Goal: Transaction & Acquisition: Purchase product/service

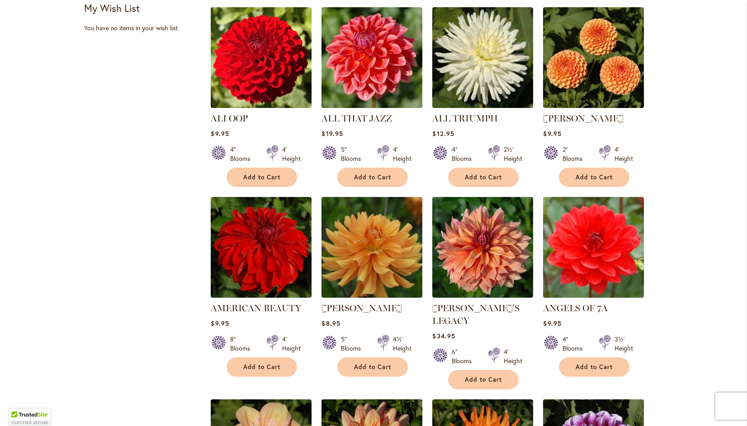
scroll to position [415, 0]
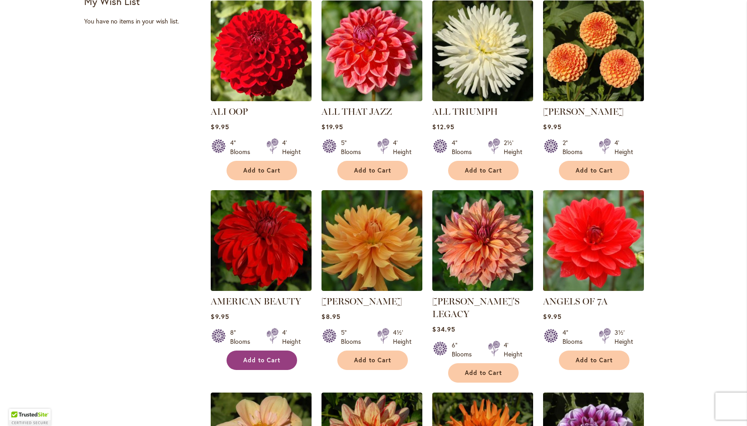
click at [254, 359] on span "Add to Cart" at bounding box center [261, 361] width 37 height 8
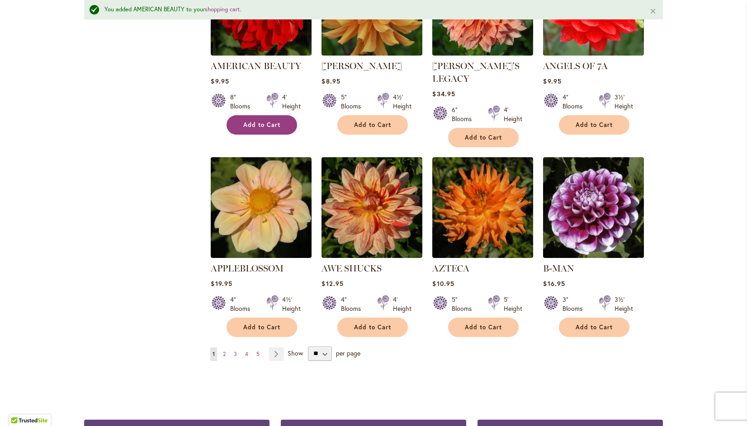
scroll to position [676, 0]
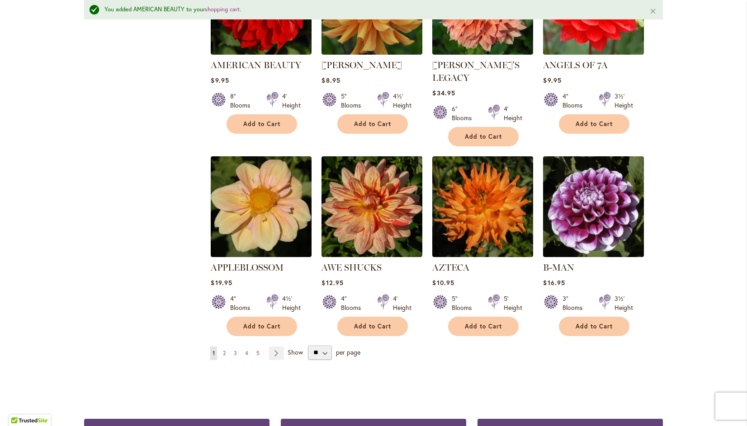
click at [223, 350] on span "2" at bounding box center [224, 353] width 3 height 7
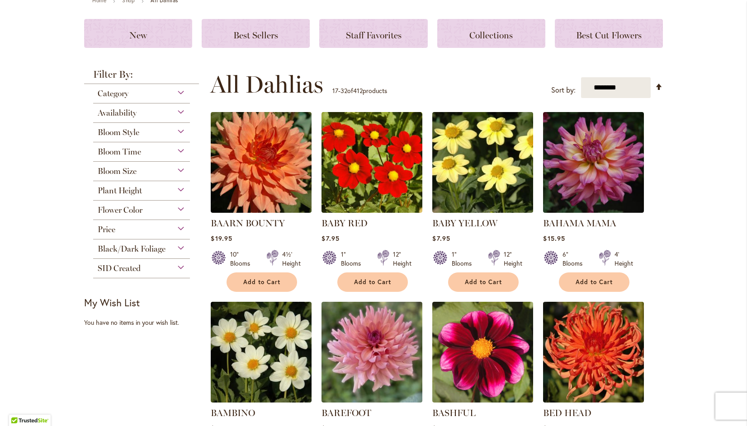
scroll to position [159, 0]
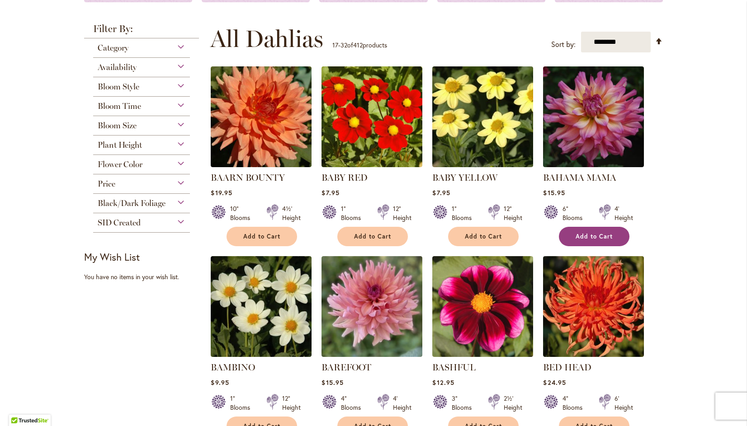
click at [588, 237] on span "Add to Cart" at bounding box center [594, 237] width 37 height 8
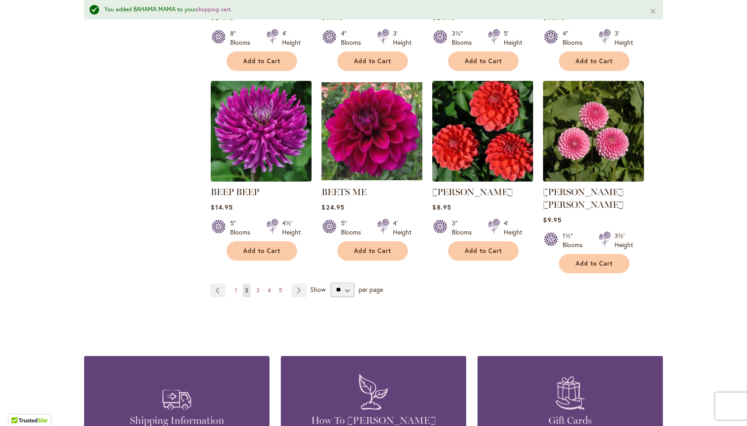
scroll to position [740, 0]
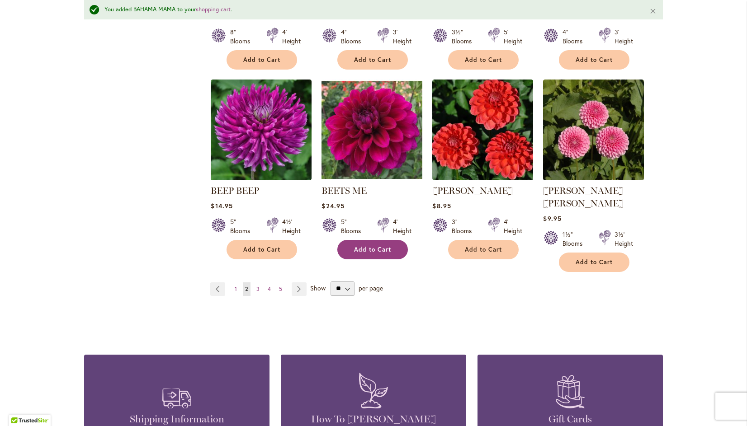
click at [380, 255] on button "Add to Cart" at bounding box center [372, 249] width 71 height 19
click at [256, 286] on span "3" at bounding box center [257, 289] width 3 height 7
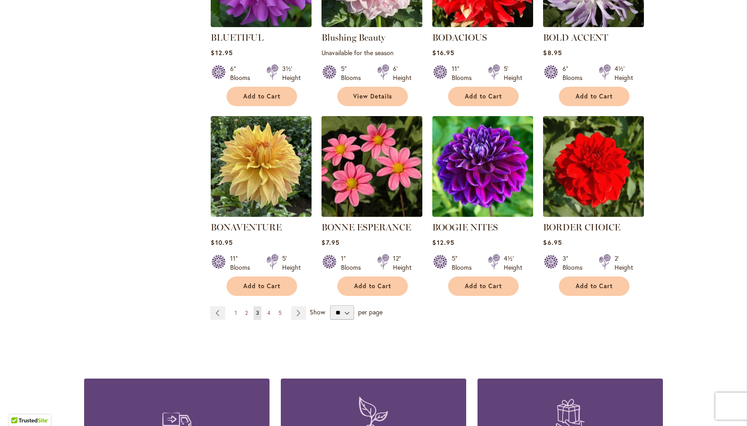
scroll to position [680, 0]
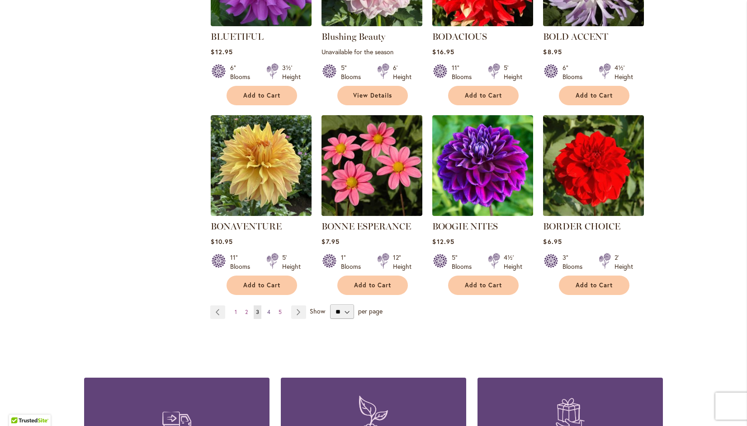
click at [268, 312] on link "Page 4" at bounding box center [269, 313] width 8 height 14
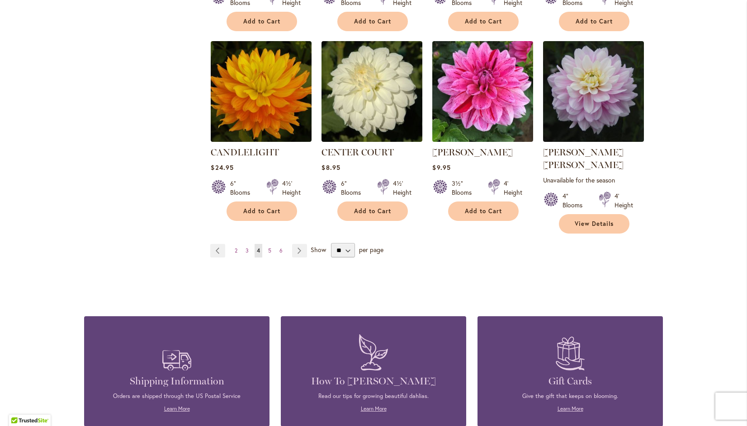
scroll to position [767, 0]
click at [268, 247] on span "5" at bounding box center [269, 250] width 3 height 7
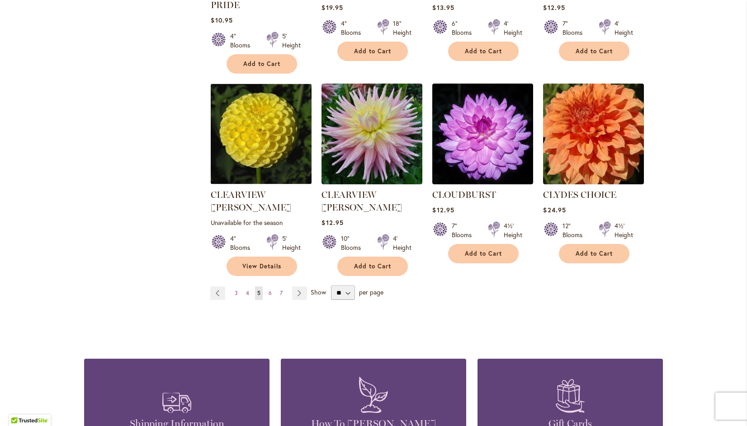
scroll to position [738, 0]
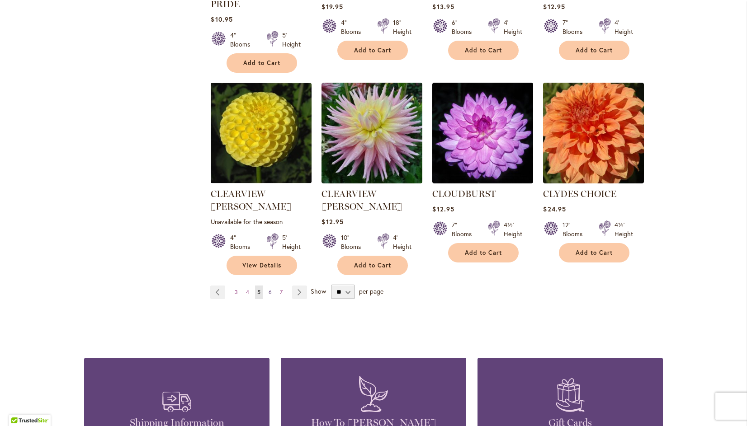
click at [269, 289] on span "6" at bounding box center [270, 292] width 3 height 7
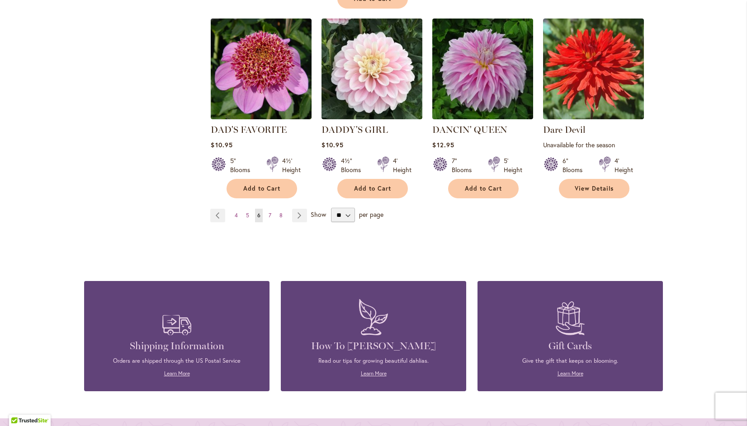
scroll to position [812, 0]
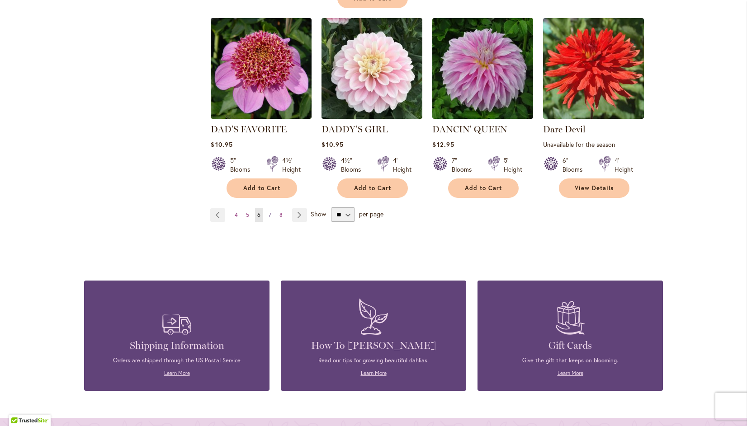
click at [266, 208] on link "Page 7" at bounding box center [269, 215] width 7 height 14
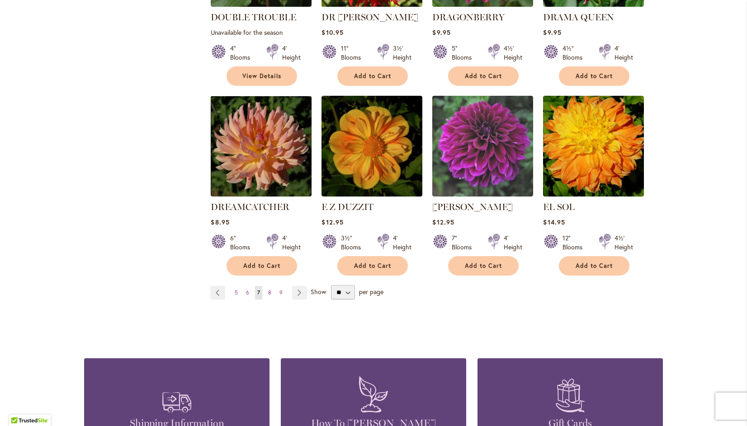
scroll to position [727, 0]
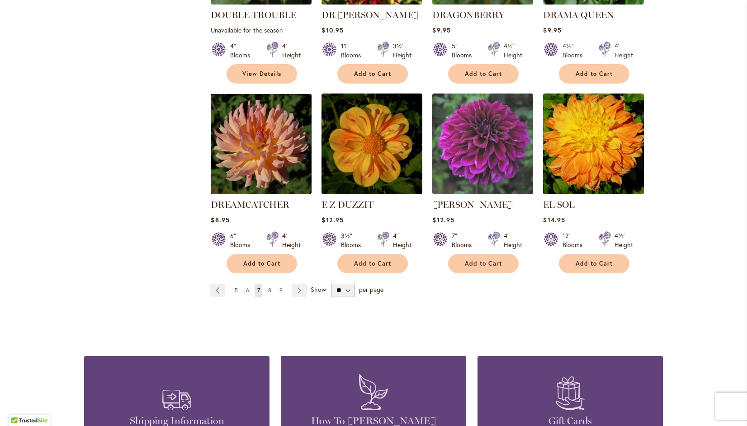
click at [268, 287] on span "8" at bounding box center [269, 290] width 3 height 7
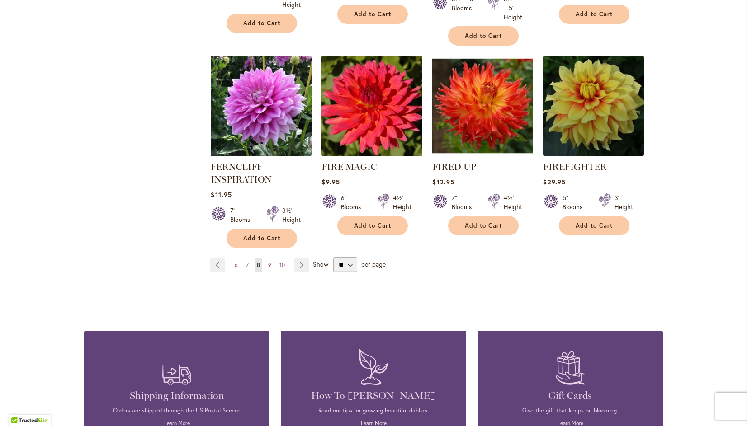
scroll to position [776, 0]
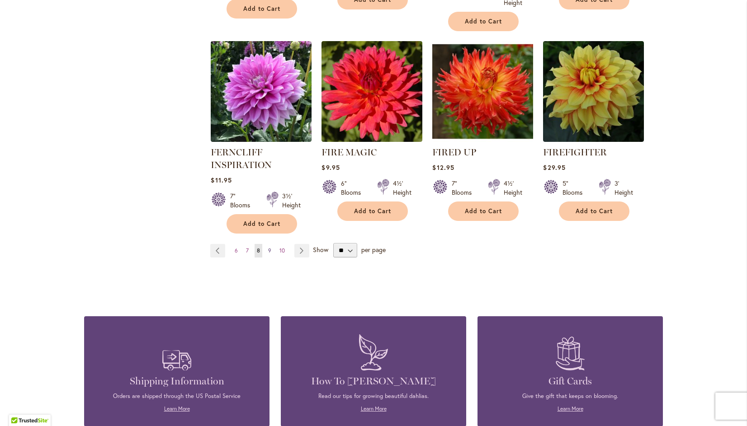
click at [268, 248] on span "9" at bounding box center [269, 250] width 3 height 7
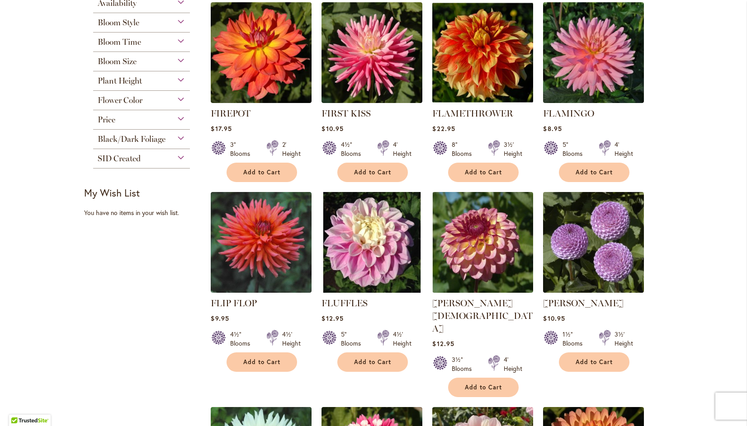
scroll to position [224, 0]
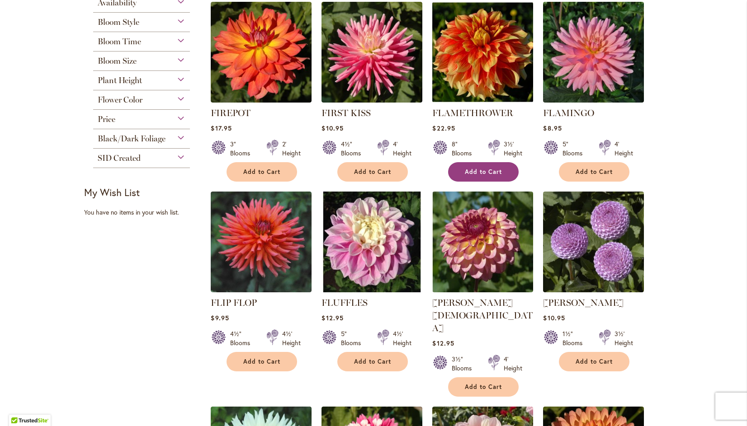
click at [485, 172] on span "Add to Cart" at bounding box center [483, 172] width 37 height 8
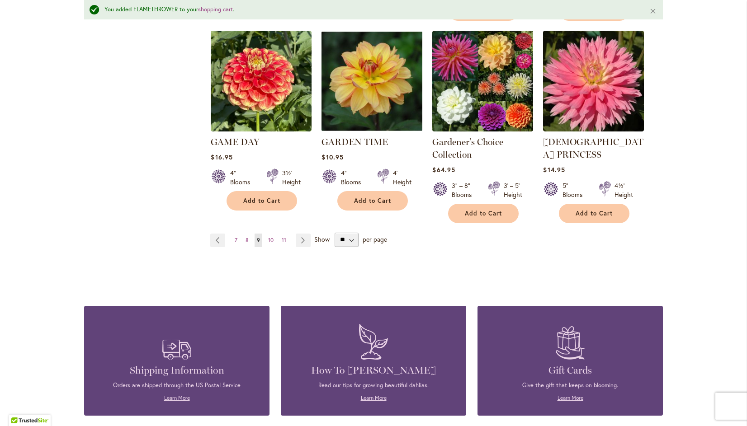
scroll to position [829, 0]
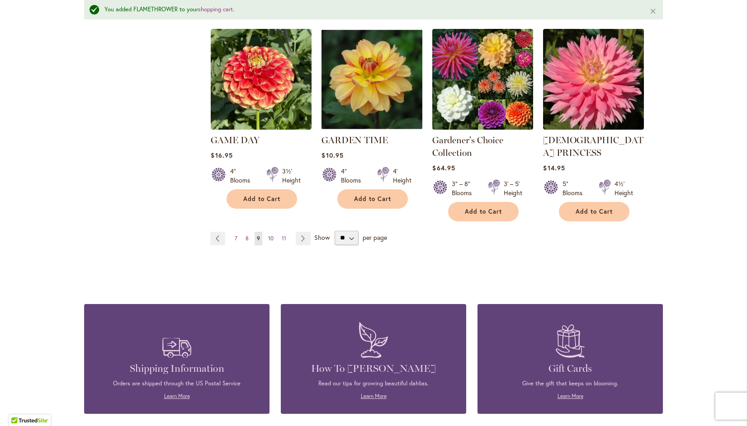
click at [268, 235] on span "10" at bounding box center [270, 238] width 5 height 7
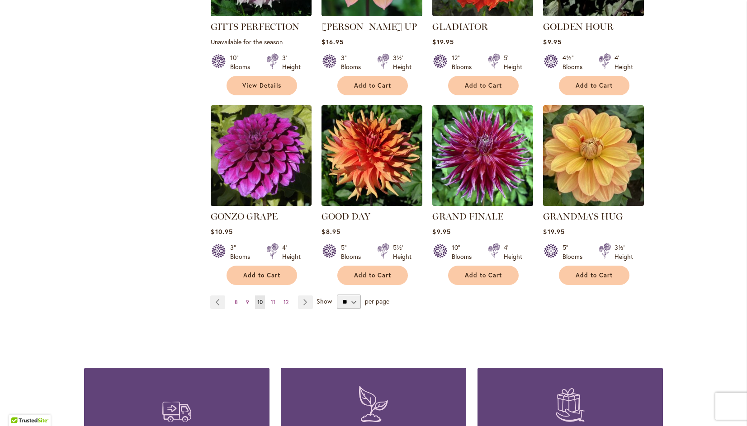
scroll to position [705, 0]
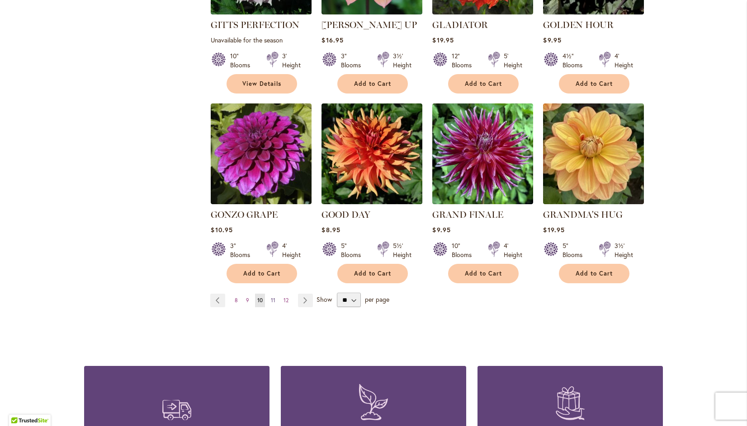
click at [271, 297] on span "11" at bounding box center [273, 300] width 5 height 7
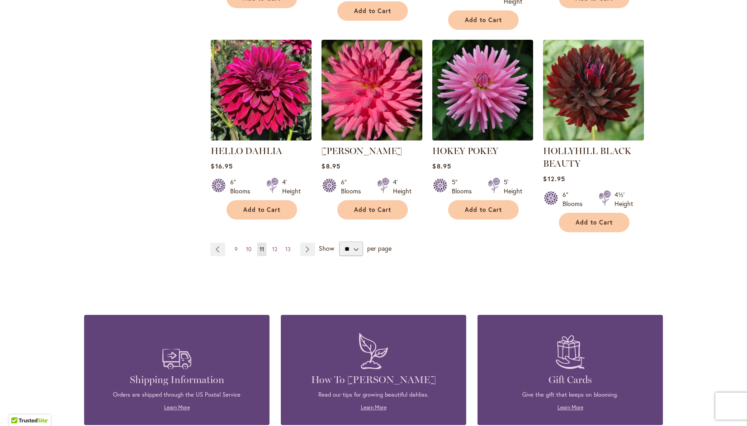
scroll to position [791, 0]
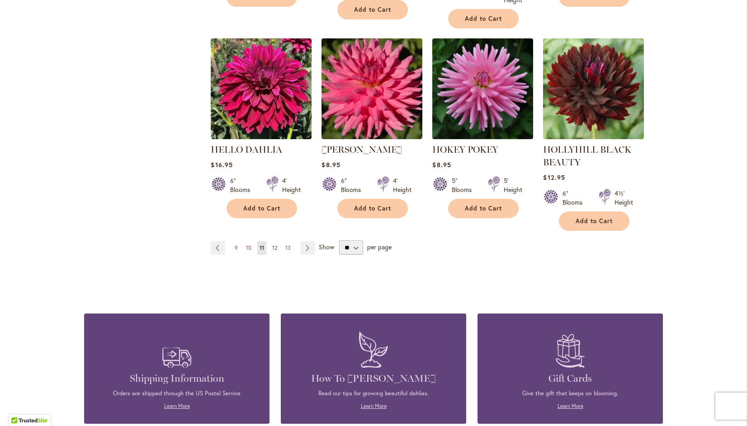
click at [272, 249] on span "12" at bounding box center [274, 248] width 5 height 7
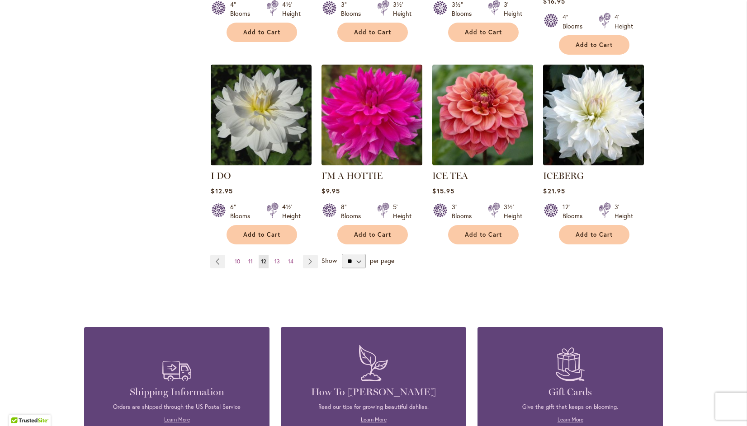
scroll to position [744, 0]
click at [275, 258] on span "13" at bounding box center [277, 261] width 5 height 7
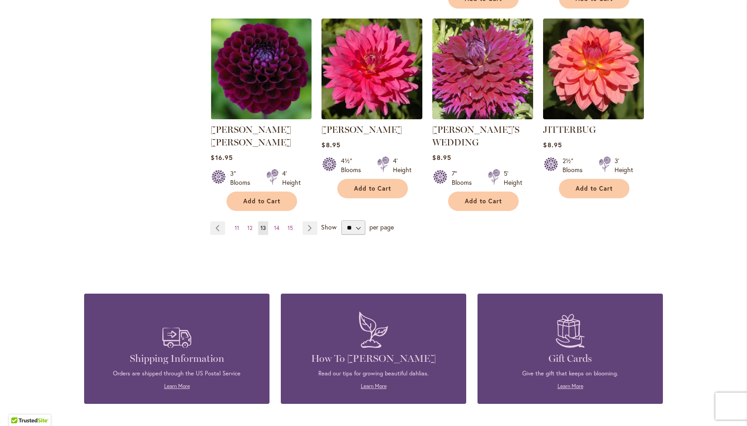
scroll to position [800, 0]
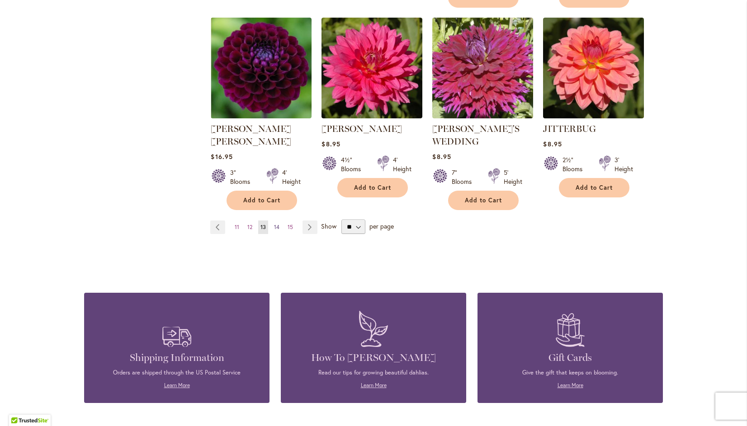
click at [274, 224] on span "14" at bounding box center [276, 227] width 5 height 7
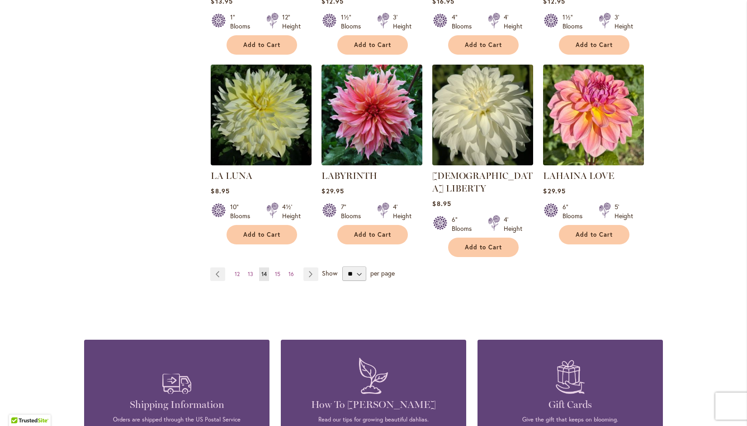
scroll to position [732, 0]
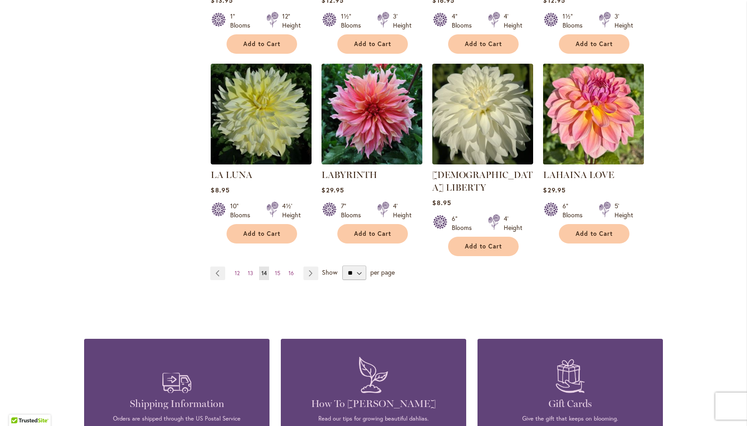
click at [595, 112] on img at bounding box center [594, 115] width 106 height 106
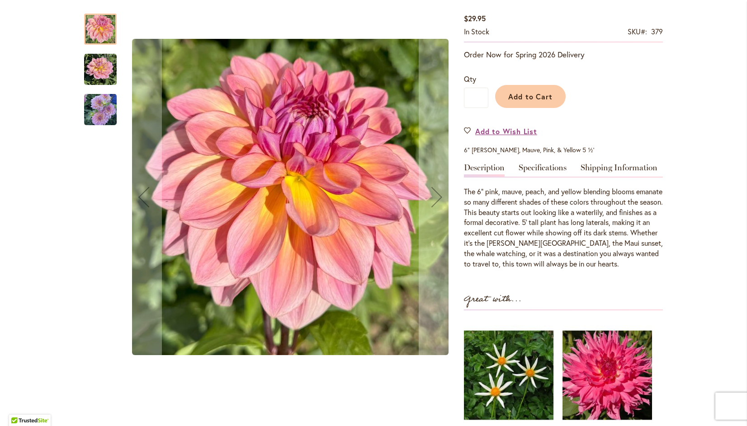
scroll to position [157, 0]
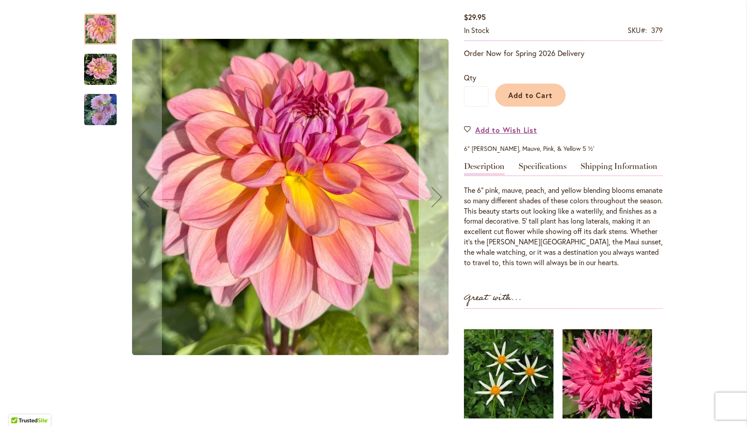
click at [431, 200] on div "Next" at bounding box center [437, 197] width 36 height 36
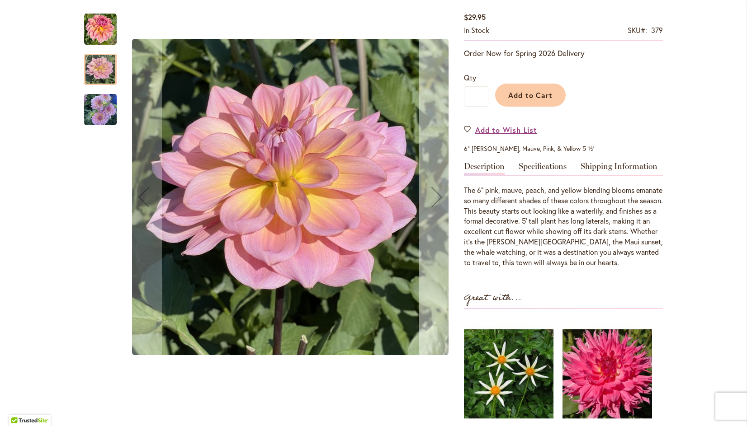
click at [434, 193] on div "Next" at bounding box center [437, 197] width 36 height 36
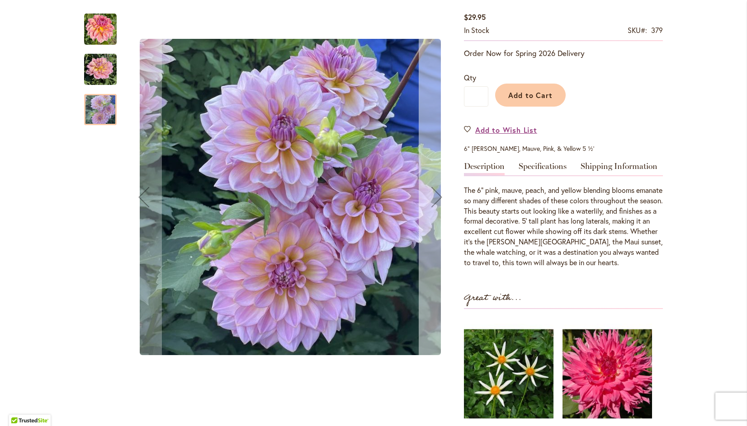
click at [430, 194] on div "Next" at bounding box center [437, 197] width 36 height 36
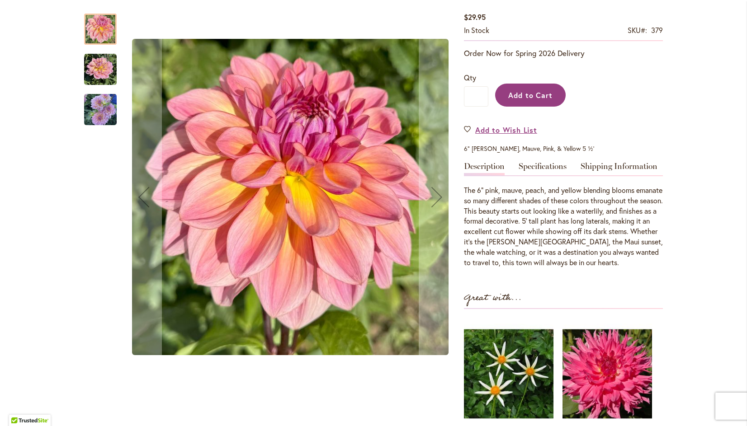
click at [547, 100] on button "Add to Cart" at bounding box center [530, 95] width 71 height 23
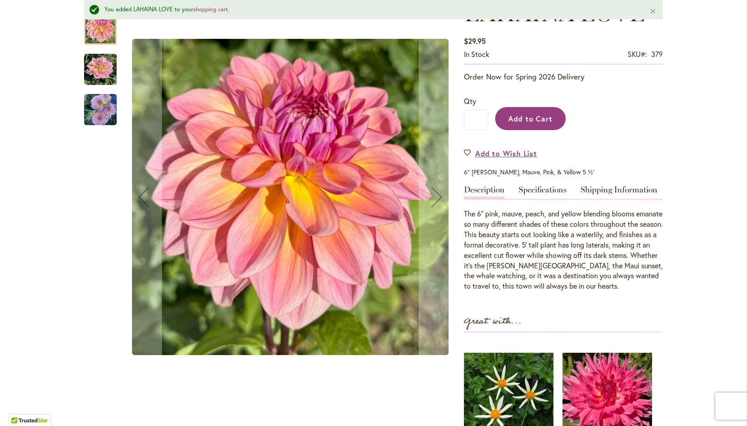
scroll to position [181, 0]
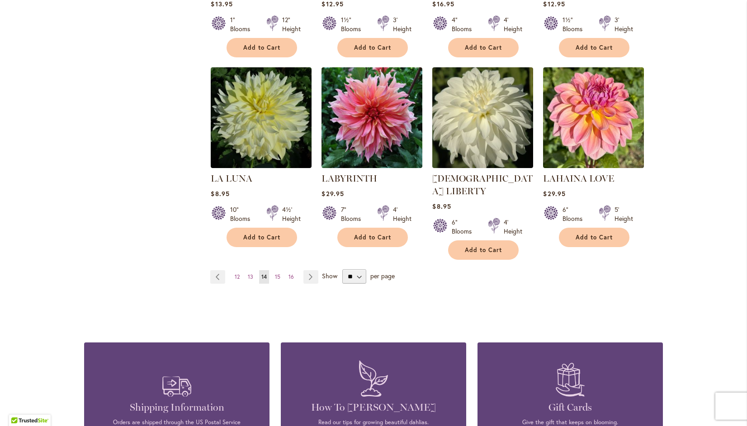
scroll to position [732, 0]
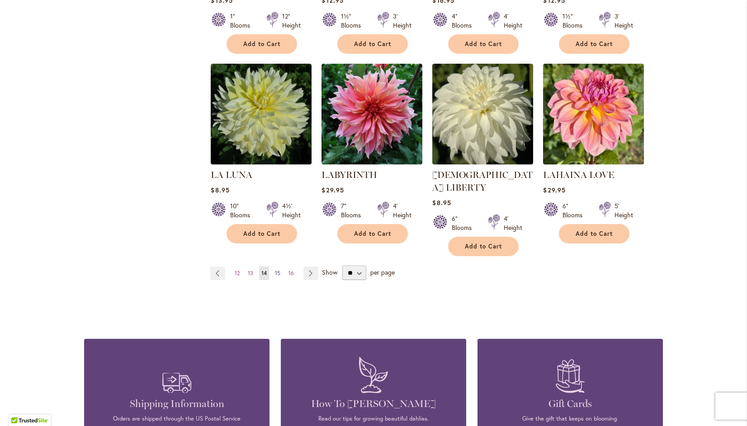
click at [275, 270] on span "15" at bounding box center [277, 273] width 5 height 7
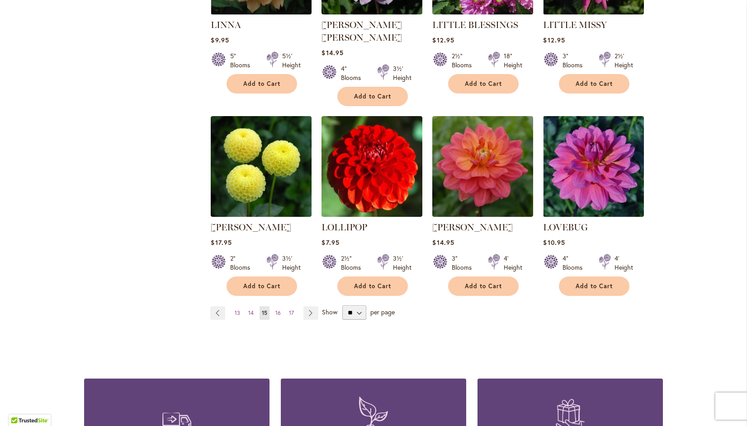
scroll to position [728, 0]
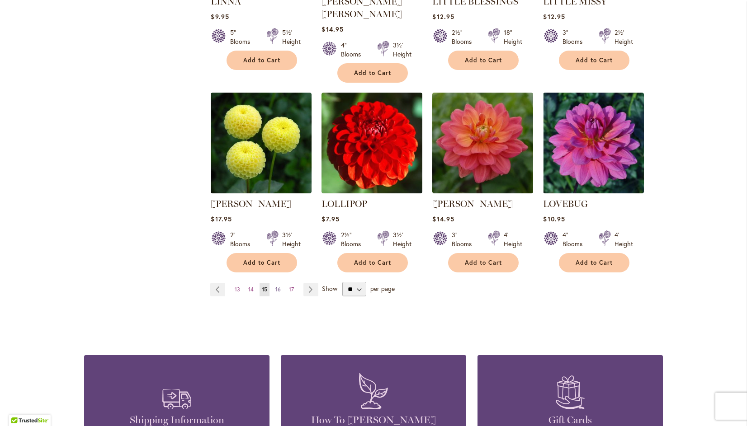
click at [275, 286] on span "16" at bounding box center [277, 289] width 5 height 7
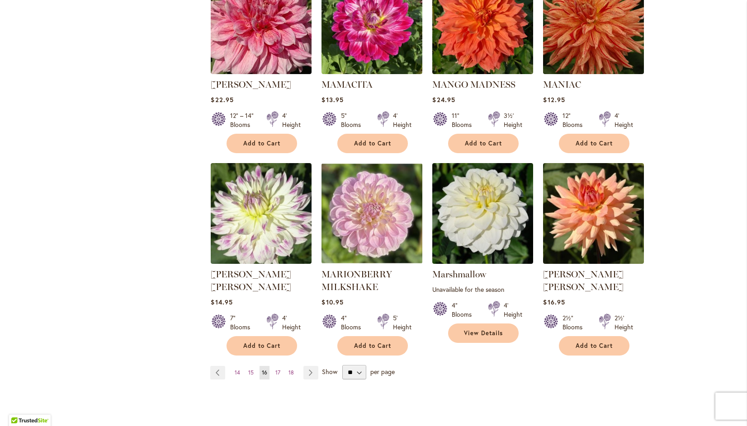
scroll to position [645, 0]
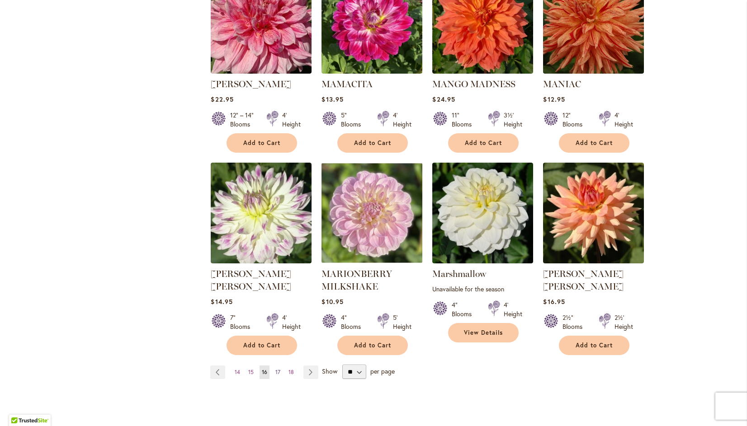
click at [275, 369] on span "17" at bounding box center [277, 372] width 5 height 7
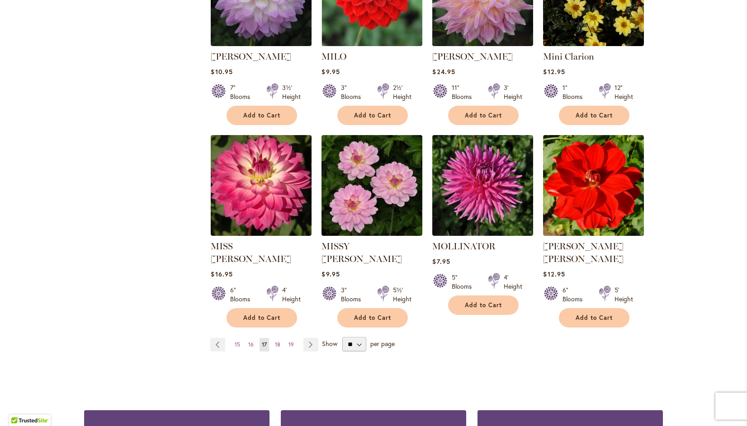
scroll to position [661, 0]
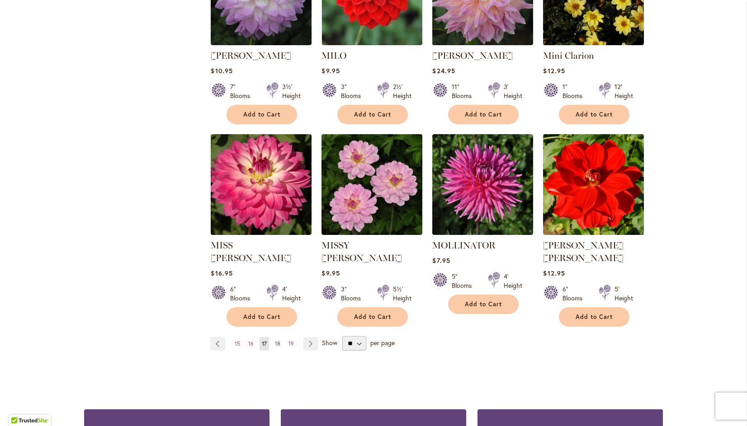
click at [276, 341] on span "18" at bounding box center [277, 344] width 5 height 7
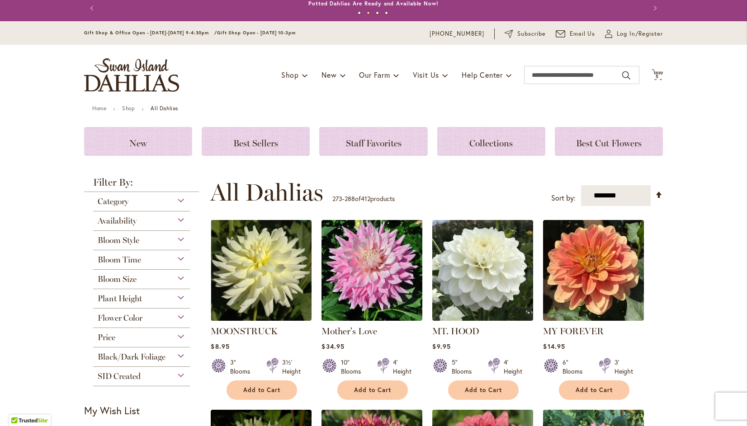
scroll to position [9, 0]
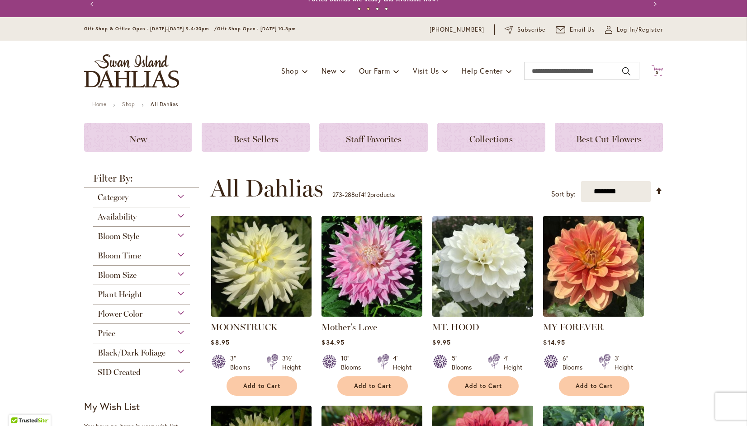
click at [656, 72] on span "5" at bounding box center [657, 73] width 3 height 6
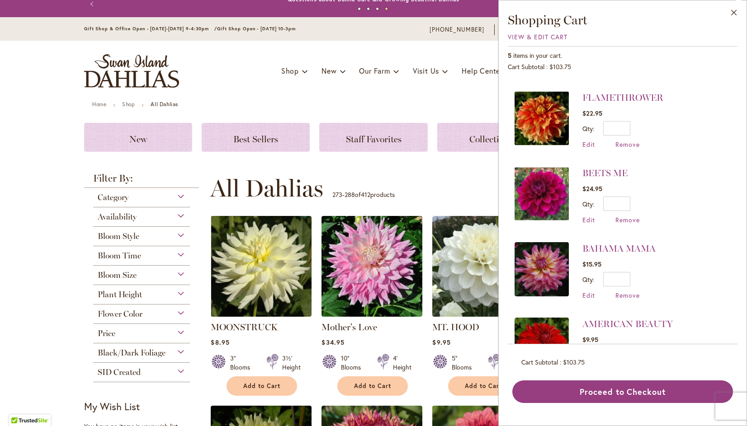
scroll to position [0, 0]
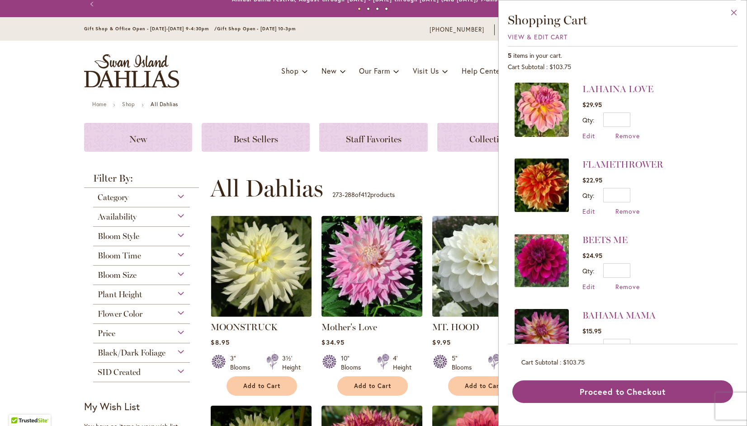
click at [741, 14] on button "Close" at bounding box center [734, 14] width 25 height 28
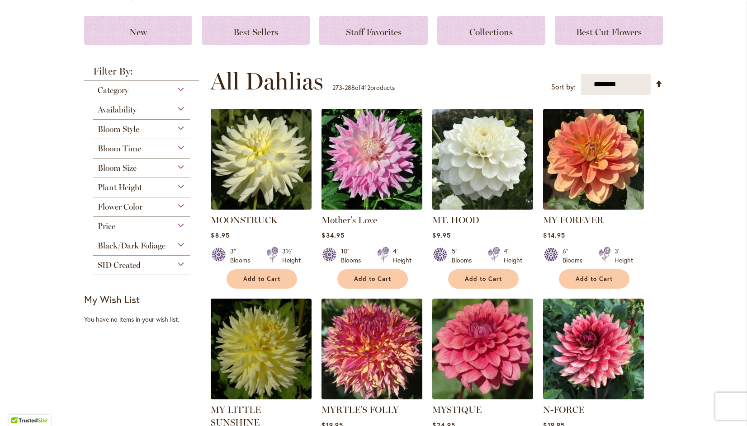
scroll to position [119, 0]
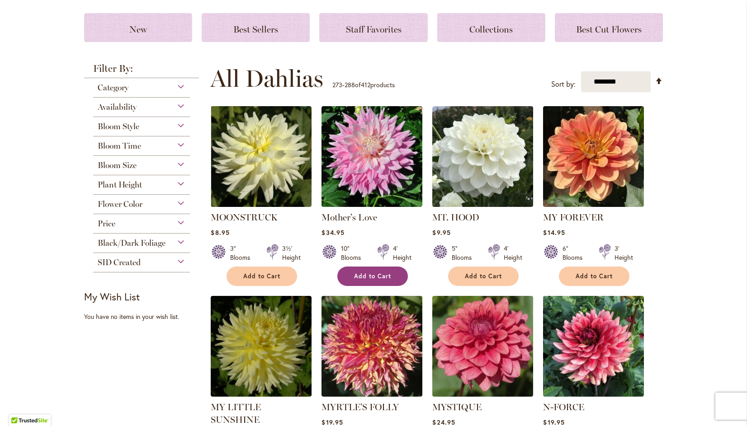
click at [371, 275] on span "Add to Cart" at bounding box center [372, 277] width 37 height 8
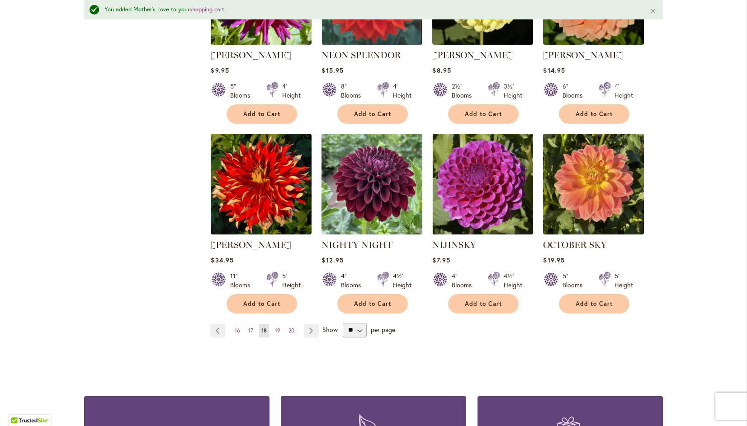
scroll to position [700, 0]
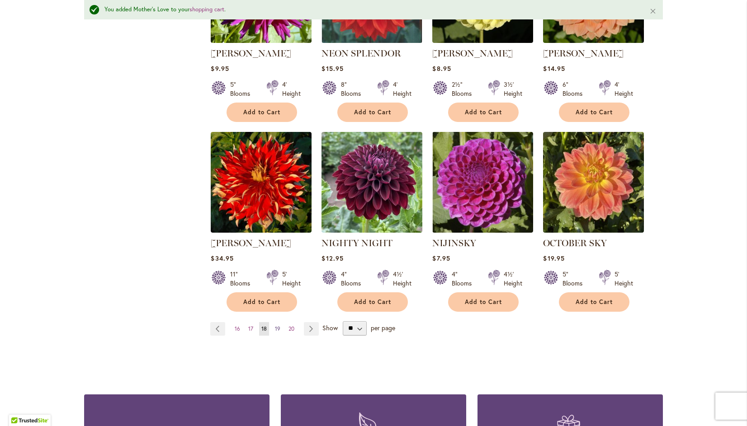
click at [275, 326] on span "19" at bounding box center [277, 329] width 5 height 7
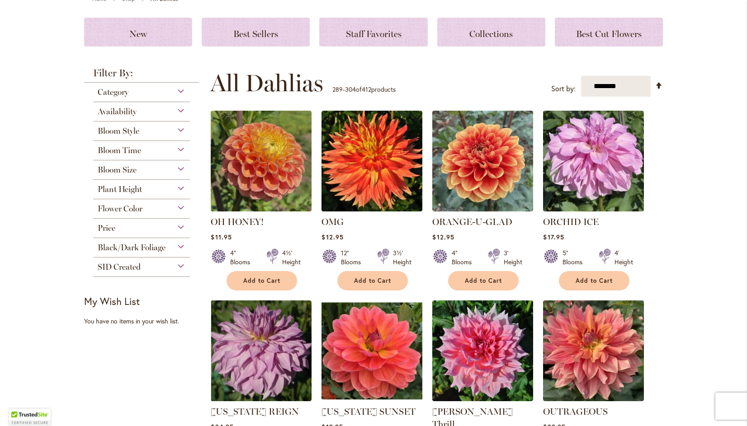
scroll to position [133, 0]
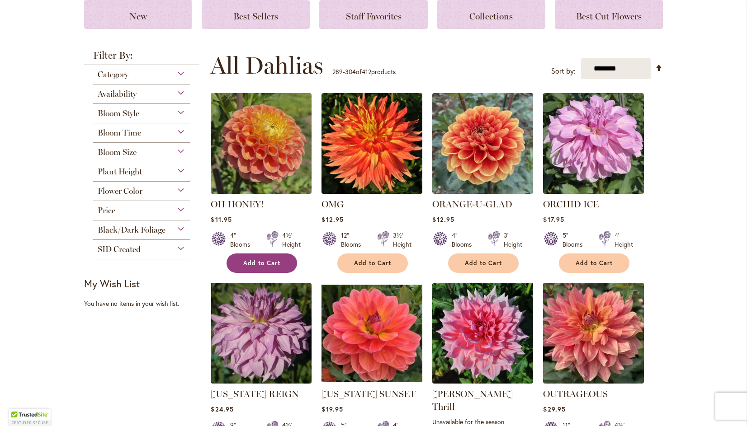
click at [257, 262] on span "Add to Cart" at bounding box center [261, 264] width 37 height 8
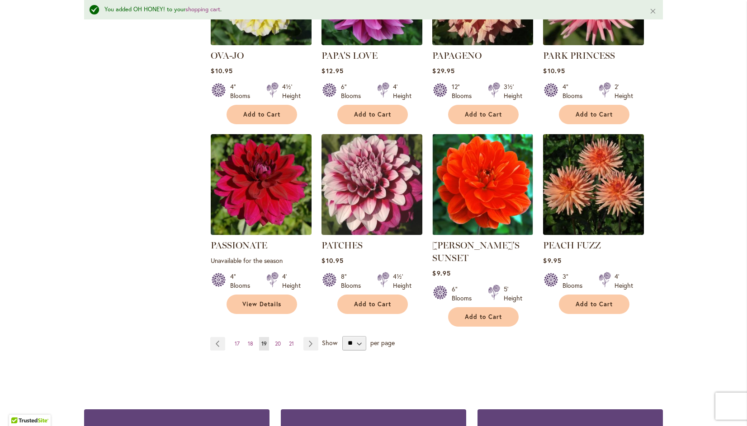
scroll to position [703, 0]
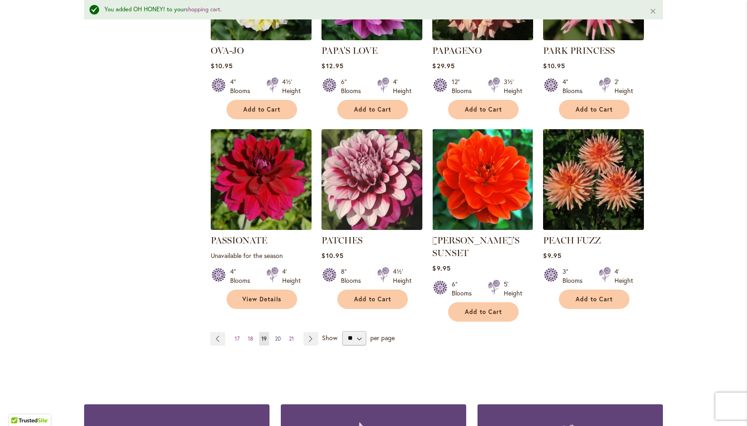
click at [275, 336] on span "20" at bounding box center [278, 339] width 6 height 7
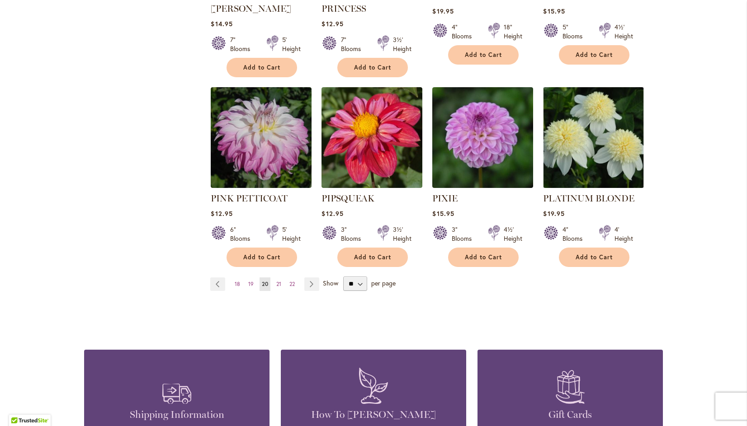
scroll to position [752, 0]
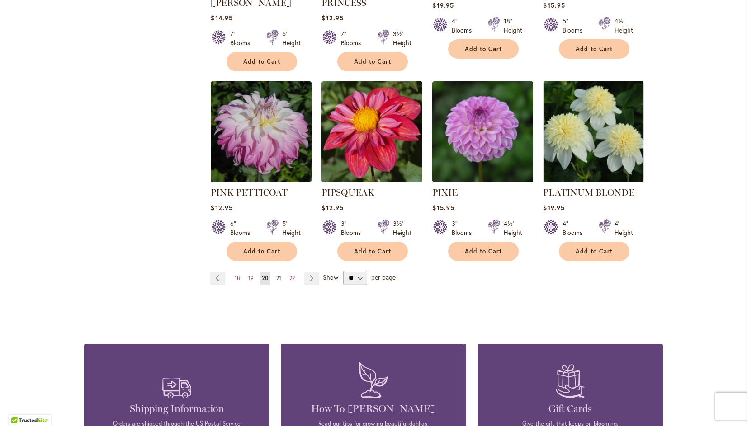
click at [276, 275] on span "21" at bounding box center [278, 278] width 5 height 7
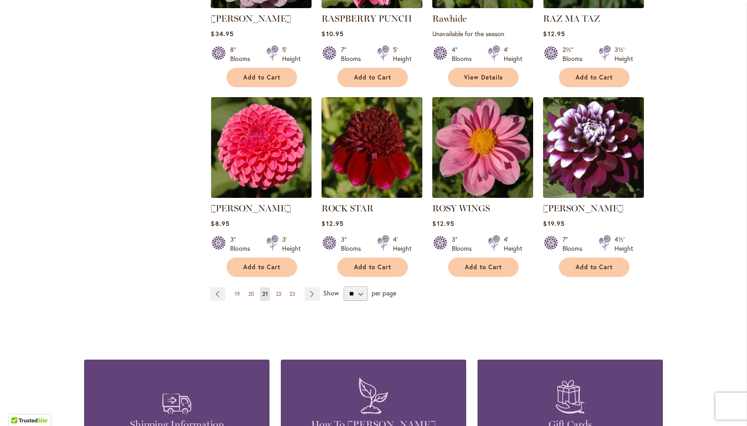
scroll to position [712, 0]
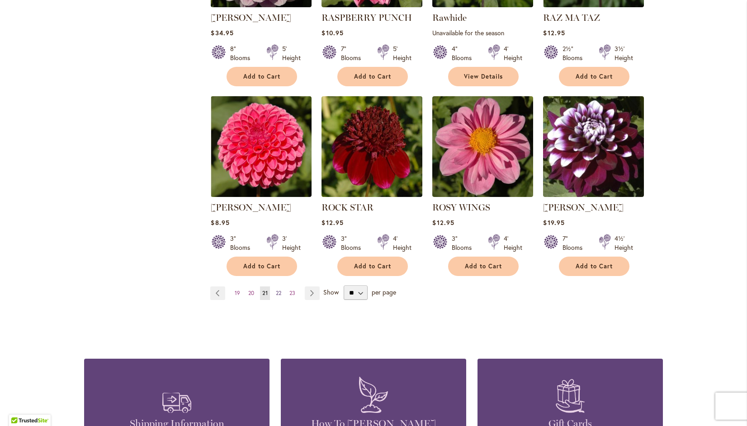
click at [276, 290] on span "22" at bounding box center [278, 293] width 5 height 7
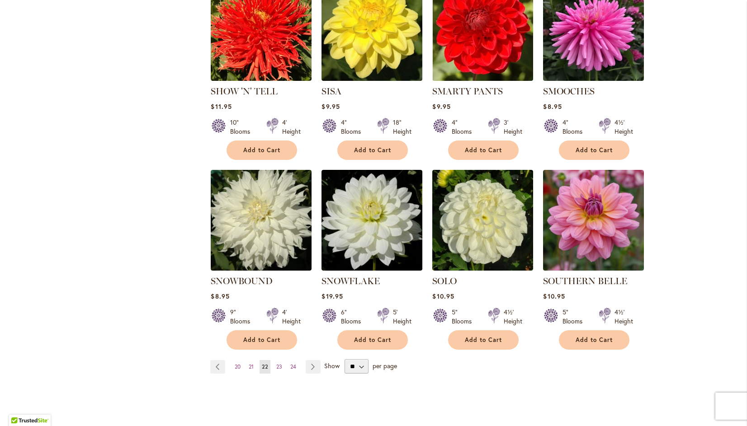
scroll to position [648, 0]
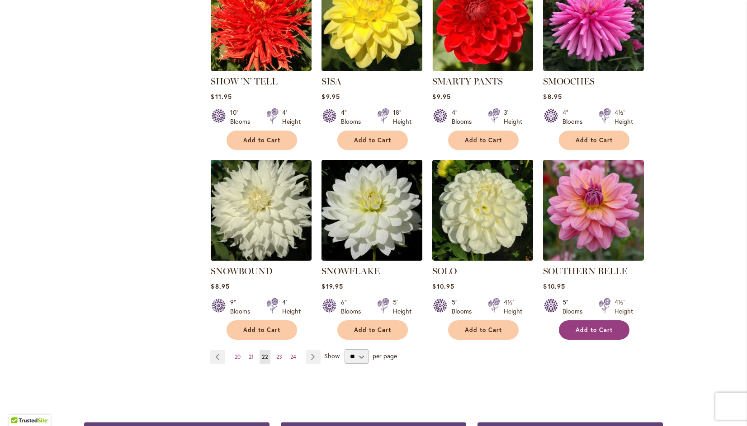
click at [599, 327] on span "Add to Cart" at bounding box center [594, 331] width 37 height 8
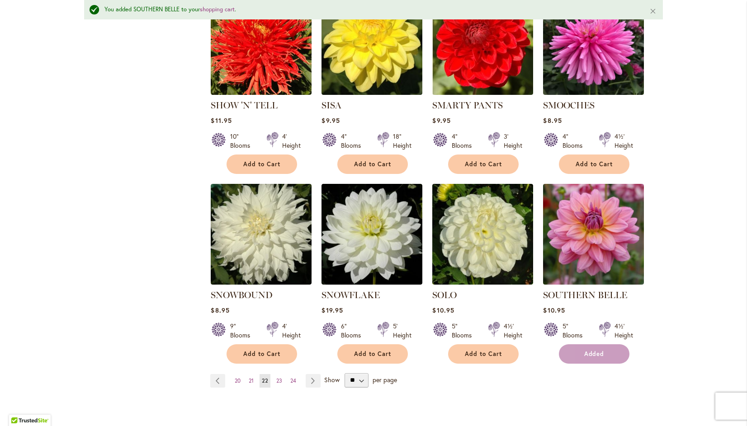
scroll to position [672, 0]
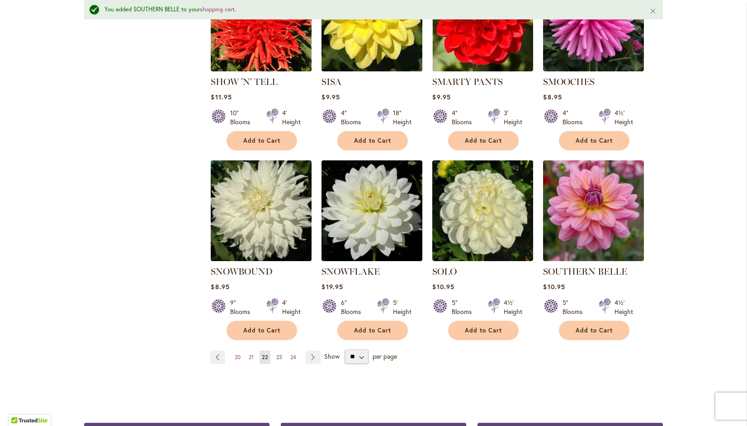
click at [276, 354] on span "23" at bounding box center [279, 357] width 6 height 7
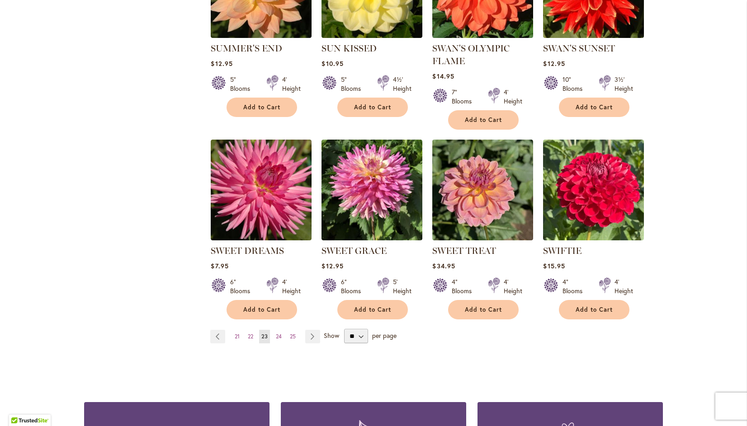
scroll to position [670, 0]
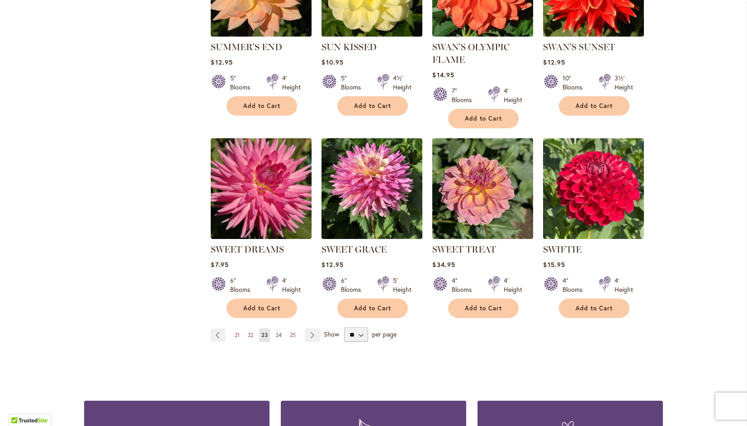
click at [276, 335] on span "24" at bounding box center [279, 335] width 6 height 7
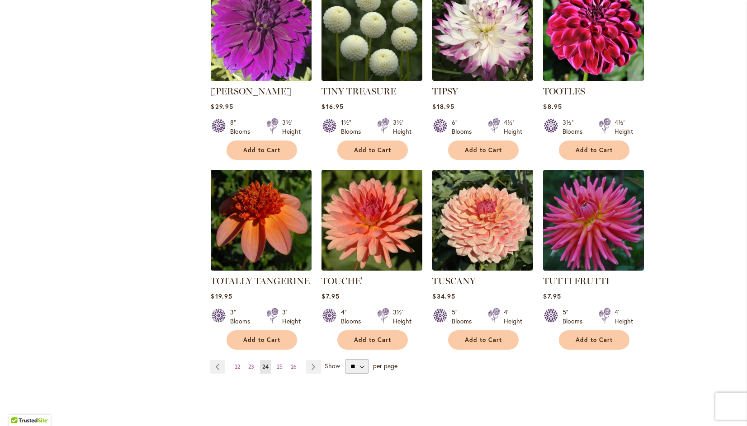
scroll to position [647, 0]
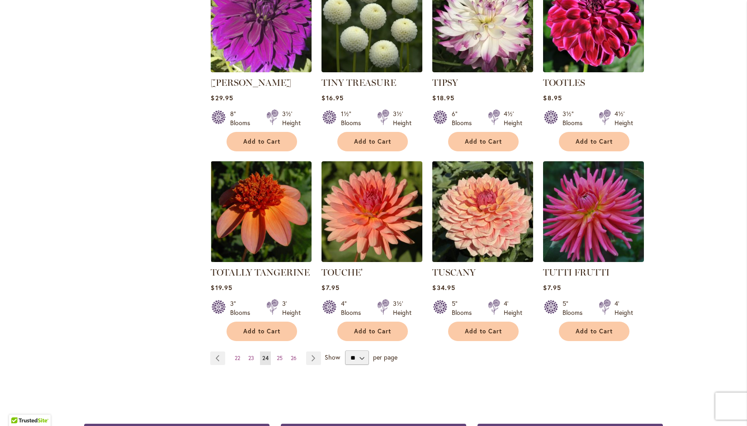
click at [479, 210] on img at bounding box center [483, 212] width 106 height 106
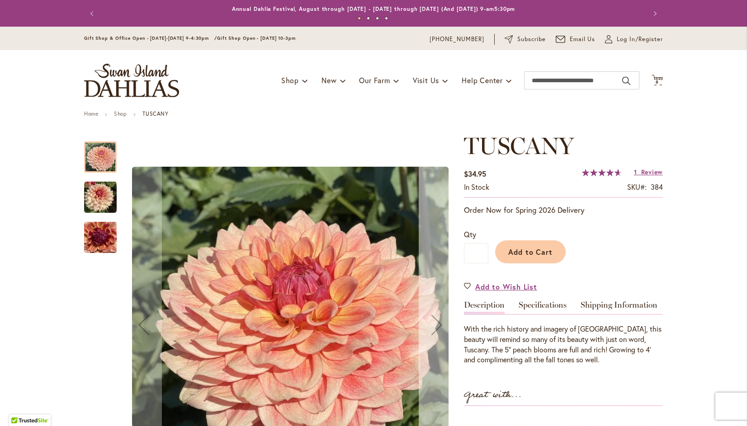
click at [433, 323] on div "Next" at bounding box center [437, 325] width 36 height 36
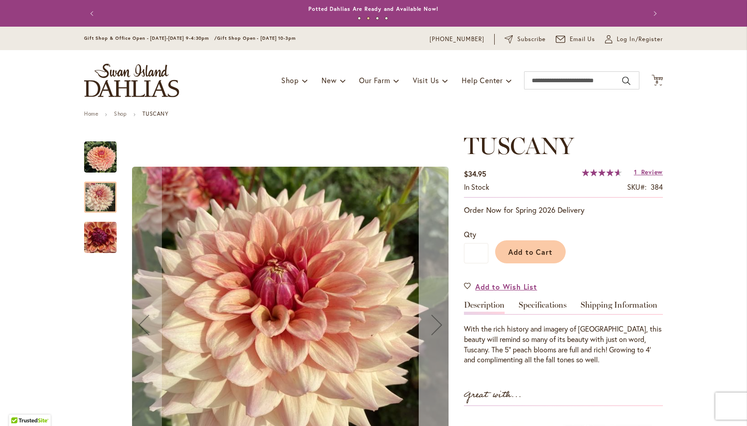
click at [436, 322] on div "Next" at bounding box center [437, 325] width 36 height 36
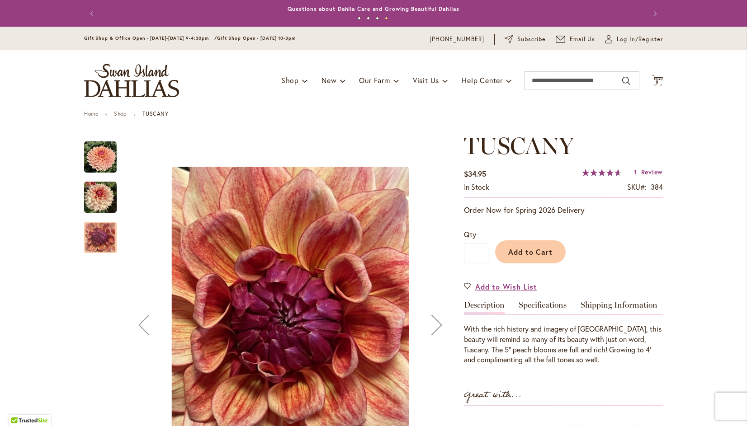
click at [435, 323] on div "Next" at bounding box center [437, 325] width 36 height 36
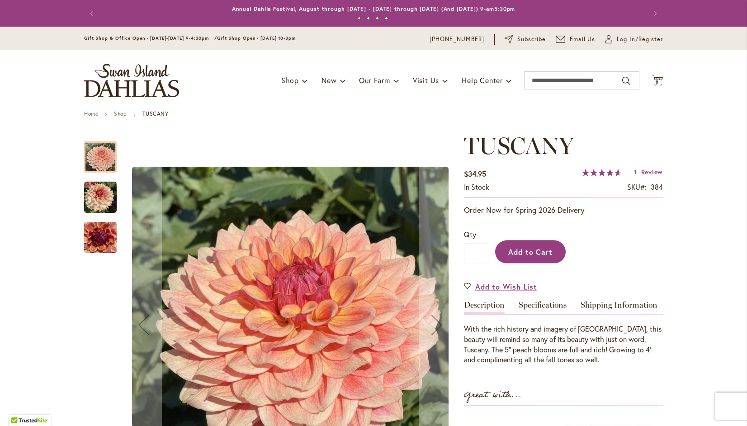
click at [541, 248] on span "Add to Cart" at bounding box center [530, 251] width 45 height 9
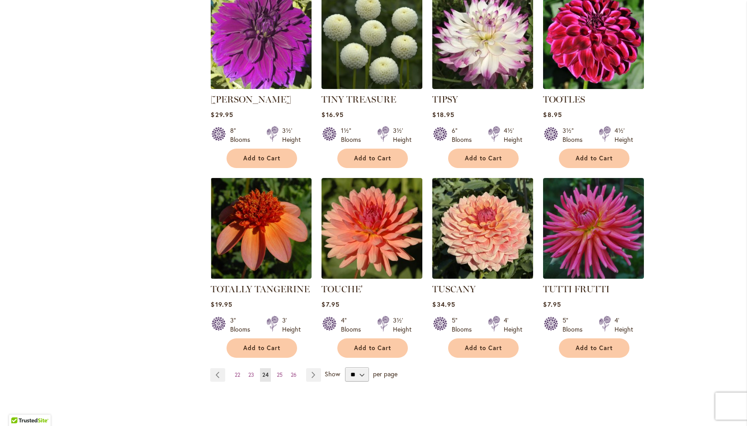
scroll to position [630, 0]
click at [277, 371] on span "25" at bounding box center [280, 374] width 6 height 7
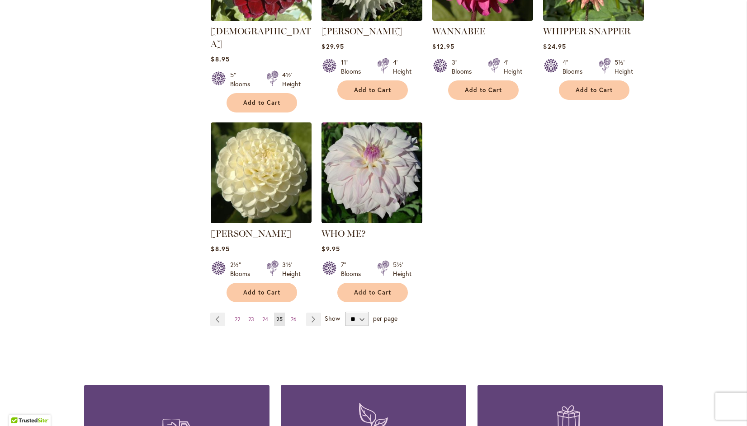
scroll to position [496, 0]
click at [291, 316] on span "26" at bounding box center [294, 319] width 6 height 7
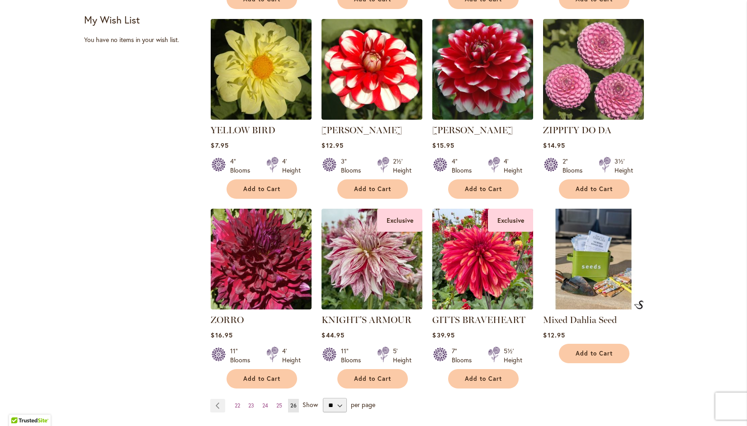
scroll to position [405, 0]
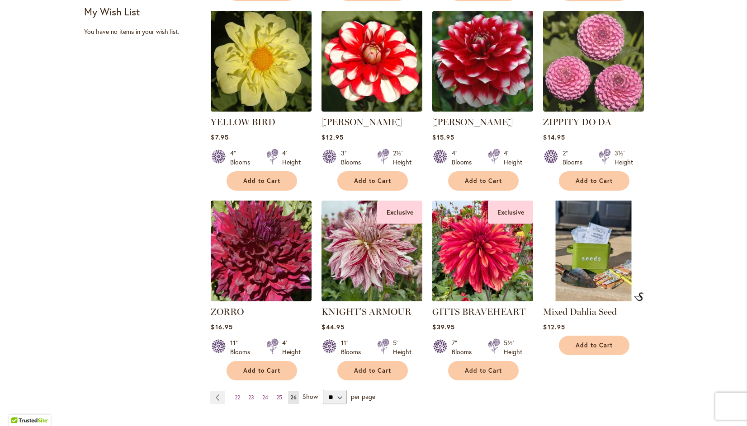
click at [477, 250] on img at bounding box center [483, 252] width 106 height 106
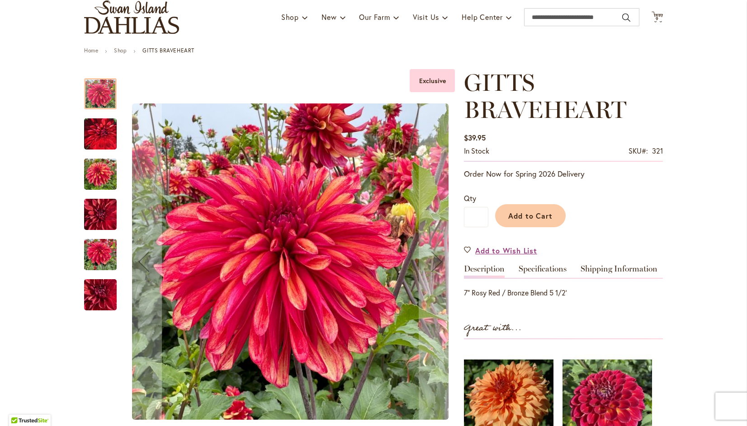
scroll to position [59, 0]
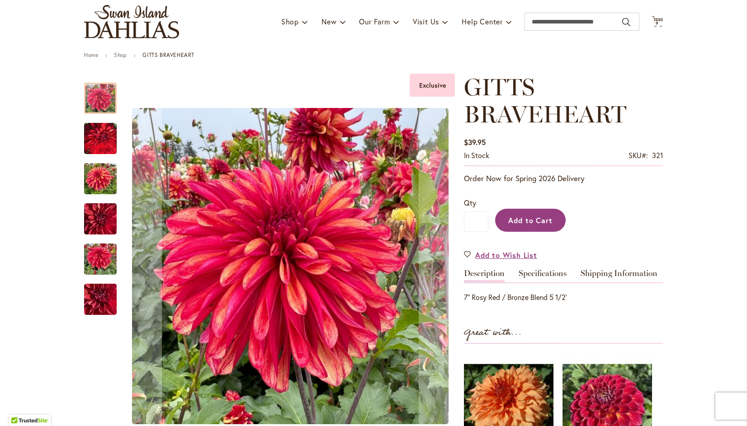
click at [541, 220] on span "Add to Cart" at bounding box center [530, 220] width 45 height 9
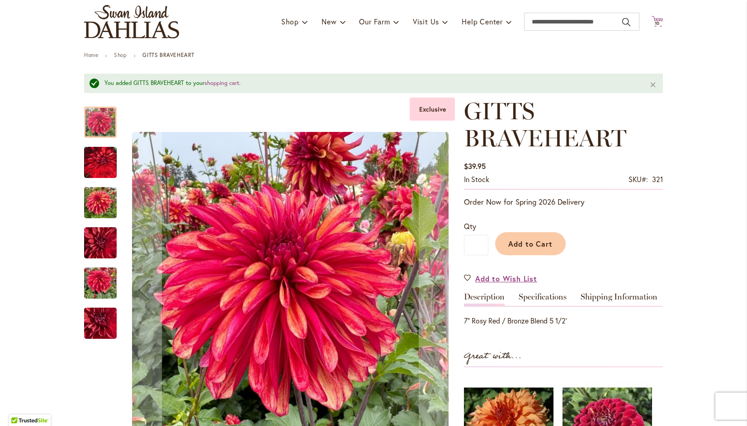
click at [655, 23] on span "10" at bounding box center [657, 23] width 5 height 6
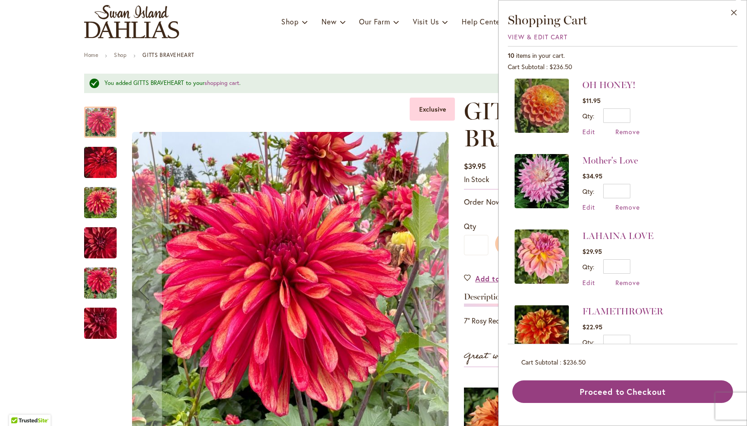
scroll to position [228, 0]
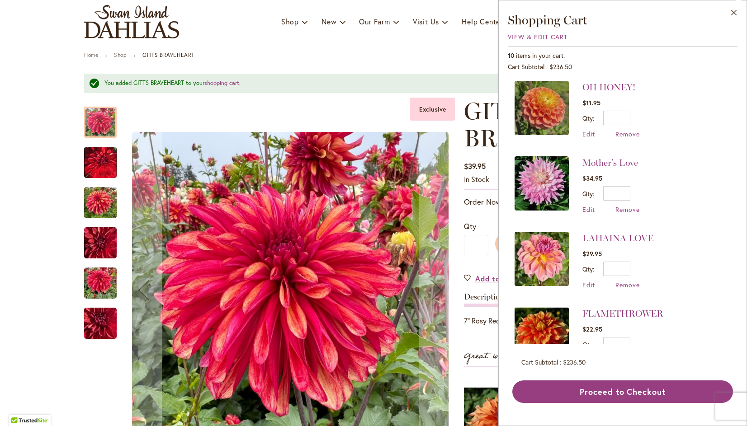
click at [550, 173] on img at bounding box center [542, 183] width 54 height 54
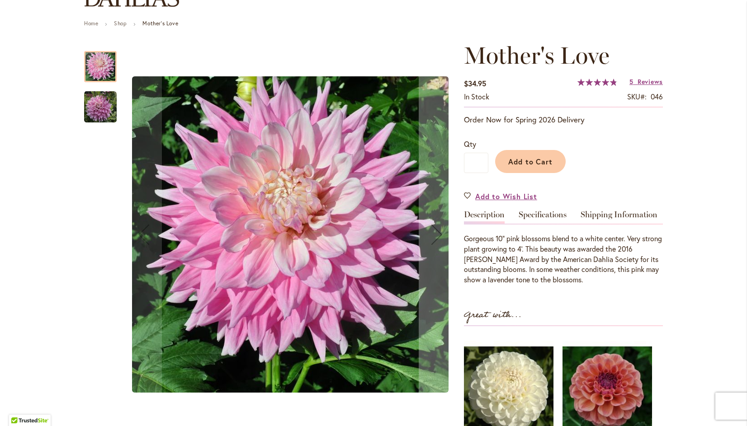
scroll to position [92, 0]
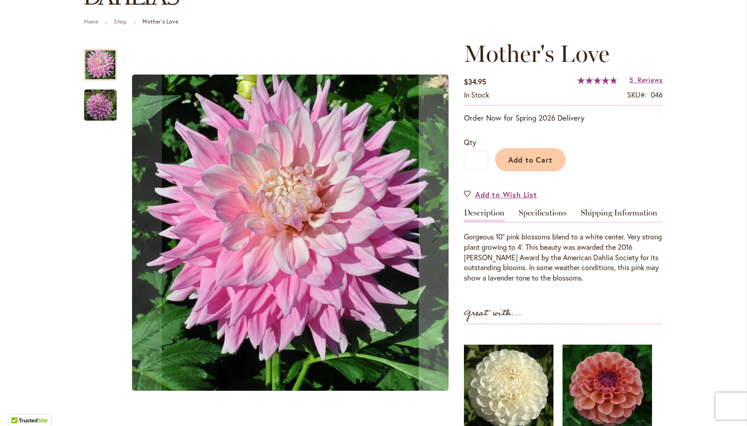
click at [436, 228] on img "Mother's Love" at bounding box center [290, 233] width 317 height 317
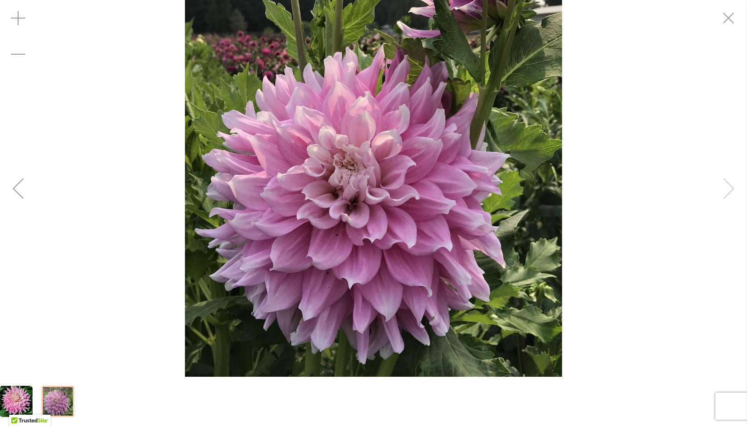
click at [732, 194] on div "Mother's Love" at bounding box center [373, 188] width 747 height 377
click at [734, 195] on div "Mother's Love" at bounding box center [373, 188] width 747 height 377
click at [24, 185] on div "Mother's Love" at bounding box center [373, 188] width 747 height 377
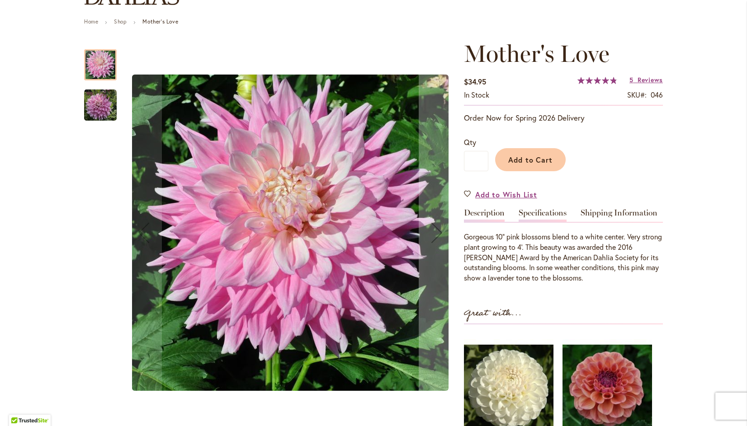
click at [546, 215] on link "Specifications" at bounding box center [543, 215] width 48 height 13
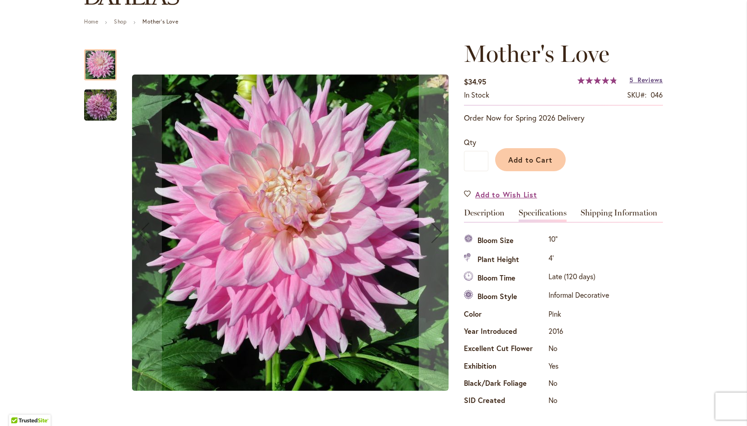
click at [651, 82] on span "Reviews" at bounding box center [650, 80] width 25 height 9
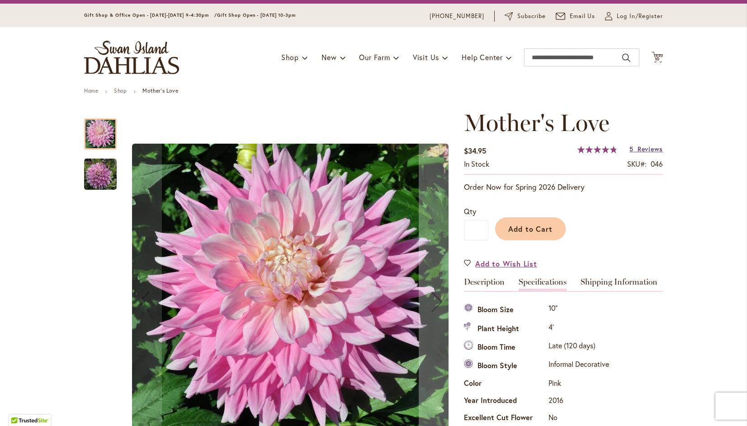
scroll to position [22, 0]
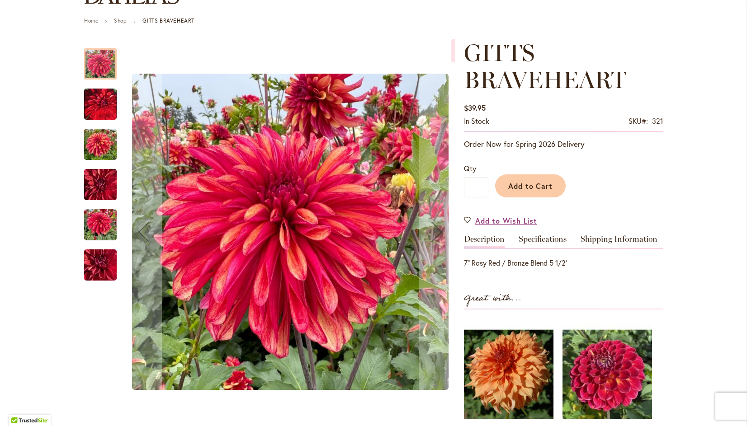
scroll to position [93, 0]
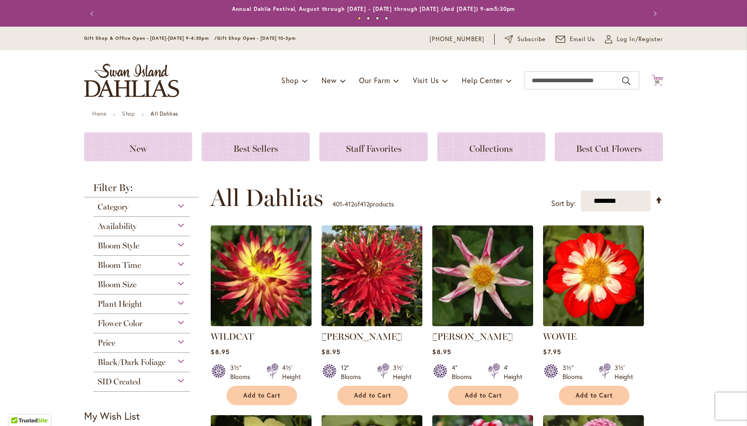
click at [655, 81] on span "10" at bounding box center [657, 82] width 5 height 6
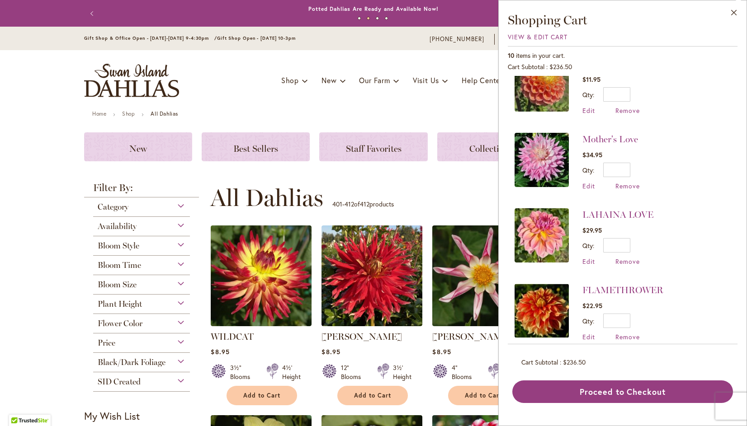
scroll to position [253, 0]
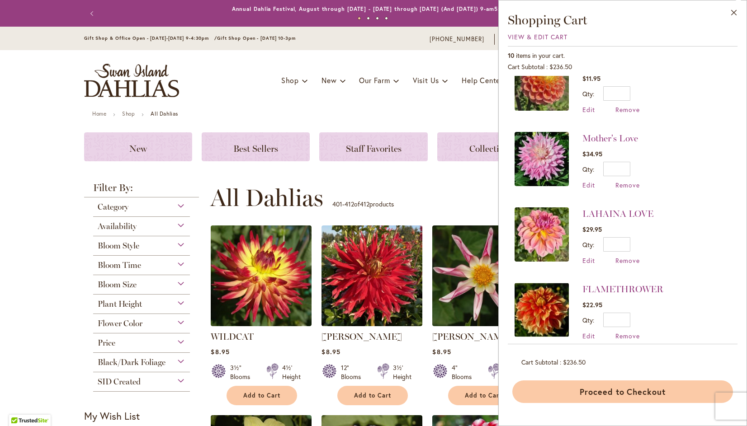
click at [666, 390] on button "Proceed to Checkout" at bounding box center [622, 392] width 221 height 23
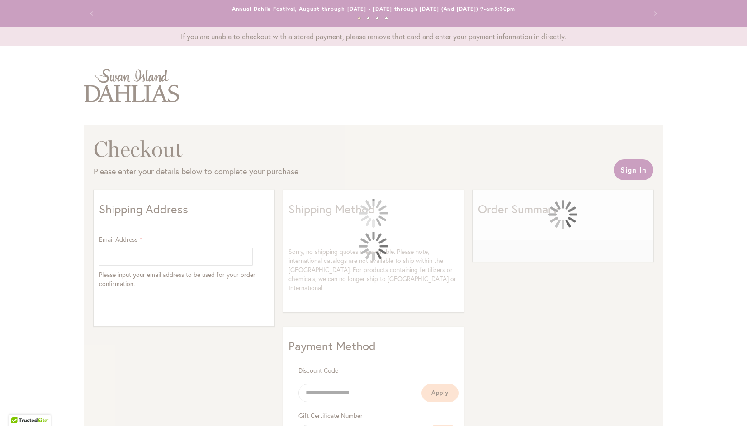
select select "**"
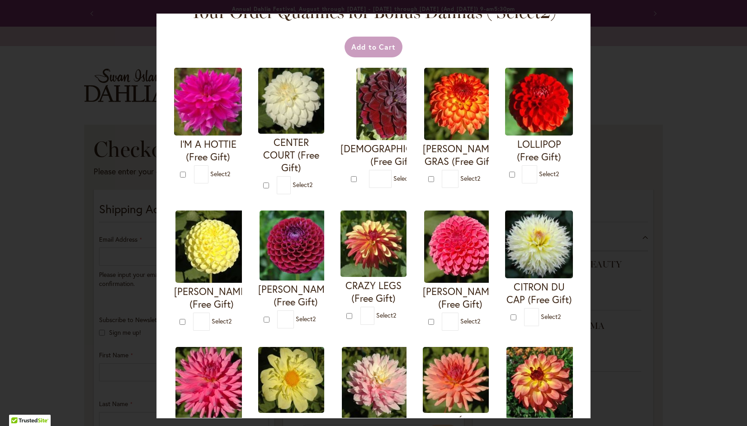
scroll to position [20, 0]
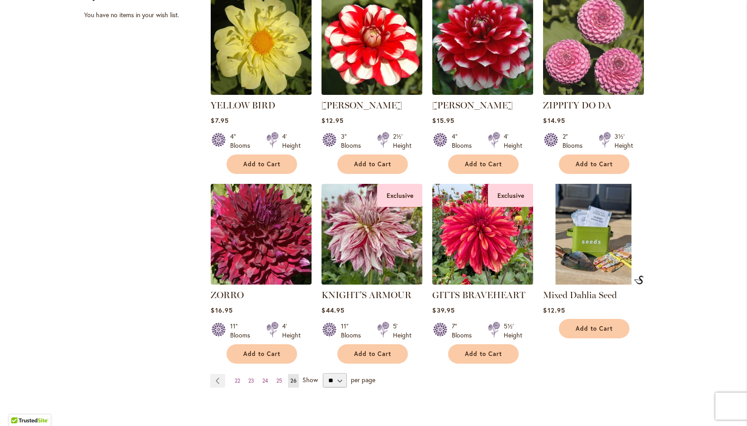
scroll to position [449, 0]
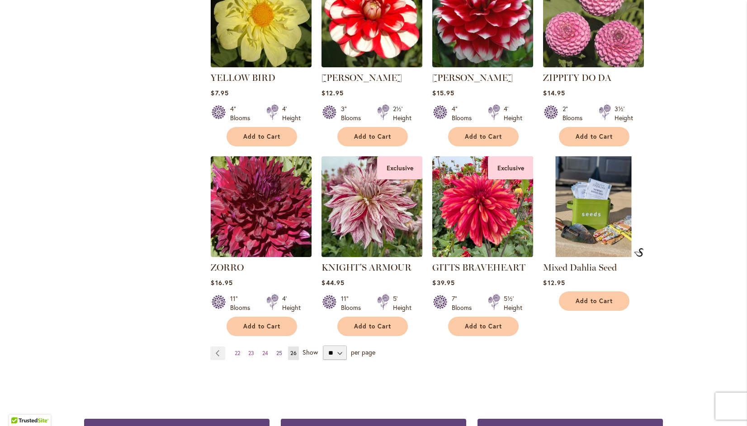
click at [276, 353] on span "25" at bounding box center [279, 353] width 6 height 7
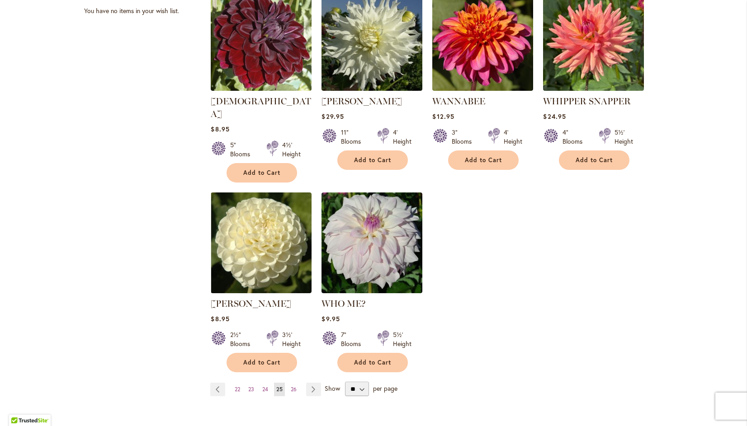
scroll to position [428, 0]
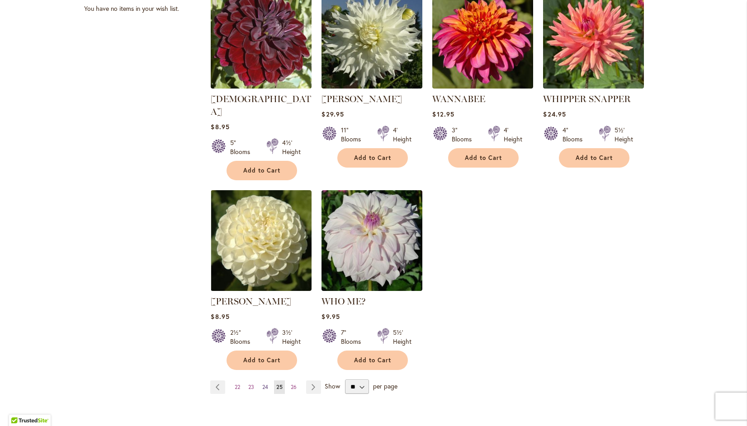
click at [263, 384] on span "24" at bounding box center [265, 387] width 6 height 7
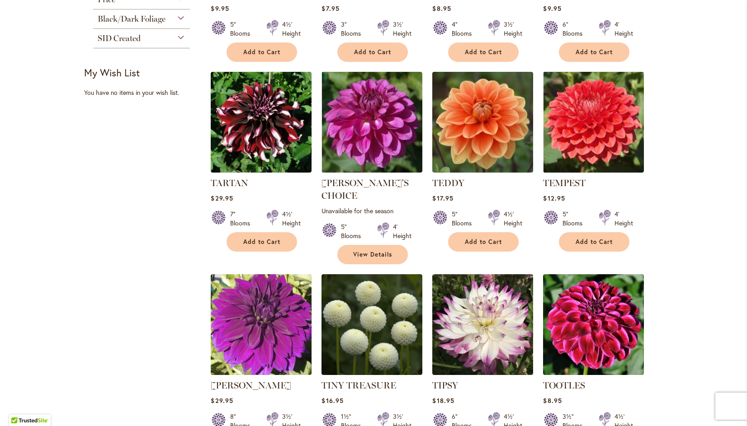
scroll to position [345, 0]
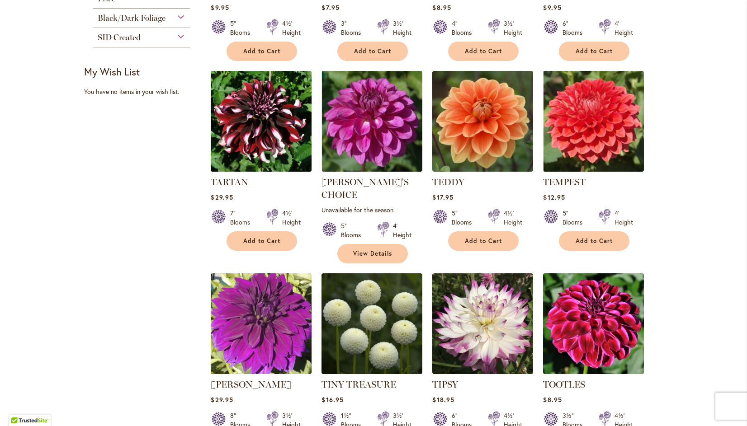
click at [266, 111] on img at bounding box center [261, 122] width 106 height 106
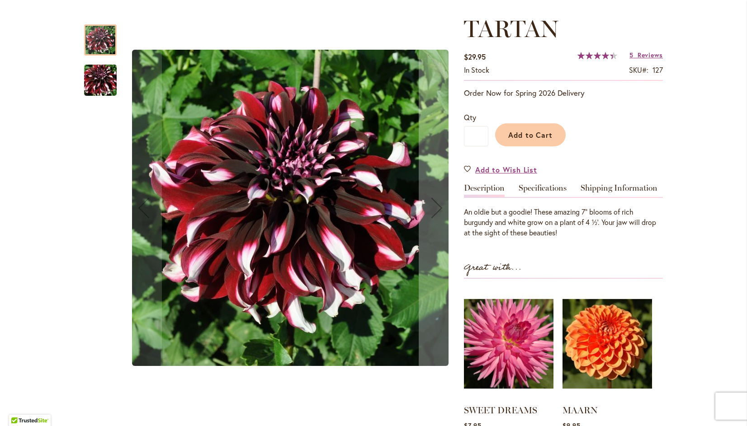
scroll to position [116, 0]
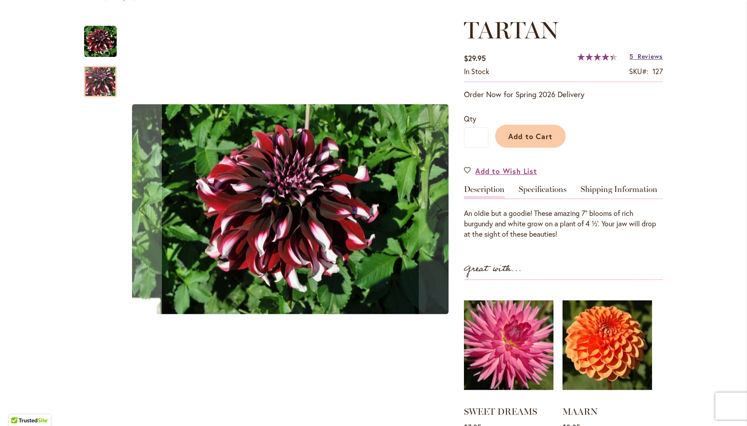
click at [655, 53] on span "Reviews" at bounding box center [650, 56] width 25 height 9
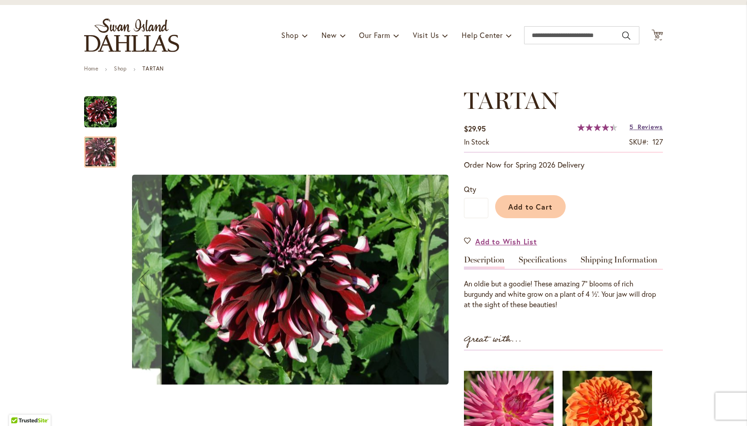
scroll to position [45, 0]
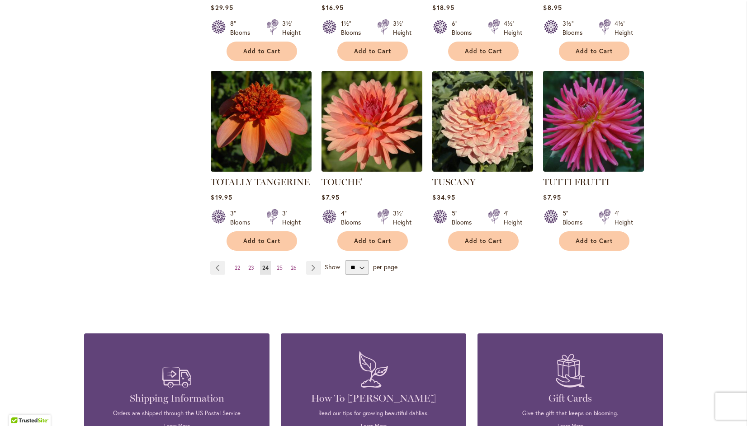
scroll to position [740, 0]
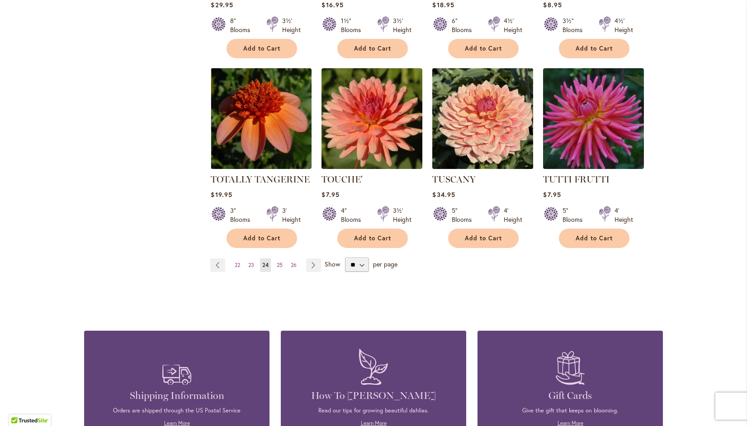
click at [483, 107] on img at bounding box center [483, 119] width 106 height 106
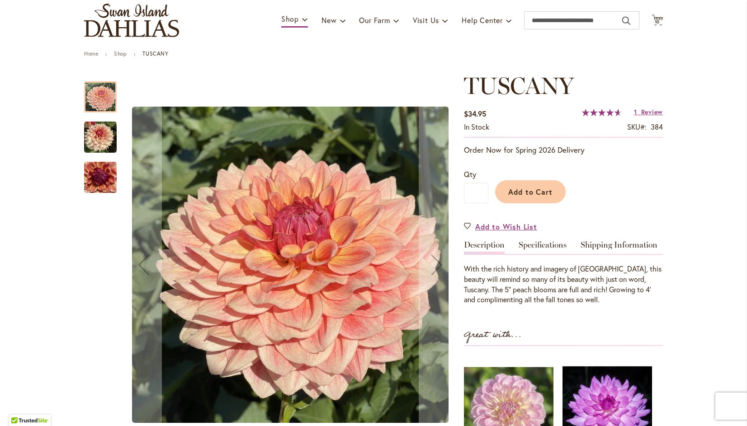
scroll to position [76, 0]
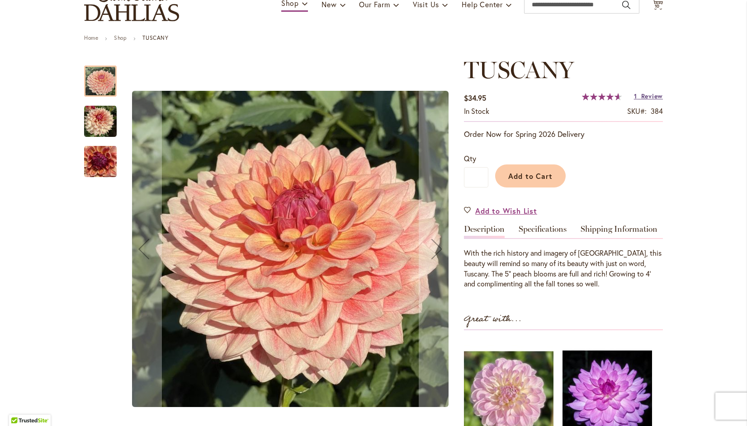
click at [655, 93] on span "Review" at bounding box center [652, 96] width 22 height 9
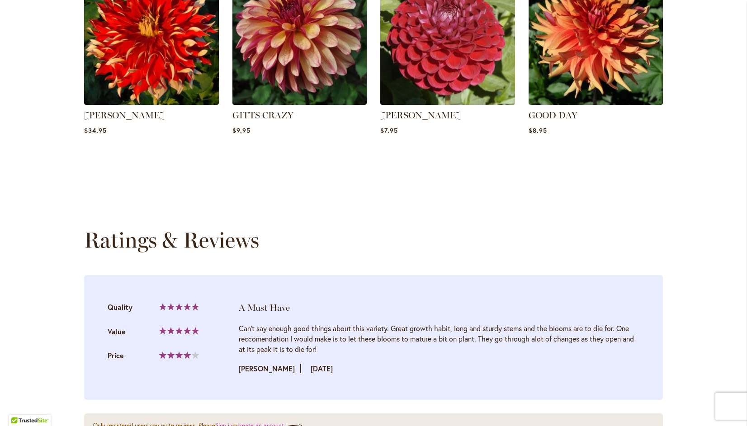
scroll to position [852, 0]
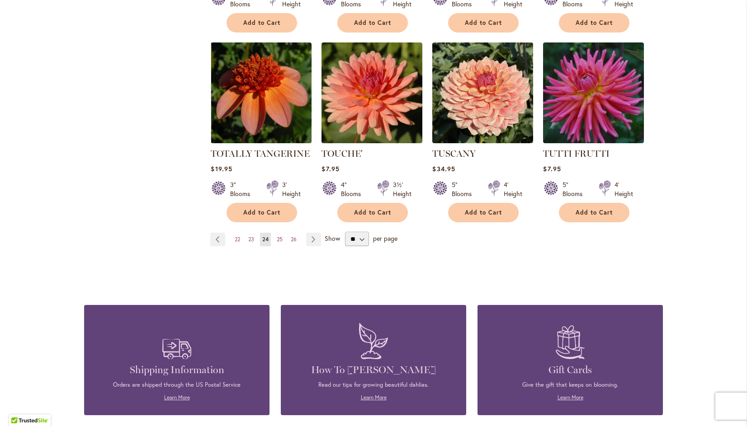
scroll to position [769, 0]
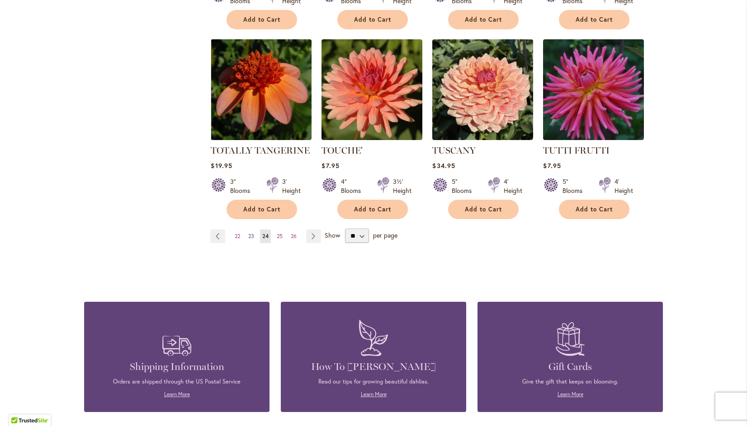
click at [248, 233] on span "23" at bounding box center [251, 236] width 6 height 7
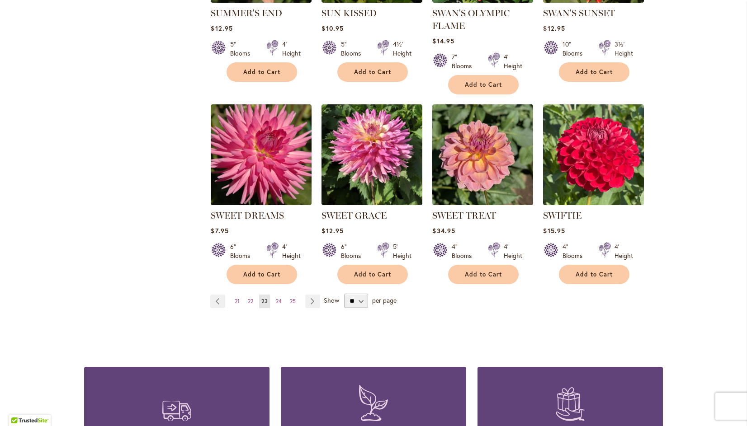
scroll to position [709, 0]
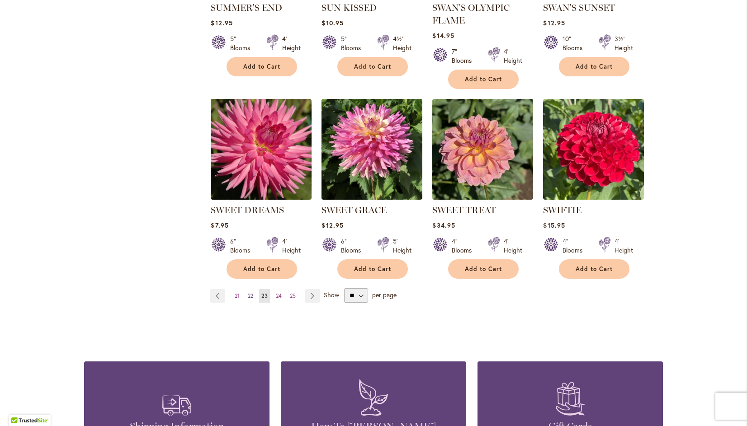
click at [250, 293] on span "22" at bounding box center [250, 296] width 5 height 7
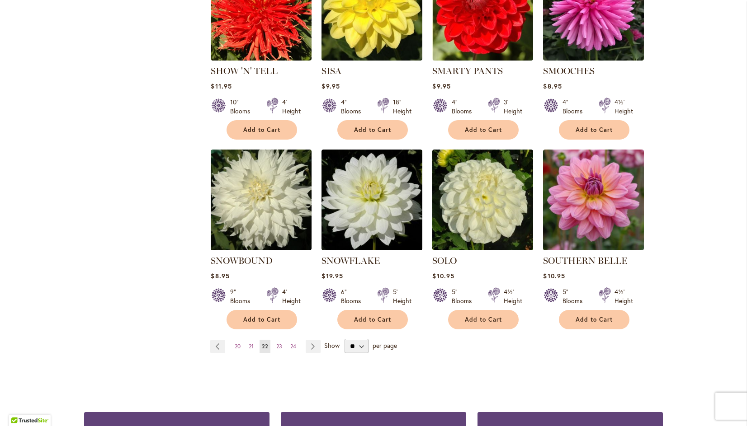
scroll to position [663, 0]
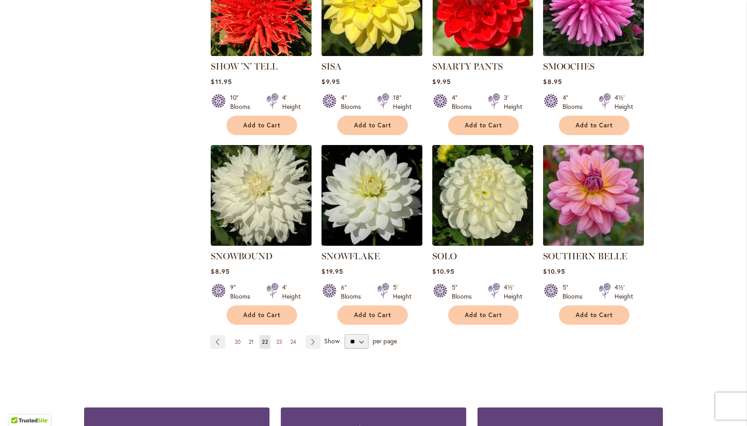
click at [249, 339] on span "21" at bounding box center [251, 342] width 5 height 7
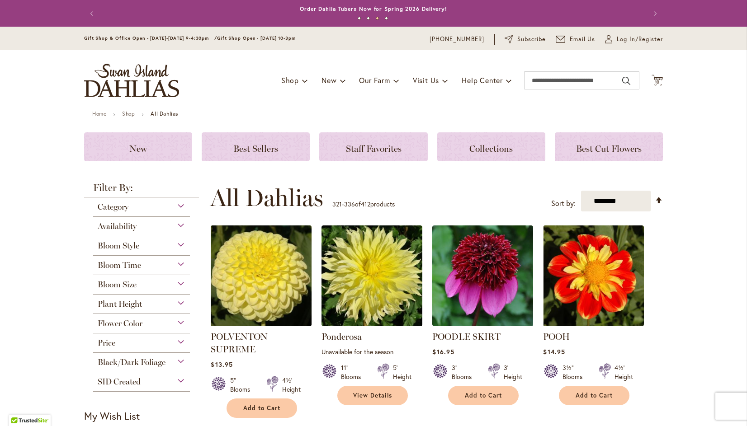
click at [255, 267] on img at bounding box center [261, 276] width 106 height 106
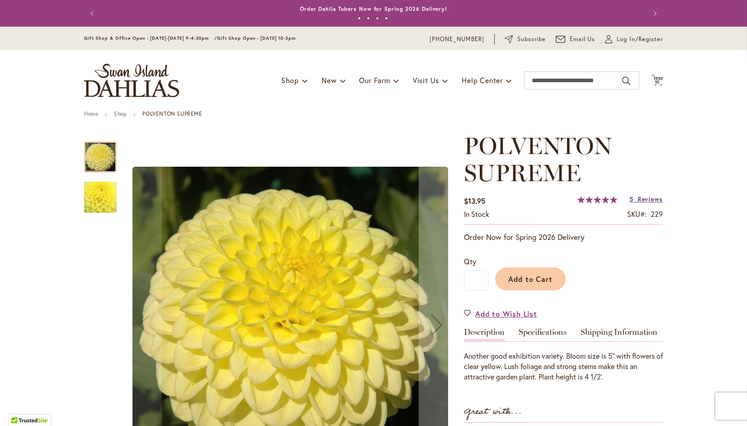
click at [656, 198] on span "Reviews" at bounding box center [650, 199] width 25 height 9
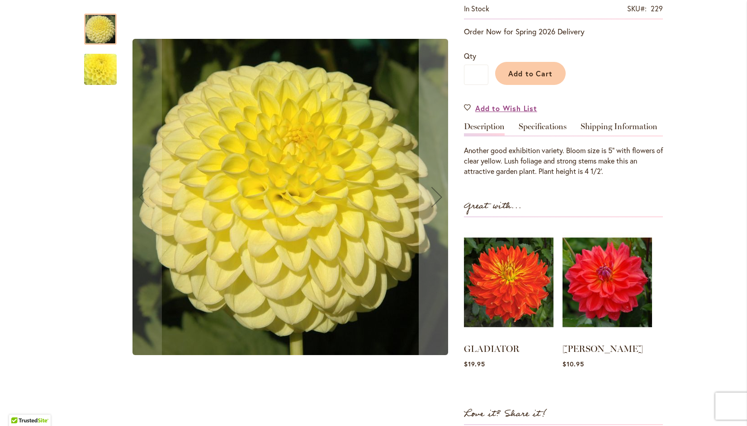
scroll to position [203, 0]
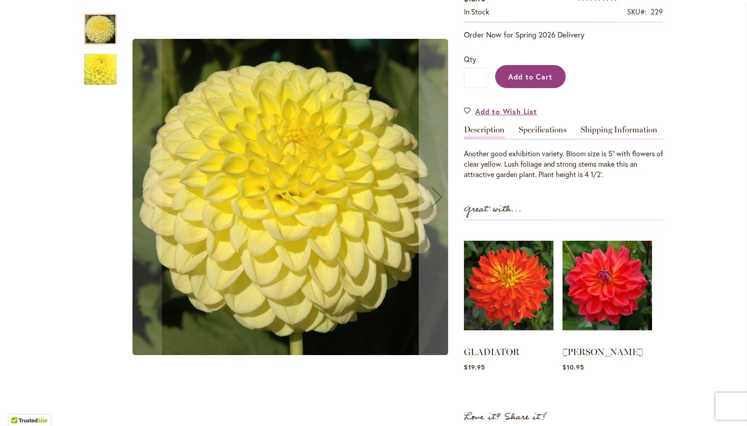
click at [544, 72] on span "Add to Cart" at bounding box center [530, 76] width 45 height 9
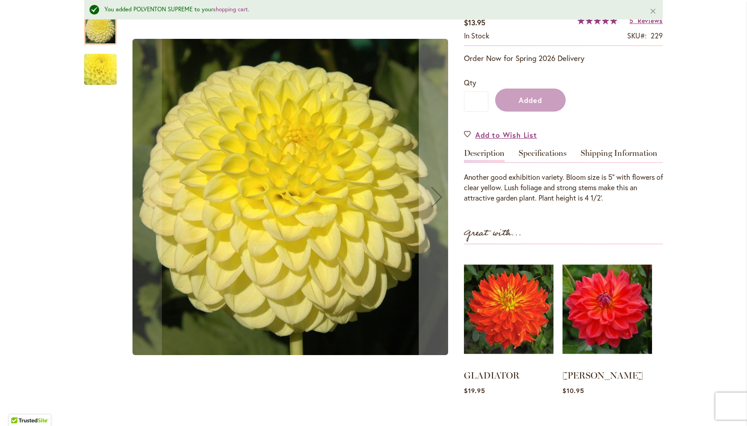
scroll to position [226, 0]
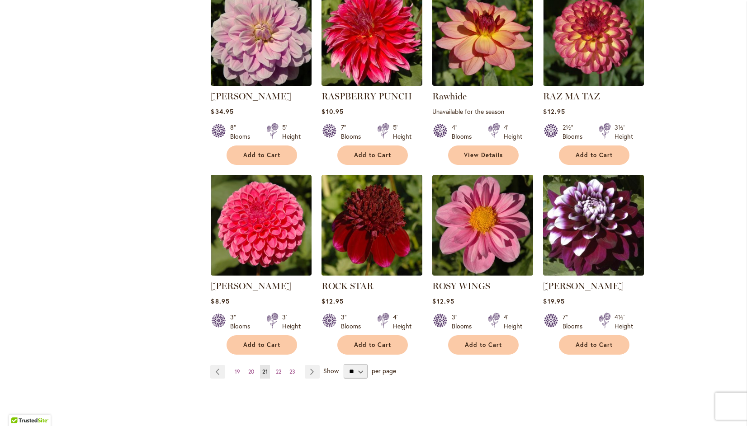
scroll to position [633, 0]
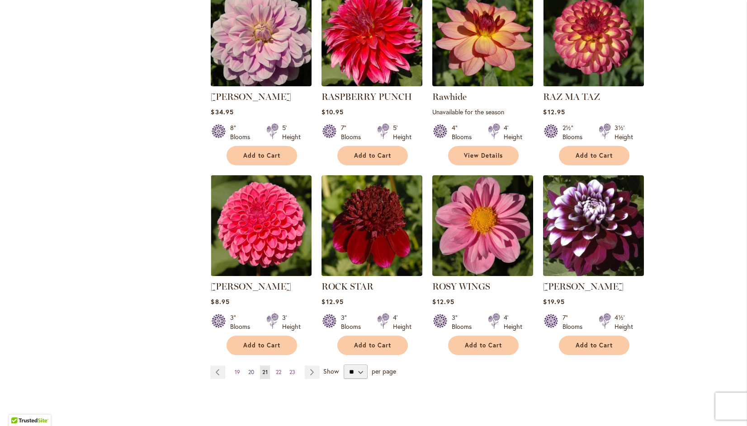
click at [248, 372] on span "20" at bounding box center [251, 372] width 6 height 7
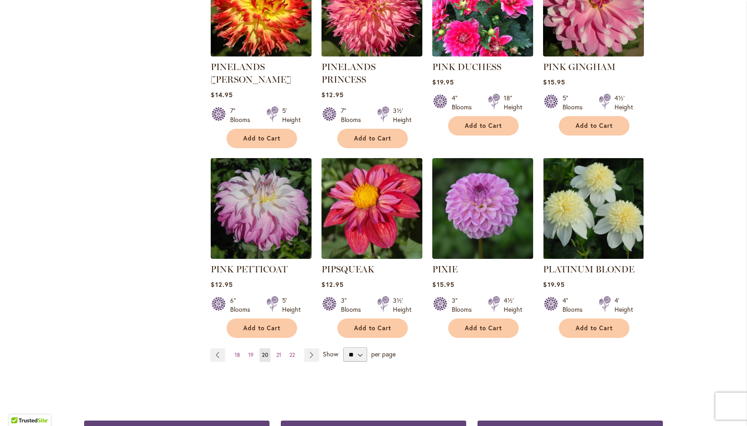
scroll to position [686, 0]
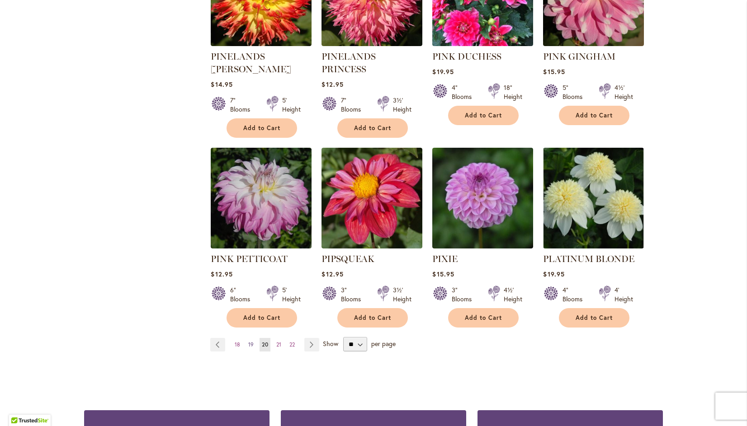
click at [248, 341] on span "19" at bounding box center [250, 344] width 5 height 7
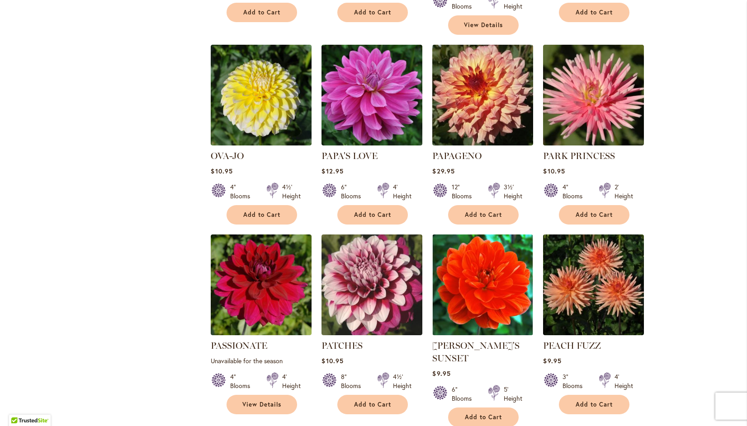
scroll to position [574, 0]
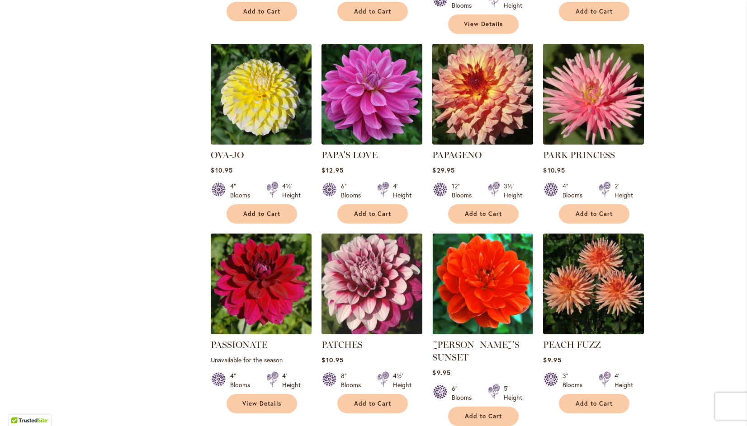
click at [482, 81] on img at bounding box center [483, 95] width 106 height 106
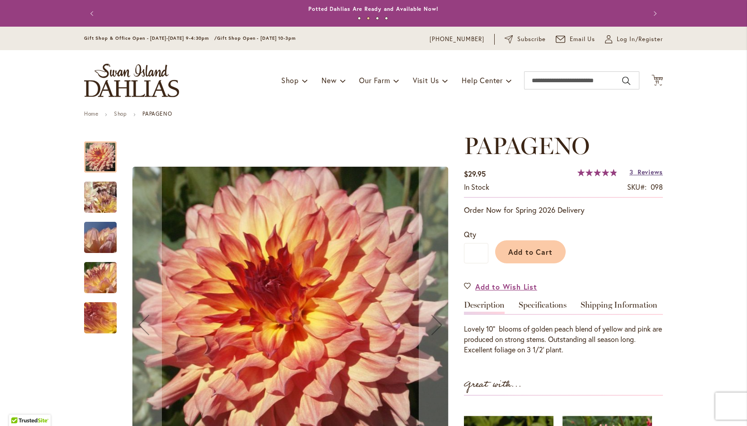
click at [657, 174] on span "Reviews" at bounding box center [650, 172] width 25 height 9
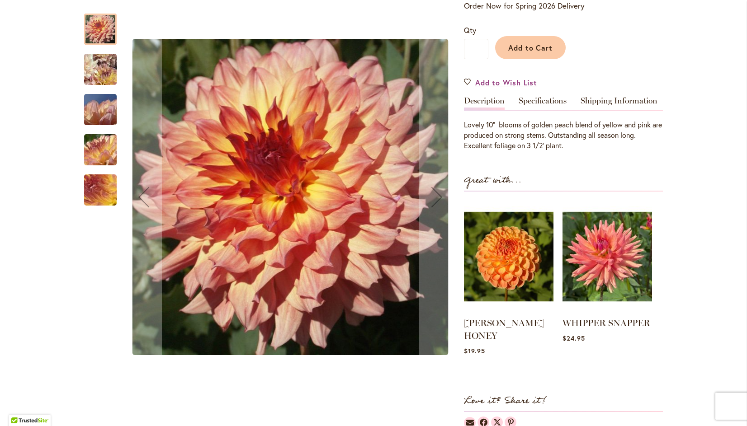
scroll to position [203, 0]
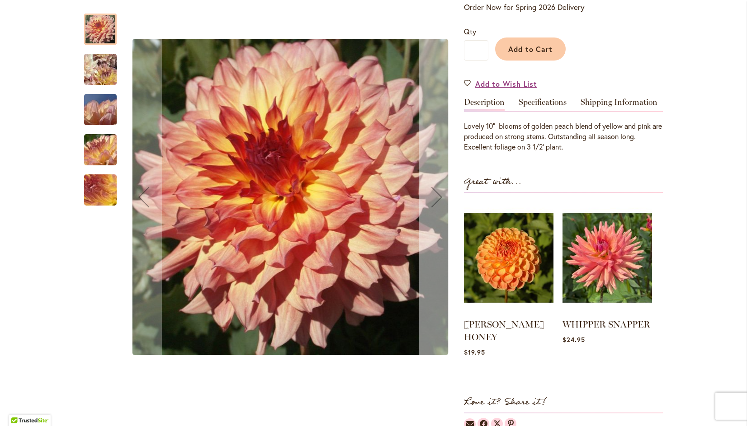
click at [439, 193] on div "Next" at bounding box center [437, 197] width 36 height 36
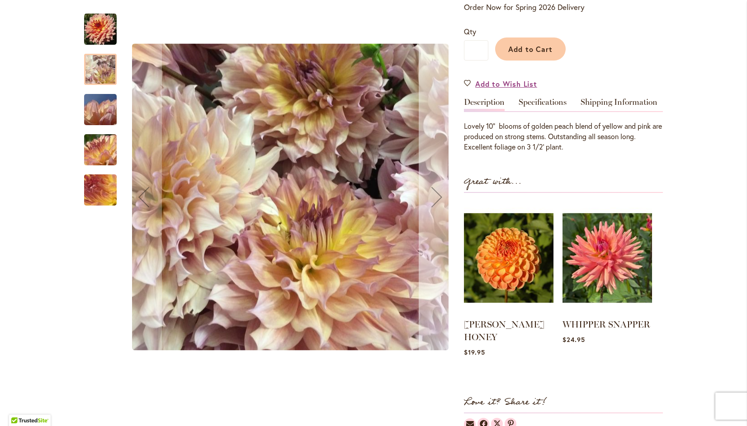
click at [435, 192] on div "Next" at bounding box center [437, 197] width 36 height 36
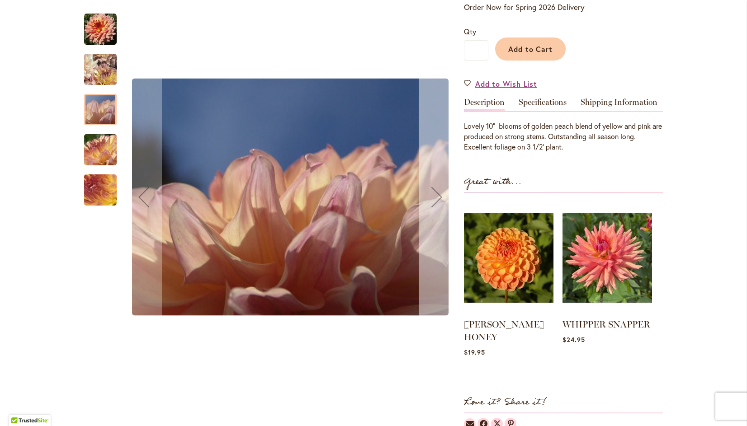
click at [428, 198] on div "Next" at bounding box center [437, 197] width 36 height 36
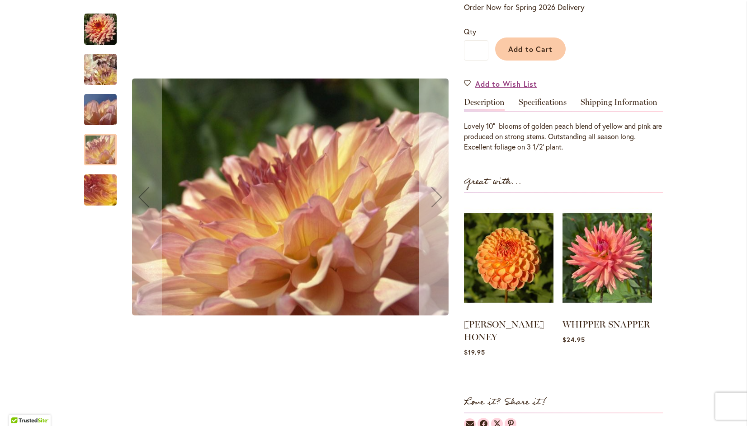
click at [436, 194] on div "Next" at bounding box center [437, 197] width 36 height 36
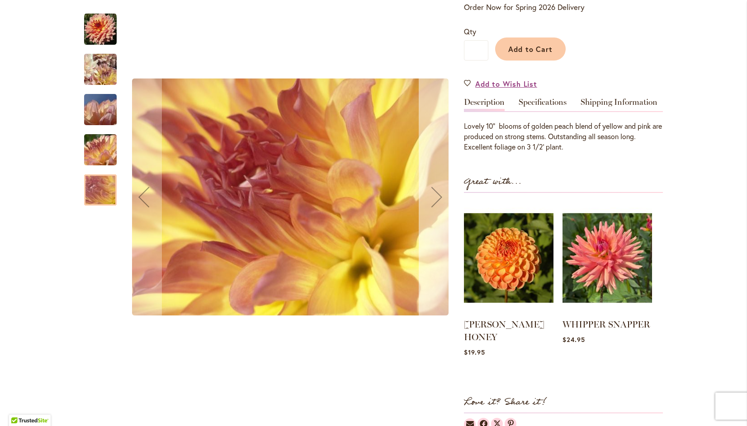
click at [436, 200] on div "Next" at bounding box center [437, 197] width 36 height 36
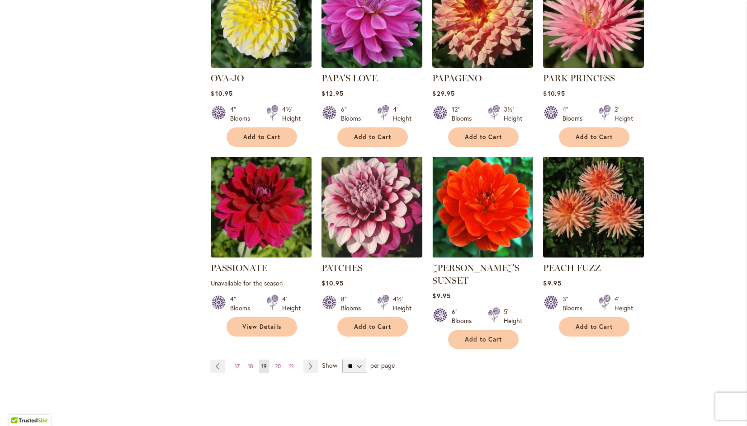
scroll to position [699, 0]
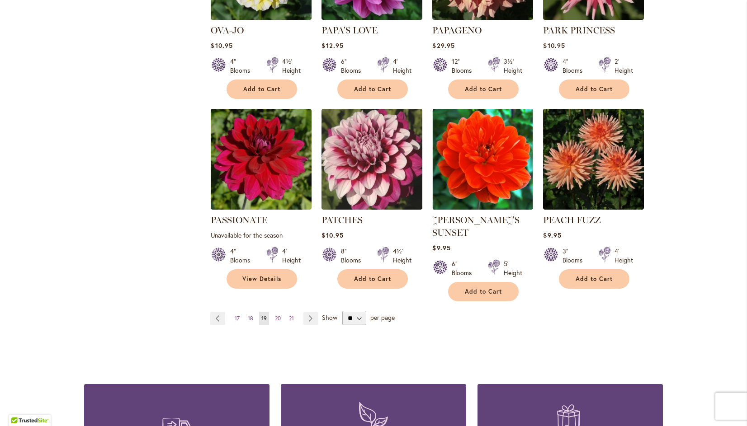
click at [248, 315] on span "18" at bounding box center [250, 318] width 5 height 7
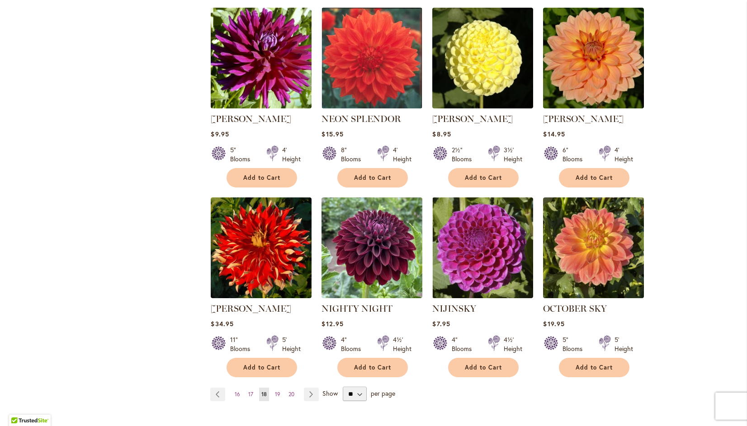
scroll to position [614, 0]
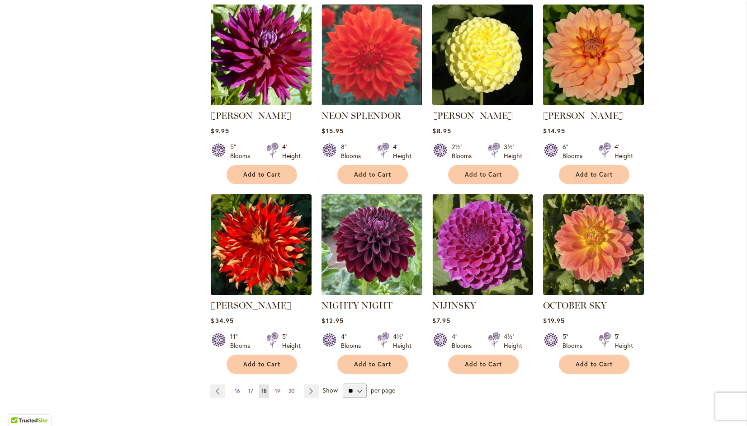
click at [248, 388] on span "17" at bounding box center [250, 391] width 5 height 7
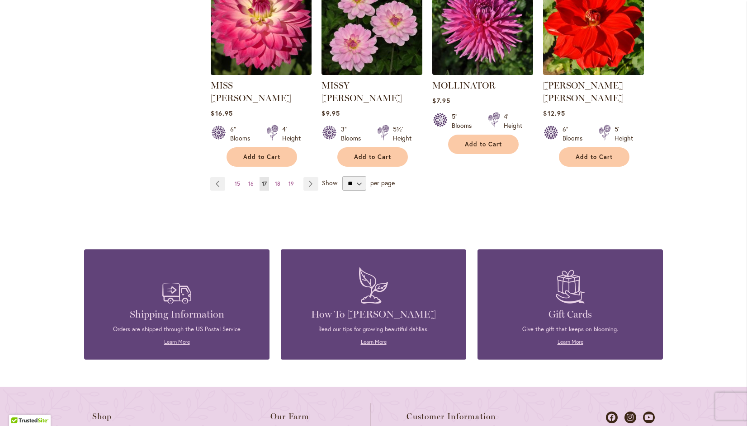
scroll to position [824, 0]
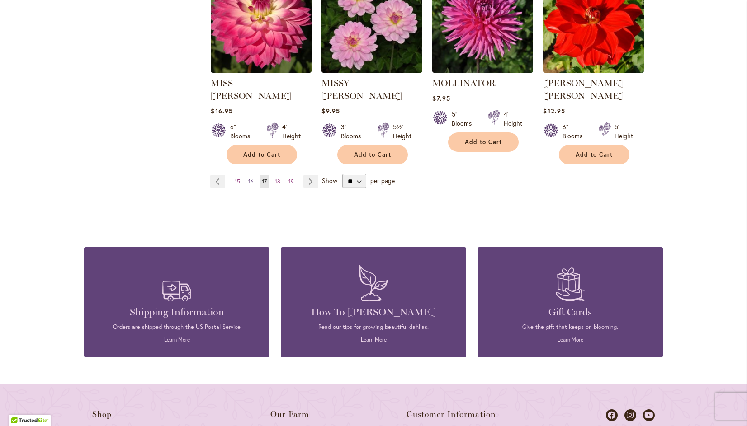
click at [248, 178] on span "16" at bounding box center [250, 181] width 5 height 7
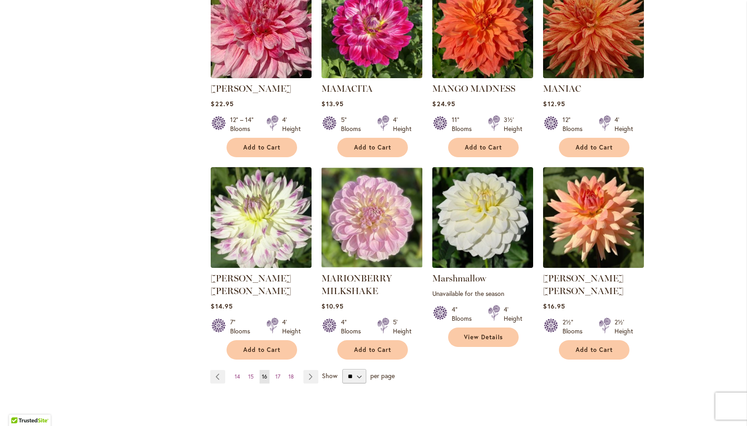
scroll to position [643, 0]
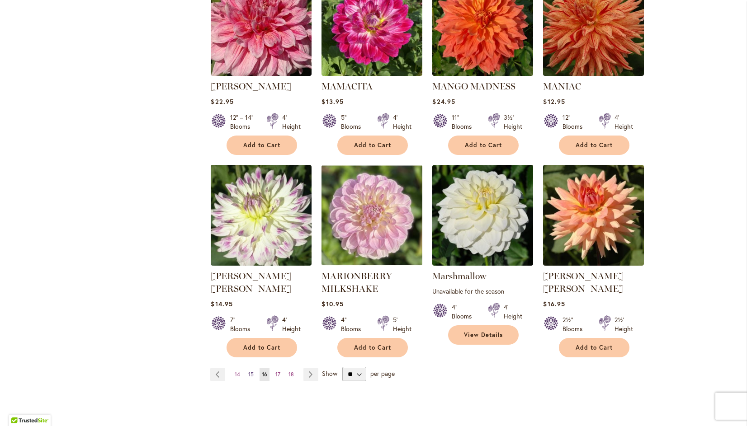
click at [248, 371] on span "15" at bounding box center [250, 374] width 5 height 7
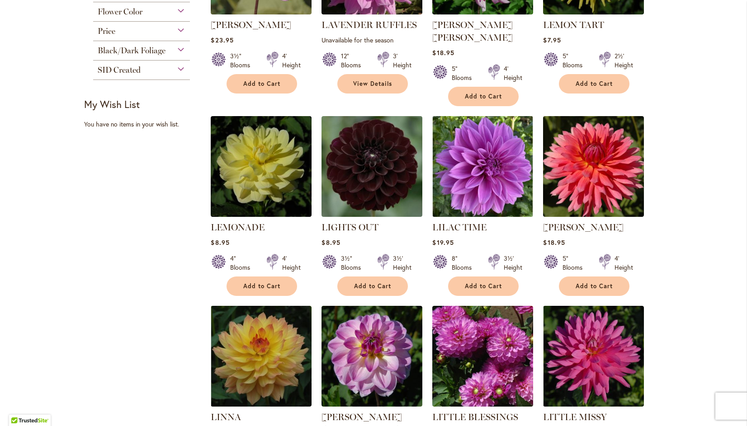
scroll to position [313, 0]
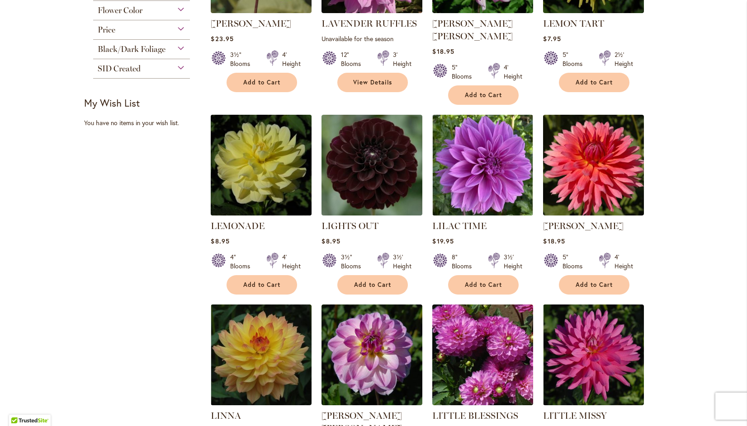
click at [245, 149] on img at bounding box center [261, 166] width 106 height 106
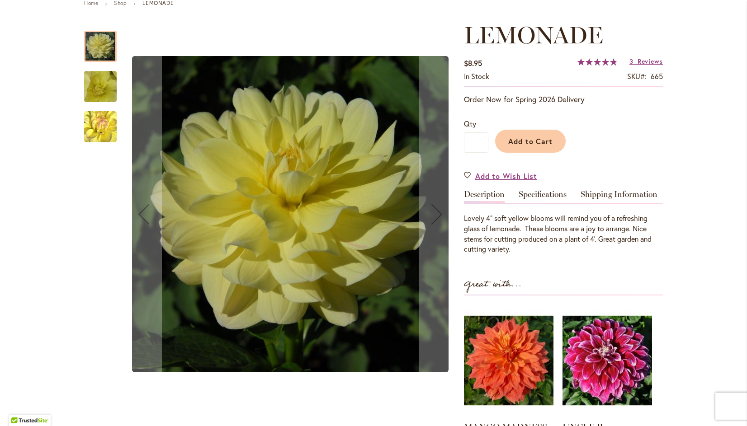
scroll to position [130, 0]
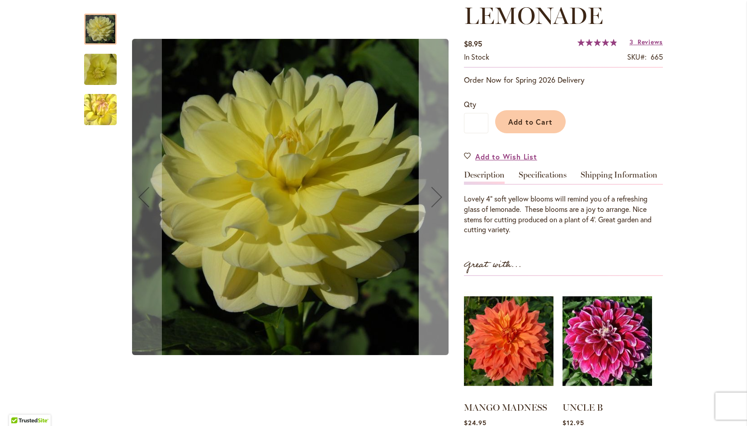
click at [431, 195] on div "Next" at bounding box center [437, 197] width 36 height 36
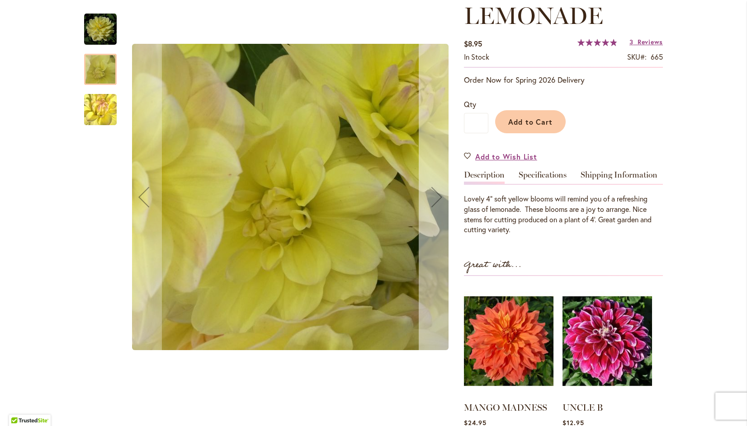
click at [435, 194] on div "Next" at bounding box center [437, 197] width 36 height 36
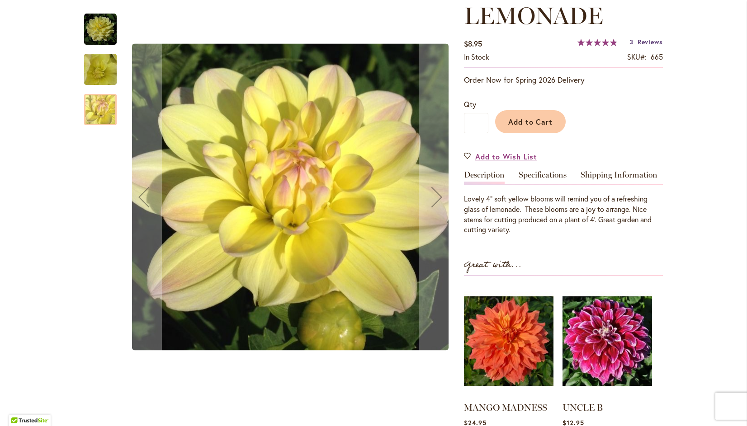
click at [656, 42] on span "Reviews" at bounding box center [650, 42] width 25 height 9
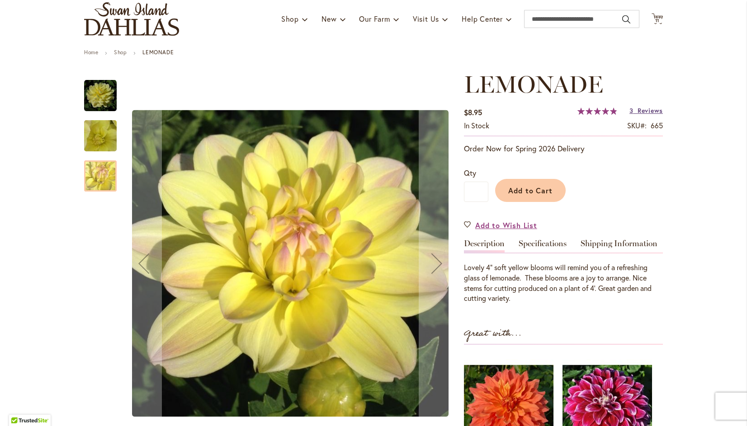
scroll to position [59, 0]
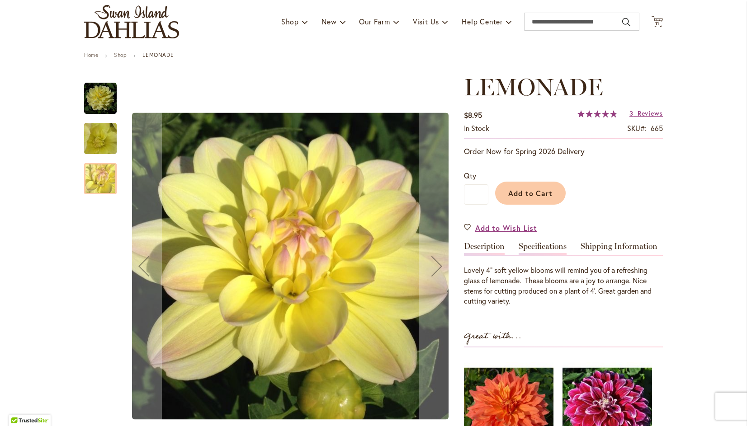
click at [545, 242] on link "Specifications" at bounding box center [543, 248] width 48 height 13
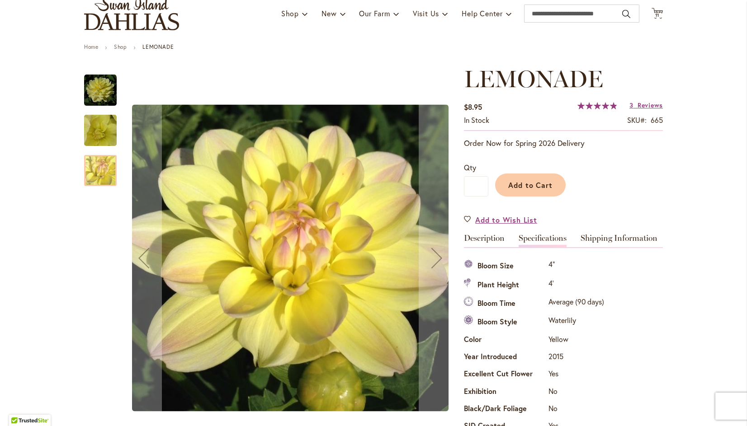
scroll to position [0, 0]
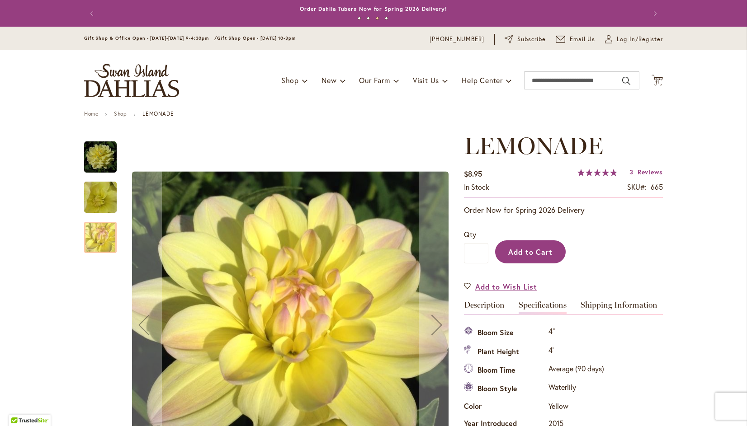
click at [535, 251] on span "Add to Cart" at bounding box center [530, 251] width 45 height 9
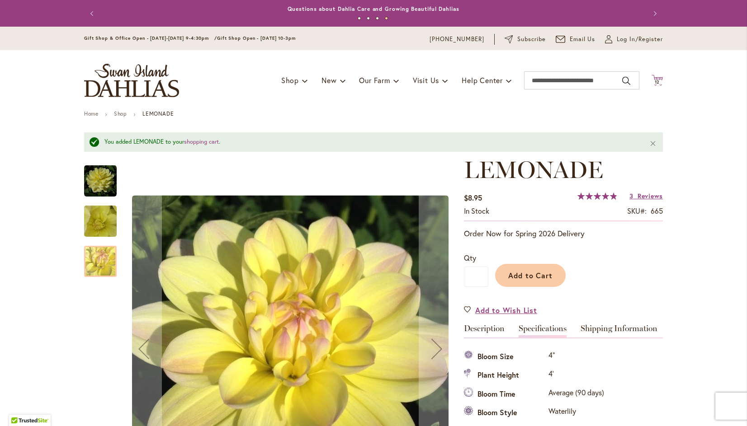
click at [655, 76] on icon "Cart .cls-1 { fill: #231f20; }" at bounding box center [657, 80] width 11 height 11
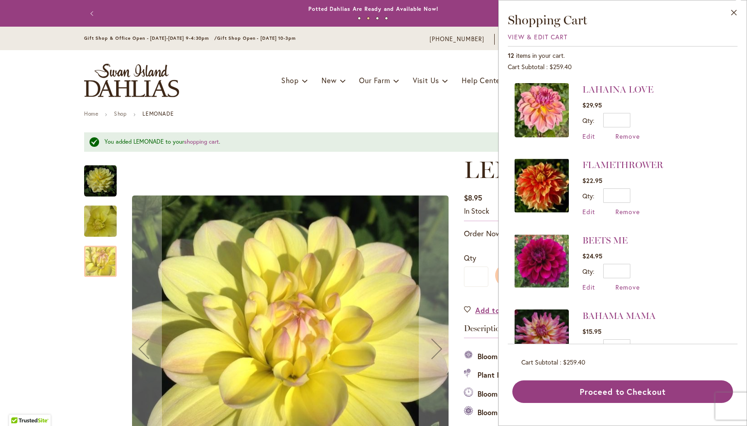
scroll to position [545, 0]
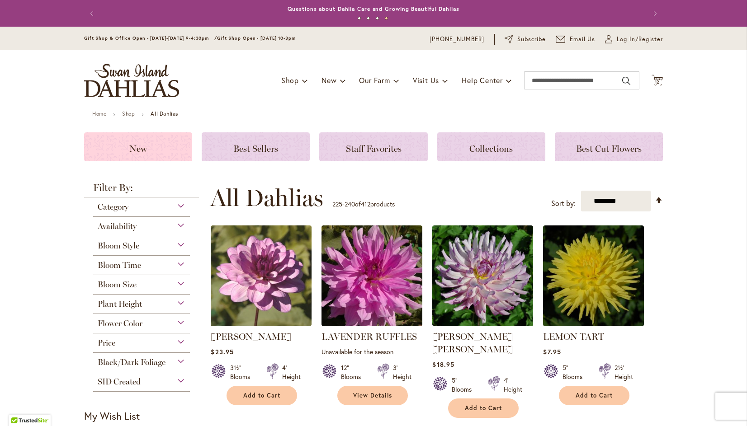
click at [147, 143] on h3 "New" at bounding box center [138, 147] width 86 height 10
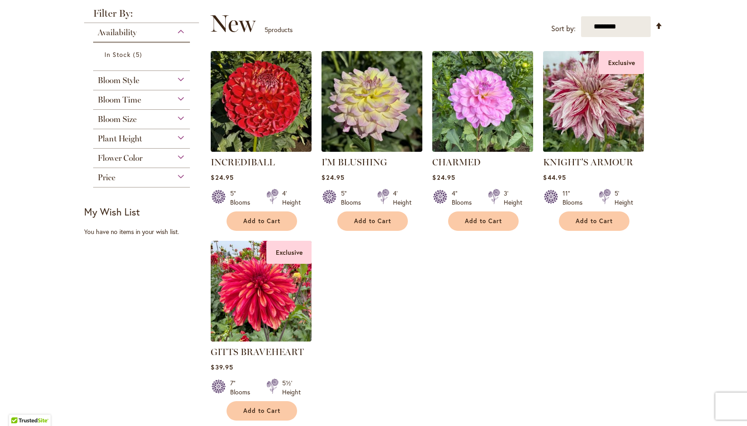
scroll to position [127, 0]
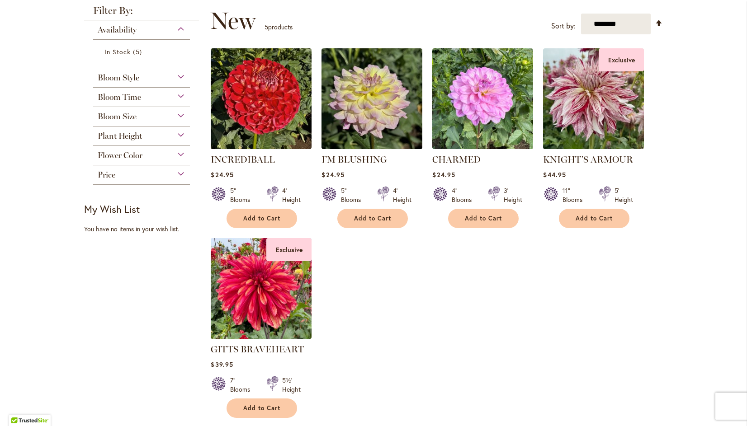
click at [242, 296] on img at bounding box center [261, 289] width 106 height 106
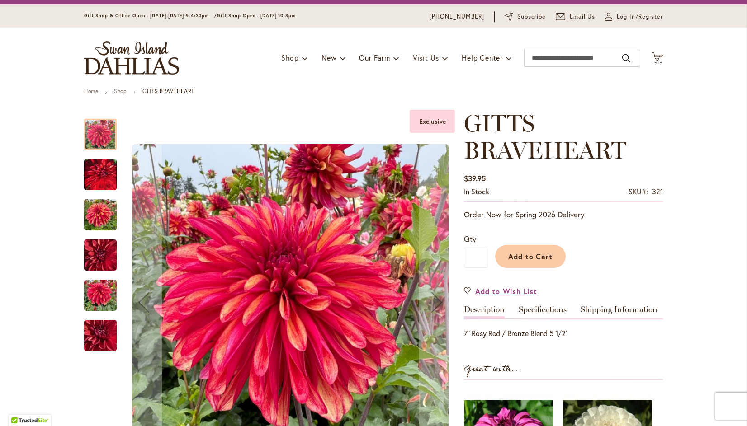
scroll to position [22, 0]
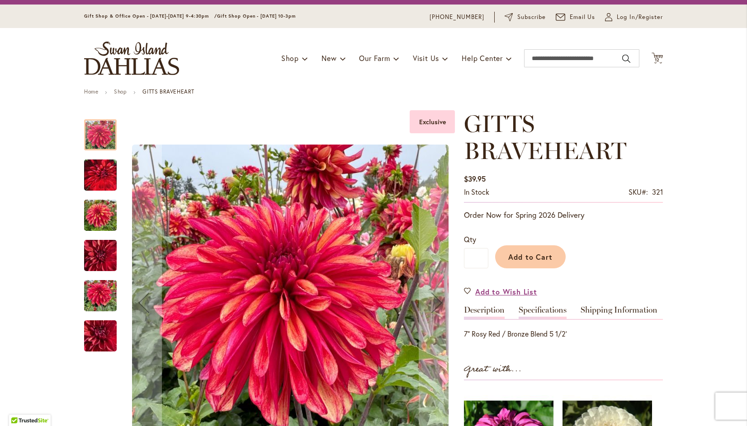
click at [553, 307] on link "Specifications" at bounding box center [543, 312] width 48 height 13
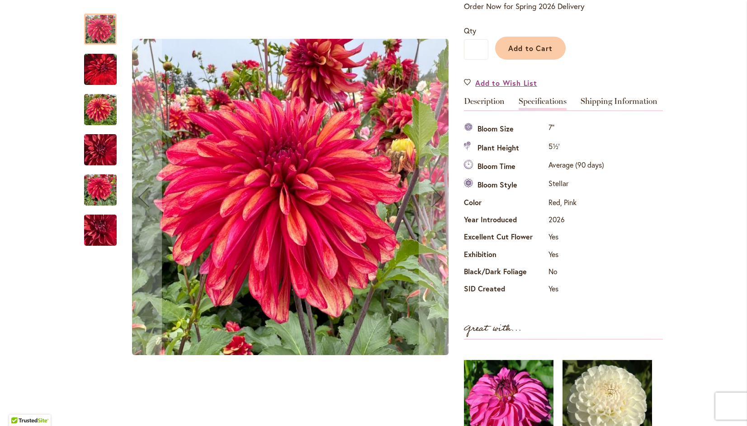
scroll to position [232, 0]
click at [487, 103] on link "Description" at bounding box center [484, 103] width 41 height 13
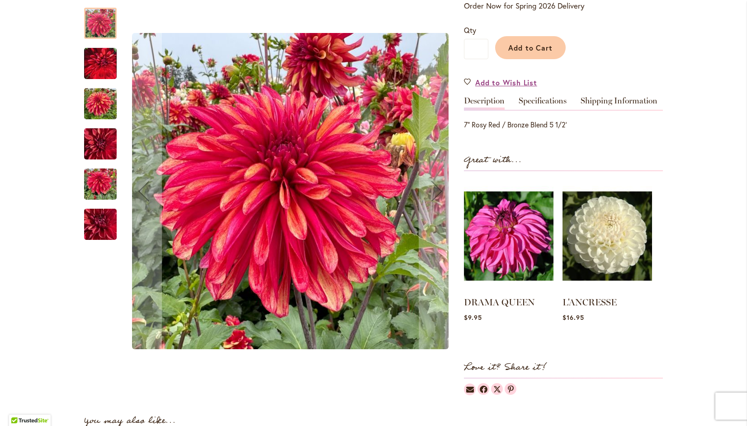
click at [355, 202] on div "GITTS BRAVEHEART" at bounding box center [290, 192] width 329 height 386
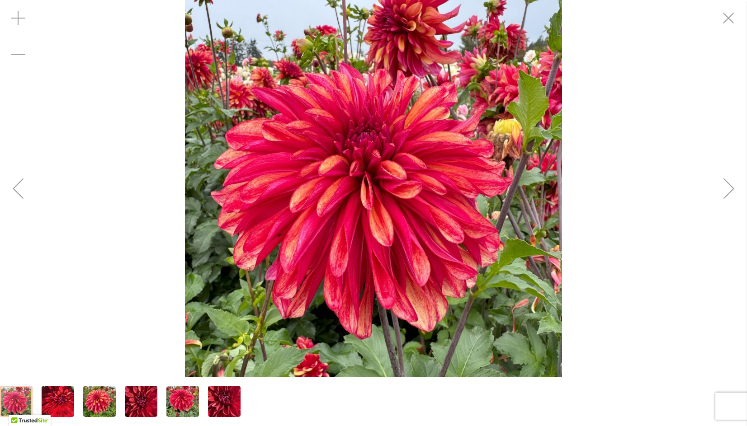
click at [731, 187] on div "Next" at bounding box center [729, 189] width 36 height 36
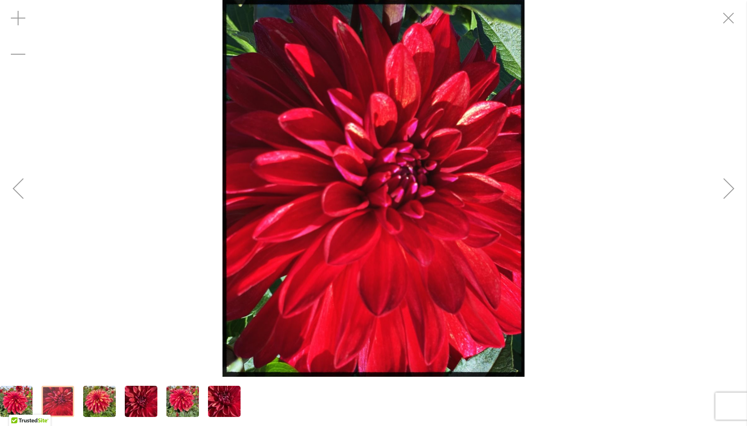
click at [729, 185] on div "Next" at bounding box center [729, 189] width 36 height 36
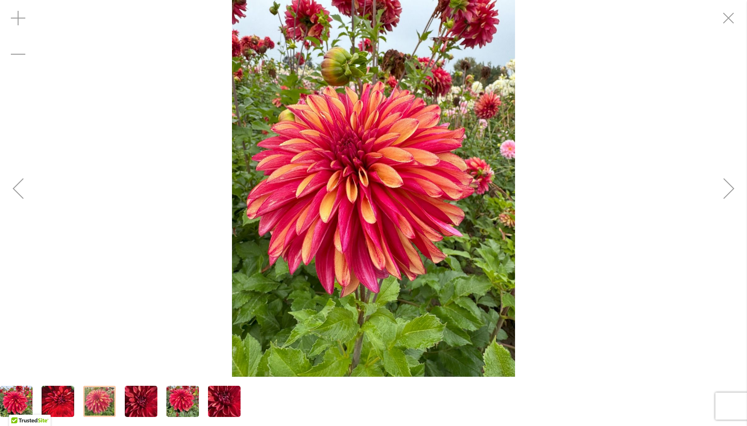
click at [732, 185] on div "Next" at bounding box center [729, 189] width 36 height 36
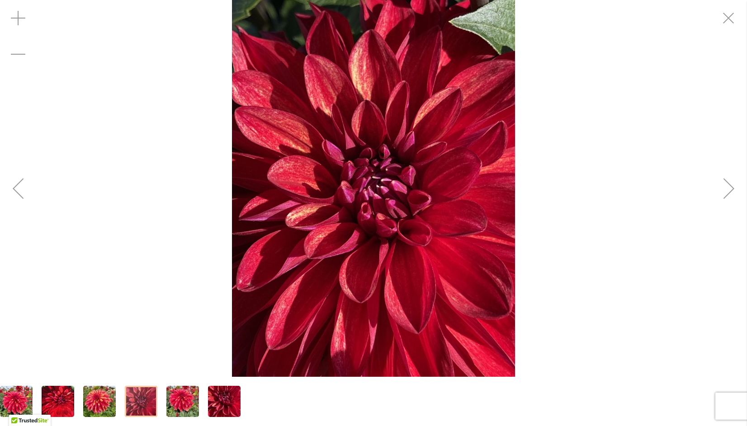
click at [729, 185] on div "Next" at bounding box center [729, 189] width 36 height 36
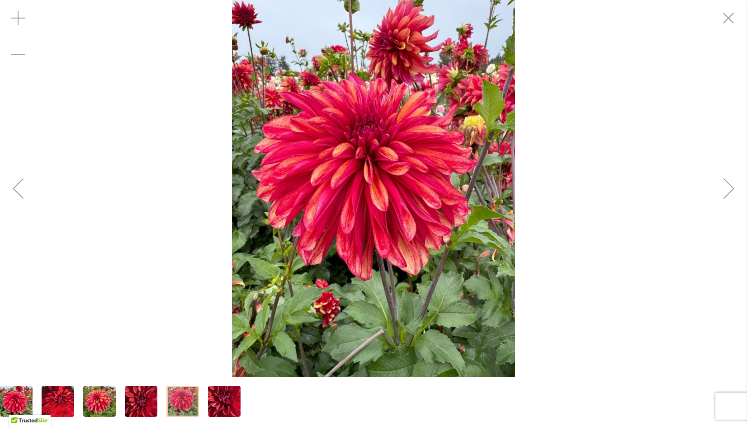
click at [733, 183] on div "Next" at bounding box center [729, 189] width 36 height 36
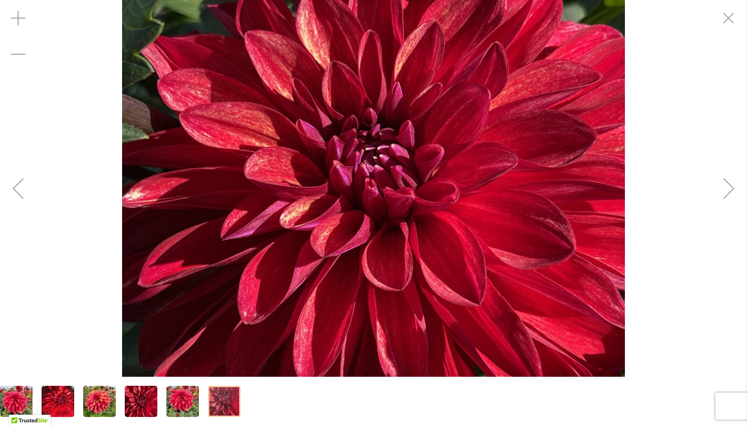
click at [727, 185] on div "Next" at bounding box center [729, 189] width 36 height 36
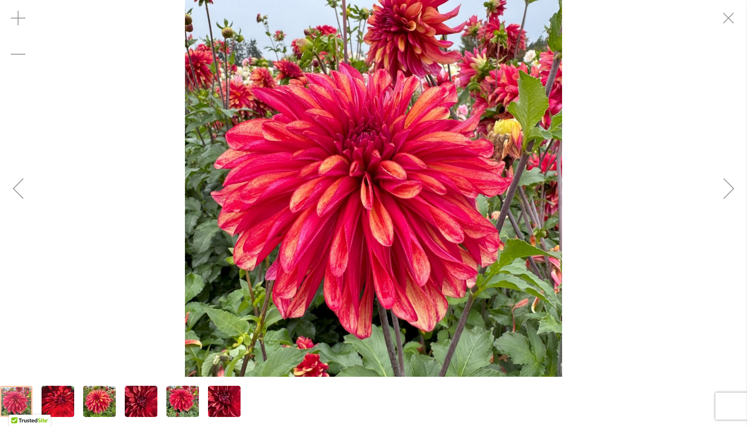
click at [731, 186] on div "Next" at bounding box center [729, 189] width 36 height 36
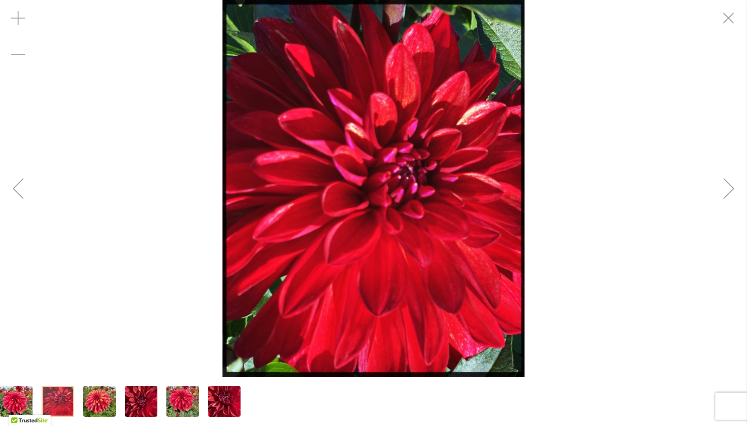
click at [733, 185] on div "Next" at bounding box center [729, 189] width 36 height 36
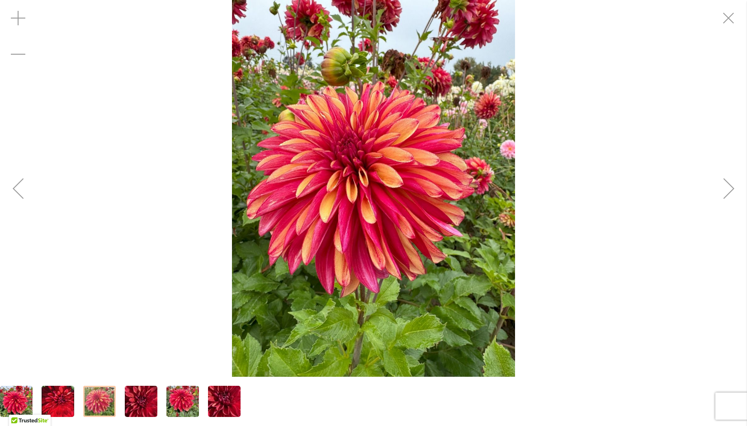
click at [730, 192] on div "Next" at bounding box center [729, 189] width 36 height 36
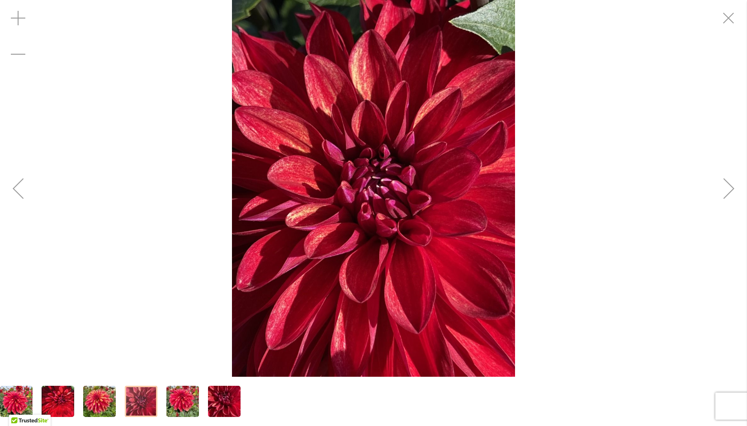
click at [730, 191] on div "Next" at bounding box center [729, 189] width 36 height 36
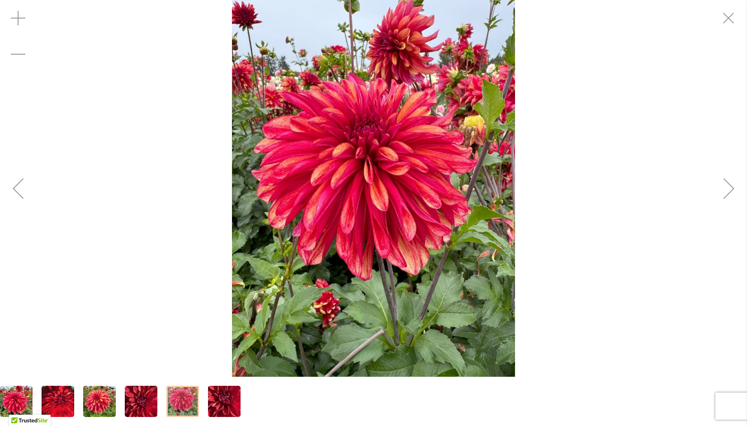
click at [730, 185] on div "Next" at bounding box center [729, 189] width 36 height 36
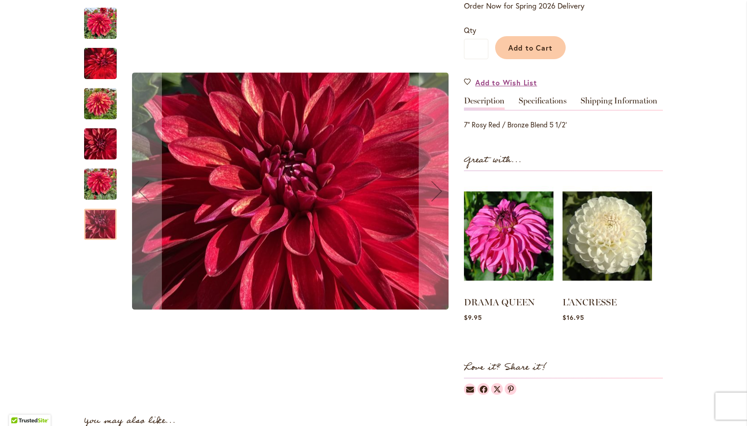
scroll to position [230, 0]
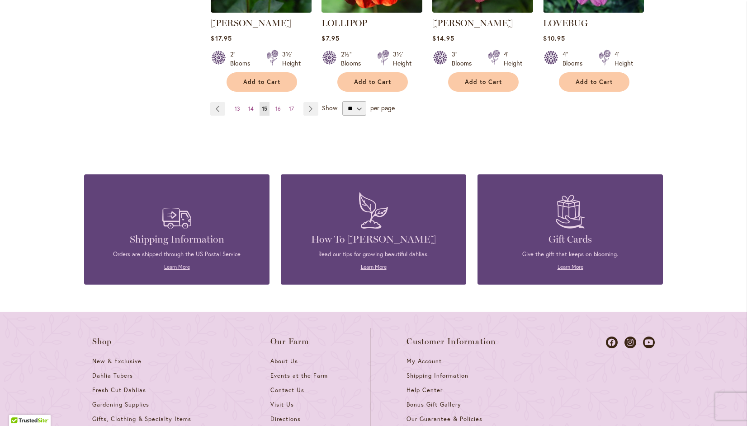
scroll to position [909, 0]
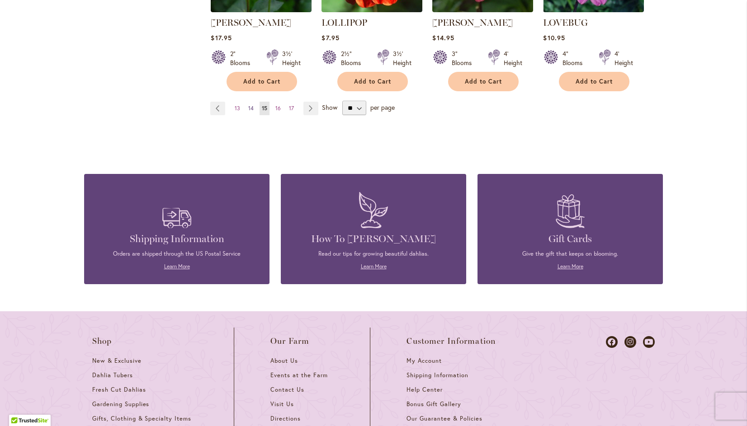
click at [248, 105] on span "14" at bounding box center [250, 108] width 5 height 7
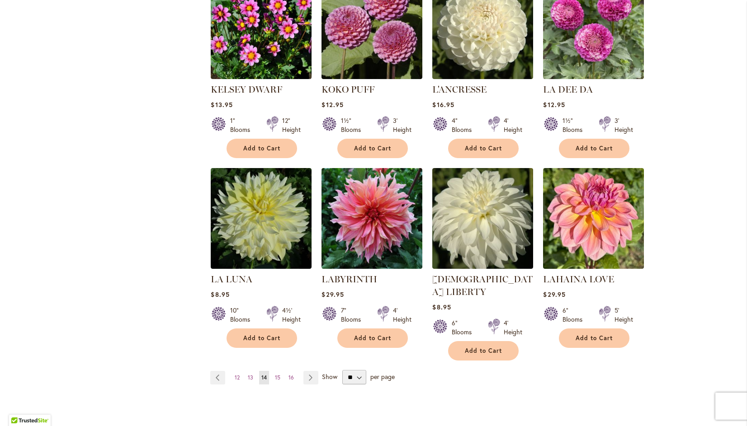
scroll to position [631, 0]
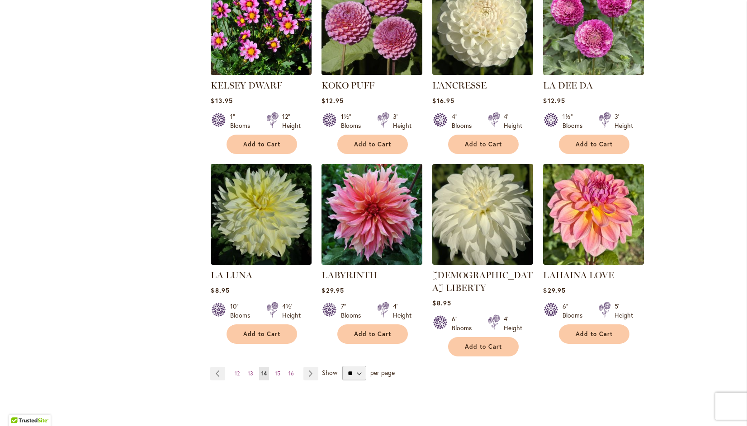
click at [358, 213] on img at bounding box center [372, 215] width 106 height 106
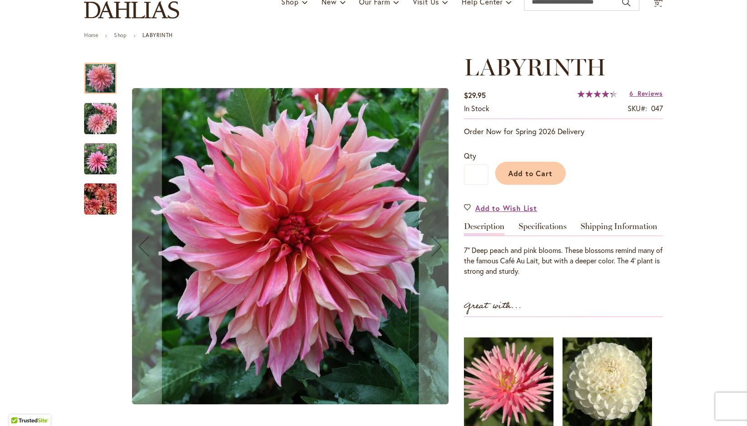
scroll to position [79, 0]
click at [322, 231] on div "Labyrinth" at bounding box center [290, 246] width 329 height 386
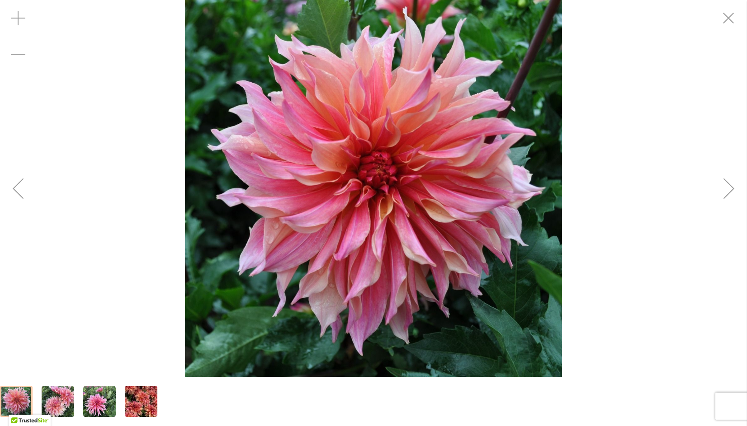
click at [726, 190] on div "Next" at bounding box center [729, 189] width 36 height 36
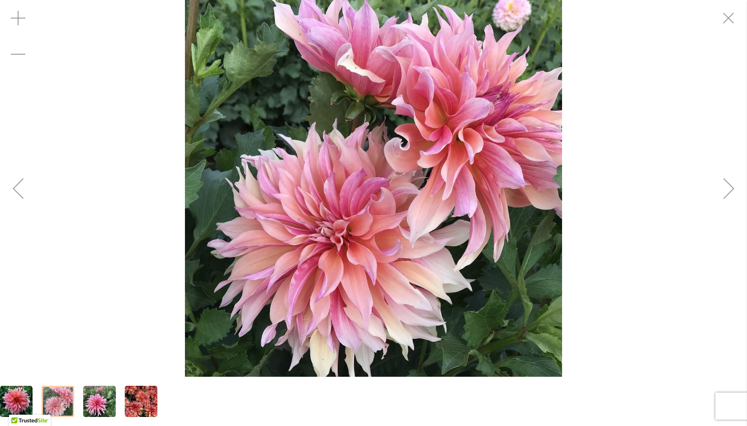
click at [726, 189] on div "Next" at bounding box center [729, 189] width 36 height 36
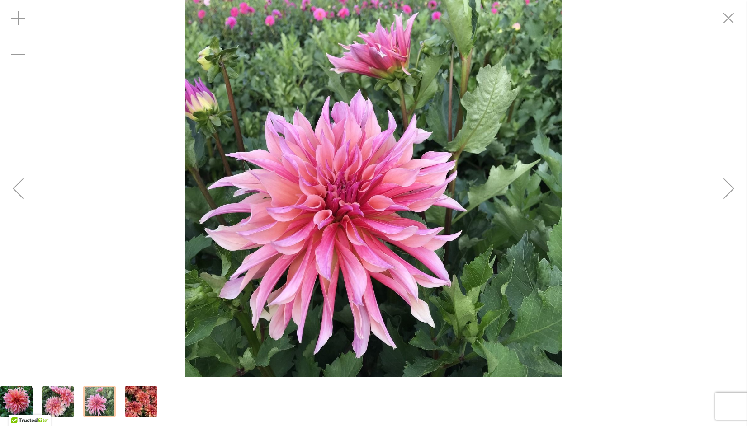
click at [723, 187] on div "Next" at bounding box center [729, 189] width 36 height 36
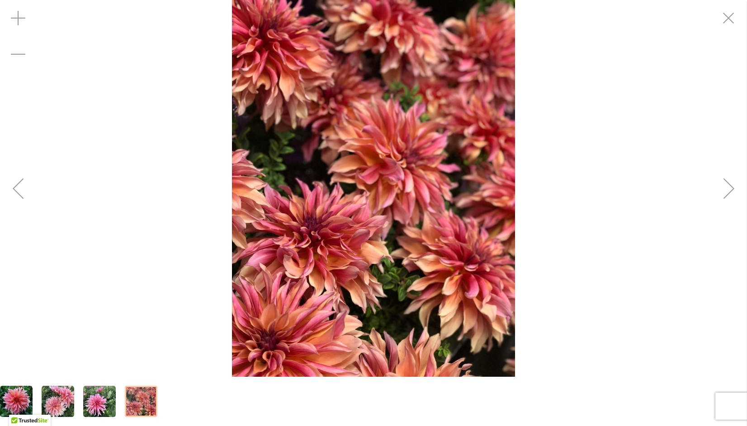
click at [725, 181] on div "Next" at bounding box center [729, 189] width 36 height 36
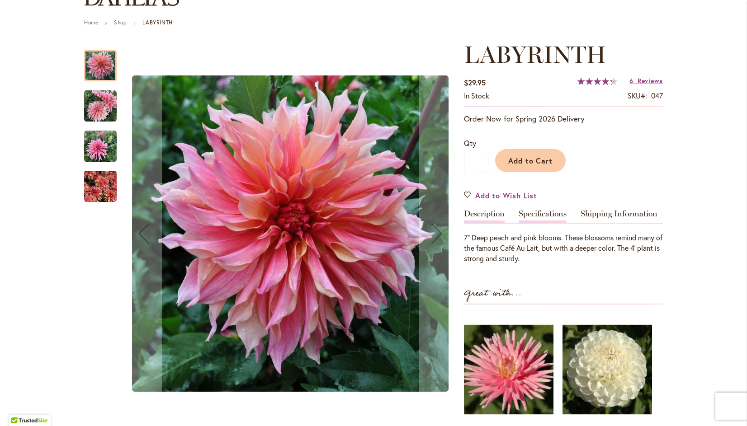
click at [546, 213] on link "Specifications" at bounding box center [543, 216] width 48 height 13
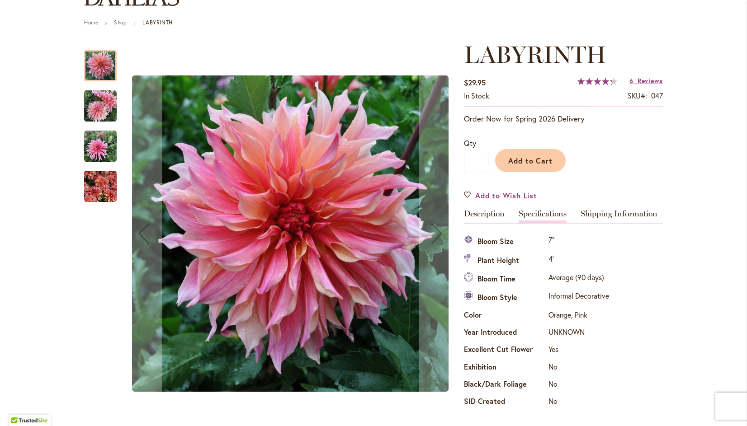
click at [100, 189] on img "Labyrinth" at bounding box center [100, 186] width 33 height 43
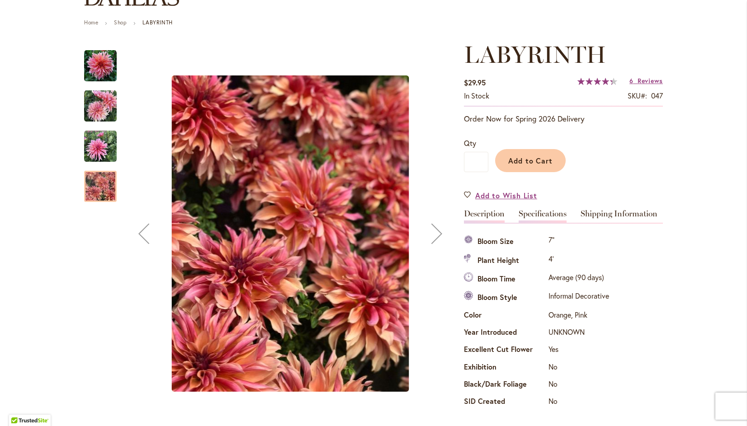
click at [493, 214] on link "Description" at bounding box center [484, 216] width 41 height 13
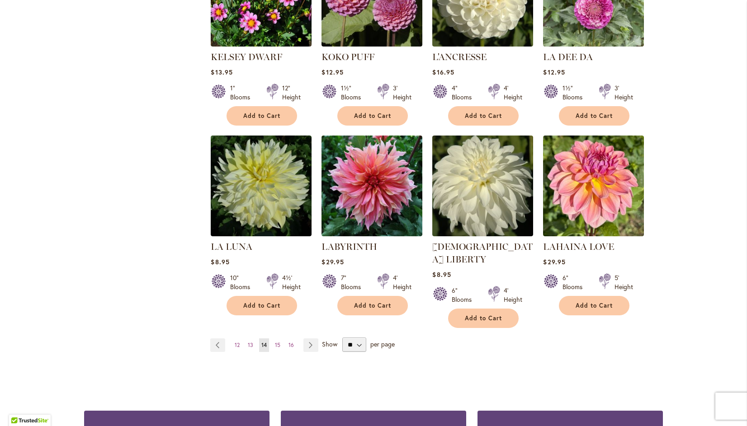
scroll to position [660, 0]
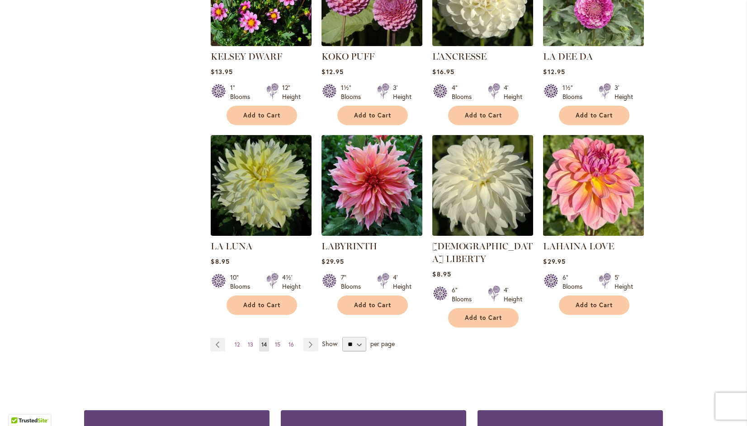
click at [602, 181] on img at bounding box center [594, 186] width 106 height 106
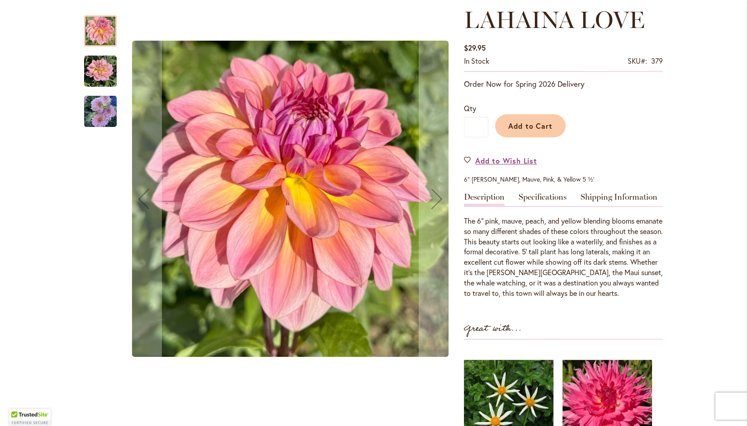
scroll to position [134, 0]
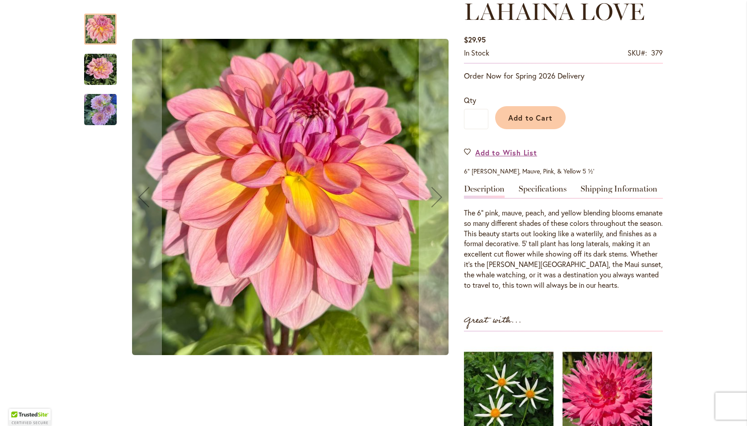
click at [308, 204] on div "LAHAINA LOVE" at bounding box center [290, 198] width 329 height 386
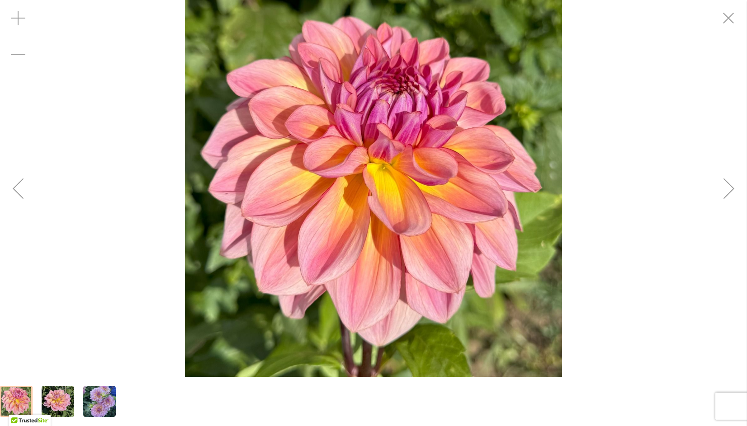
click at [731, 182] on div "Next" at bounding box center [729, 189] width 36 height 36
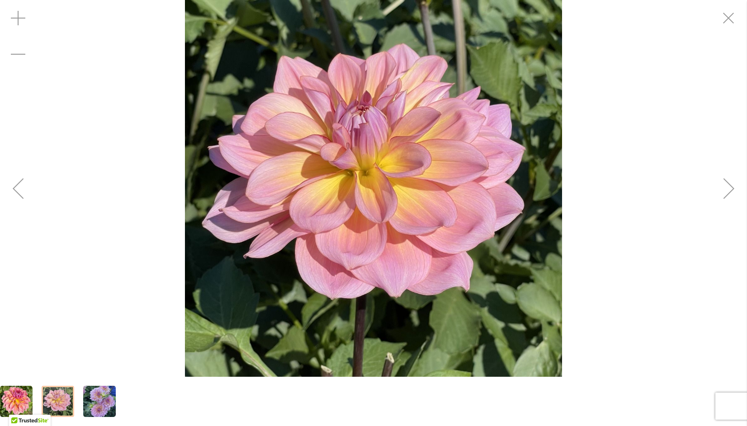
click at [732, 187] on div "Next" at bounding box center [729, 189] width 36 height 36
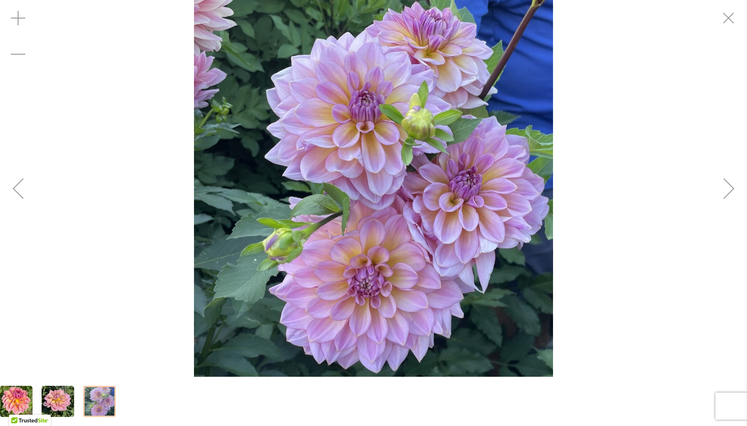
click at [730, 185] on div "Next" at bounding box center [729, 189] width 36 height 36
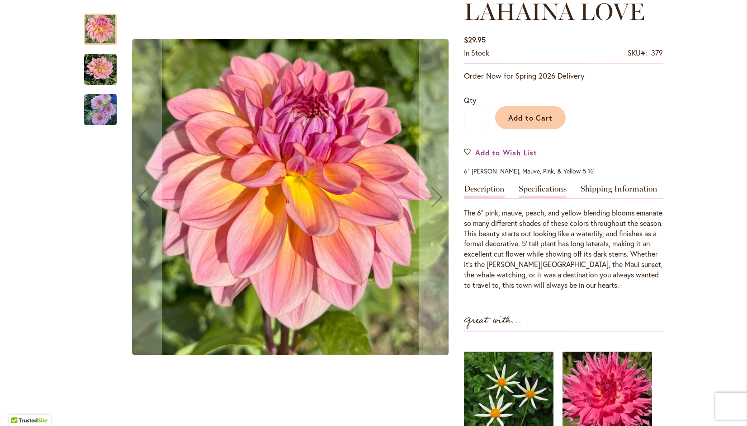
click at [554, 186] on link "Specifications" at bounding box center [543, 191] width 48 height 13
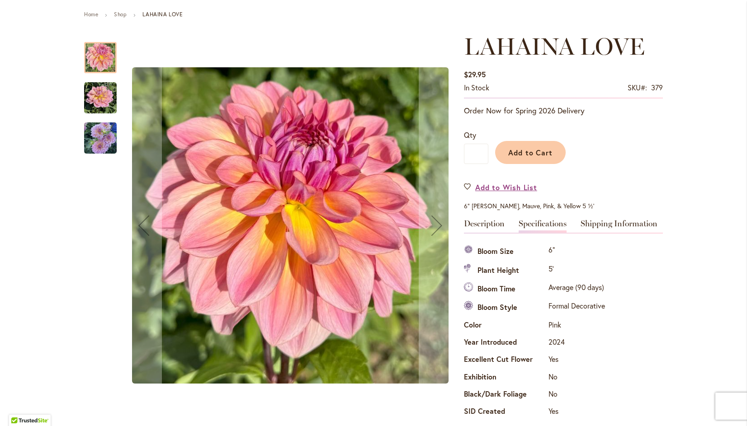
scroll to position [0, 0]
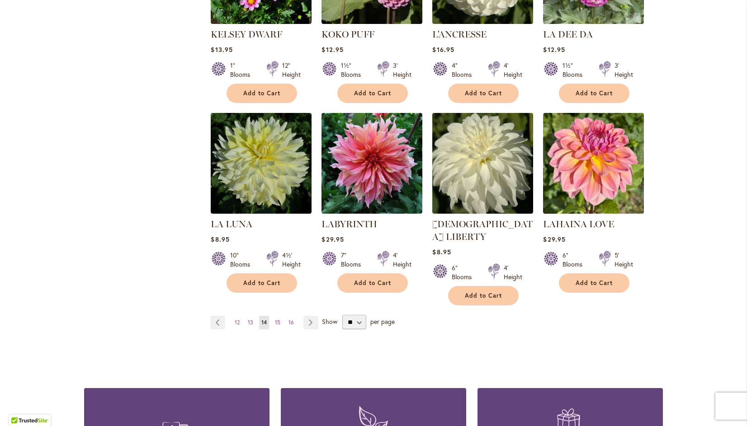
scroll to position [692, 0]
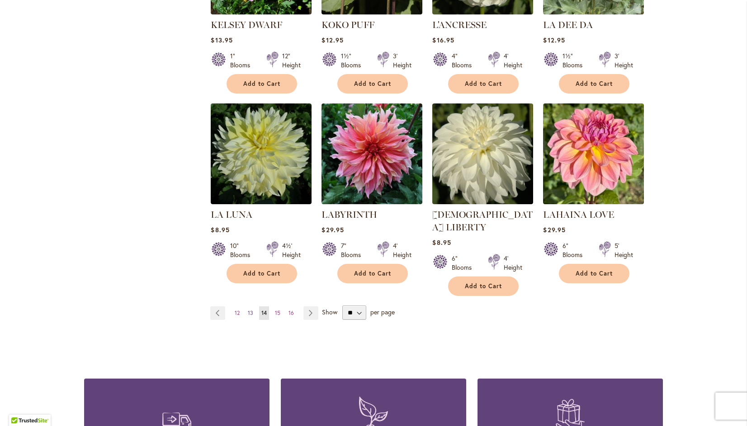
click at [248, 310] on span "13" at bounding box center [250, 313] width 5 height 7
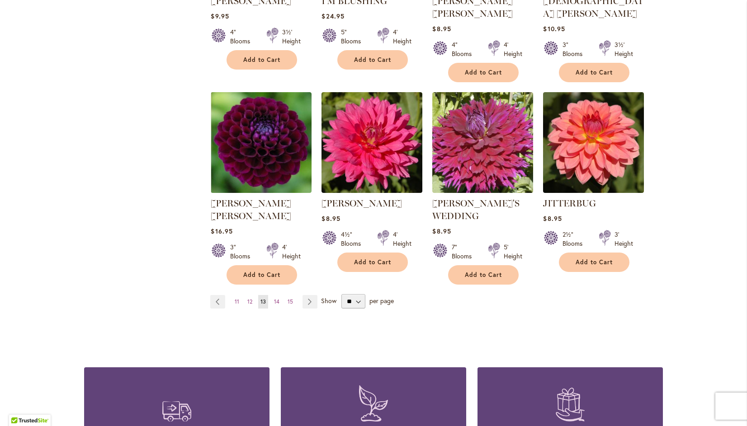
scroll to position [725, 0]
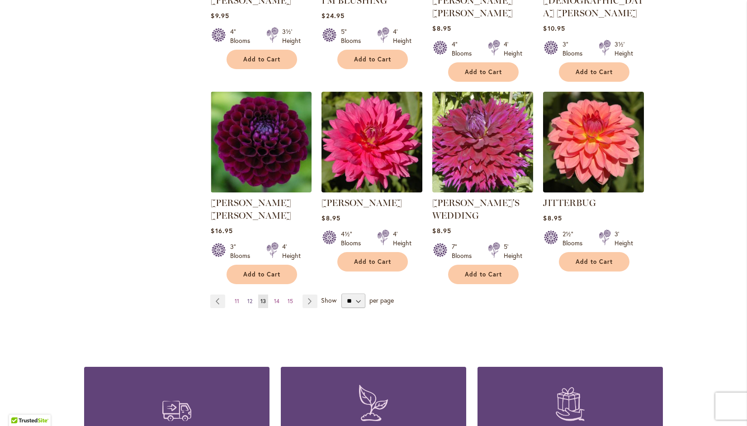
click at [247, 298] on span "12" at bounding box center [249, 301] width 5 height 7
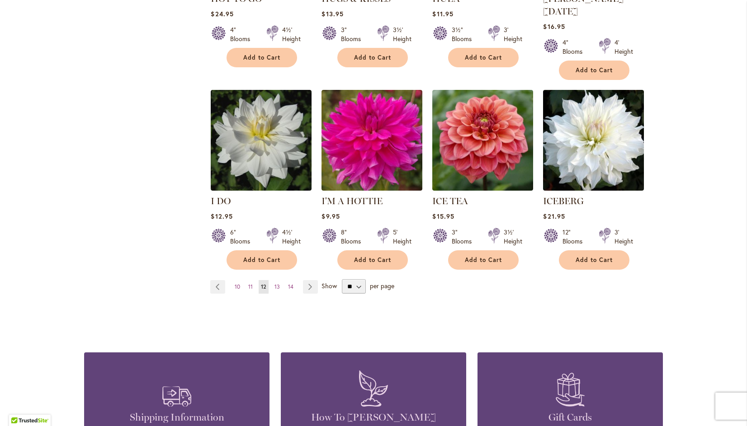
scroll to position [759, 0]
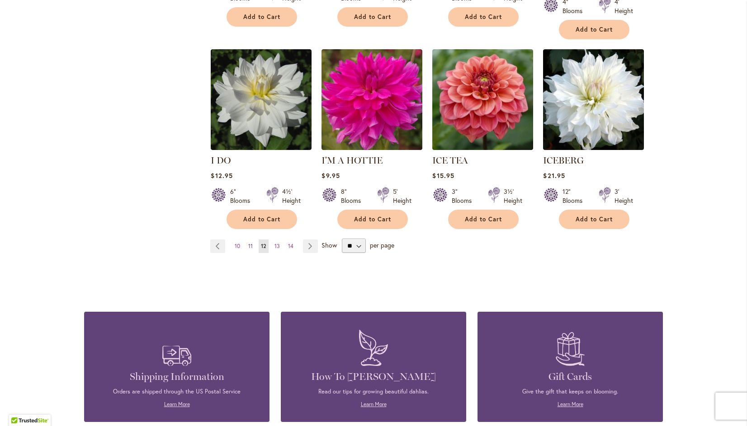
click at [248, 243] on span "11" at bounding box center [250, 246] width 5 height 7
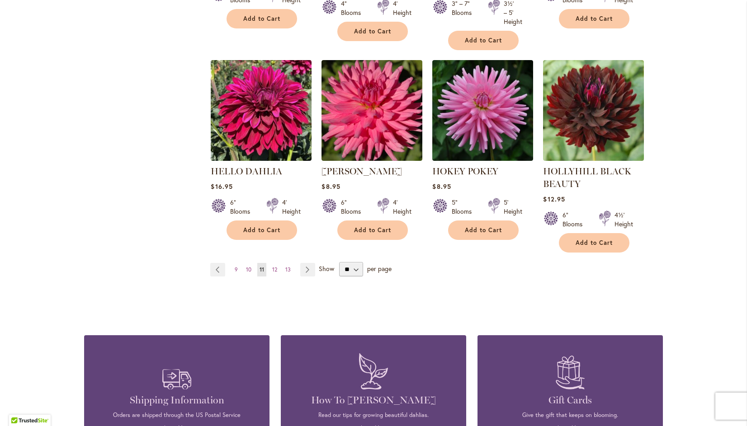
scroll to position [772, 0]
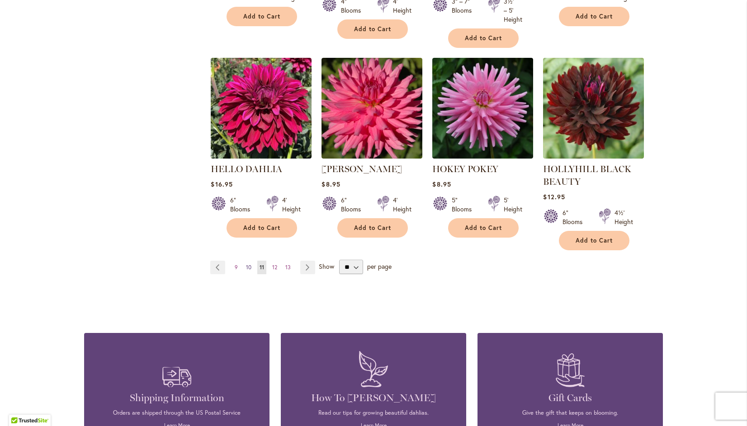
click at [244, 263] on link "Page 10" at bounding box center [249, 268] width 10 height 14
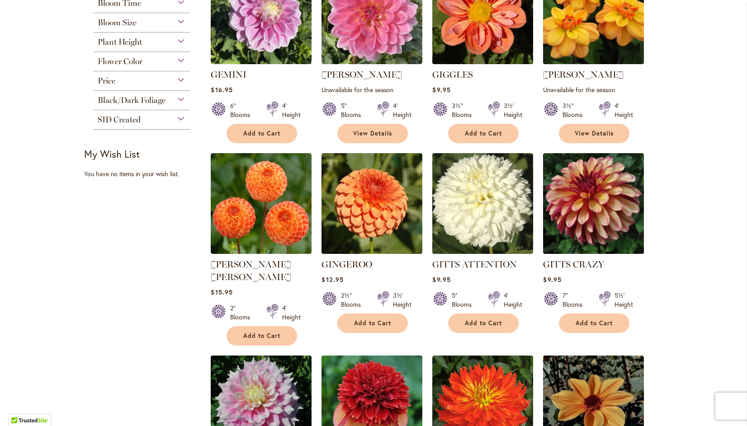
scroll to position [285, 0]
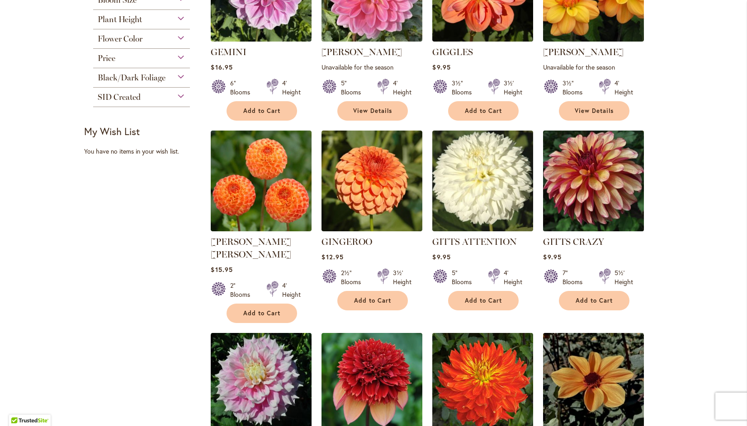
click at [605, 185] on img at bounding box center [594, 181] width 106 height 106
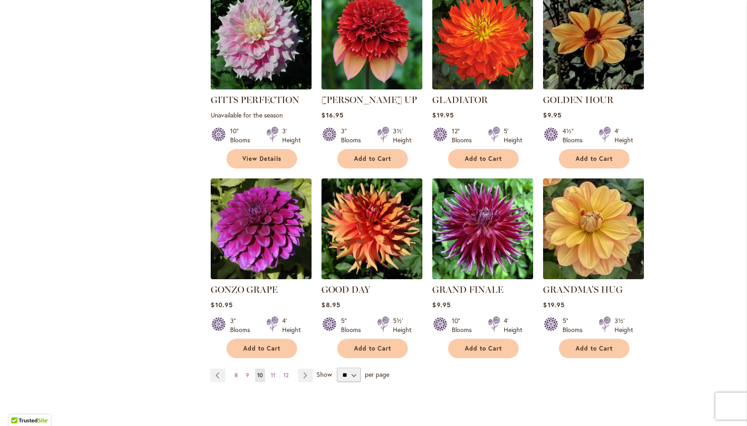
scroll to position [631, 0]
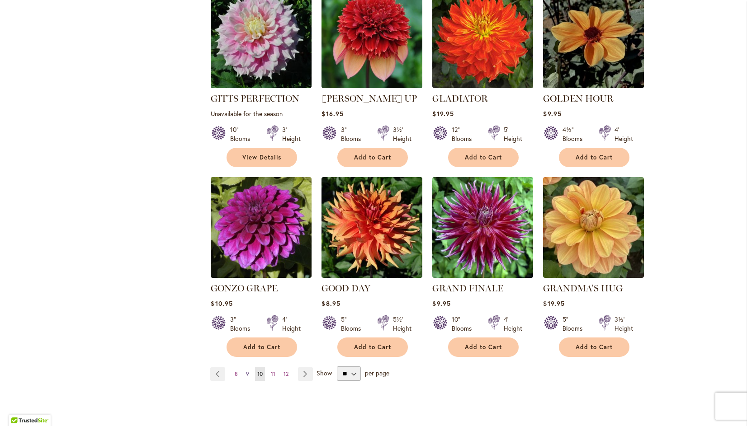
click at [246, 371] on span "9" at bounding box center [247, 374] width 3 height 7
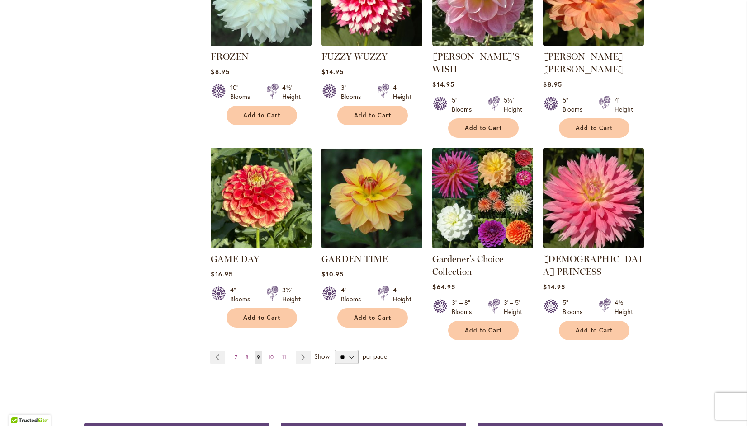
scroll to position [687, 0]
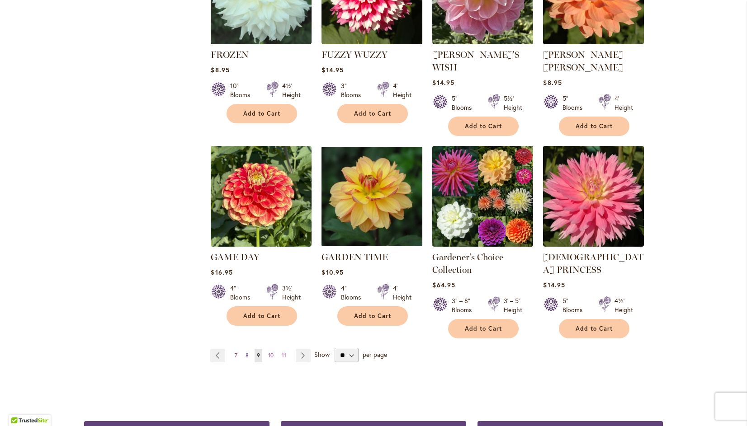
click at [246, 352] on span "8" at bounding box center [247, 355] width 3 height 7
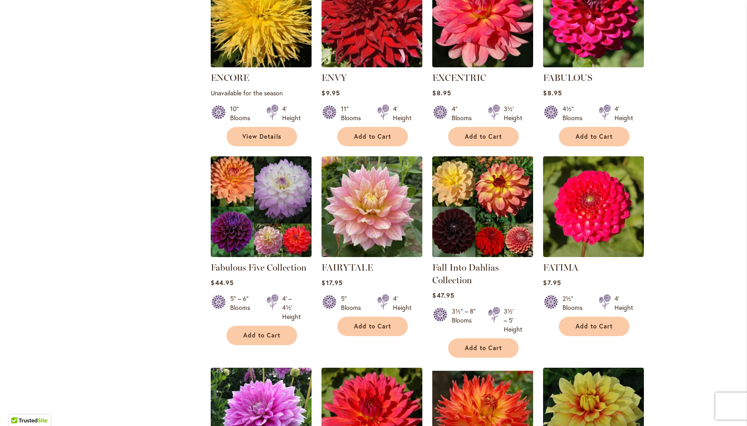
scroll to position [450, 0]
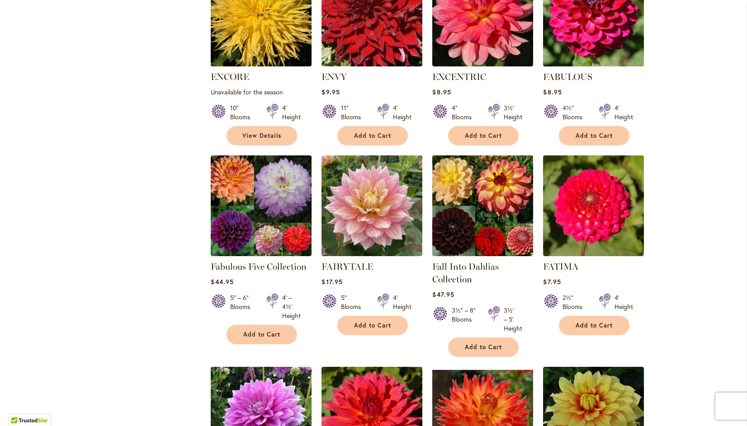
click at [478, 196] on img at bounding box center [483, 206] width 106 height 106
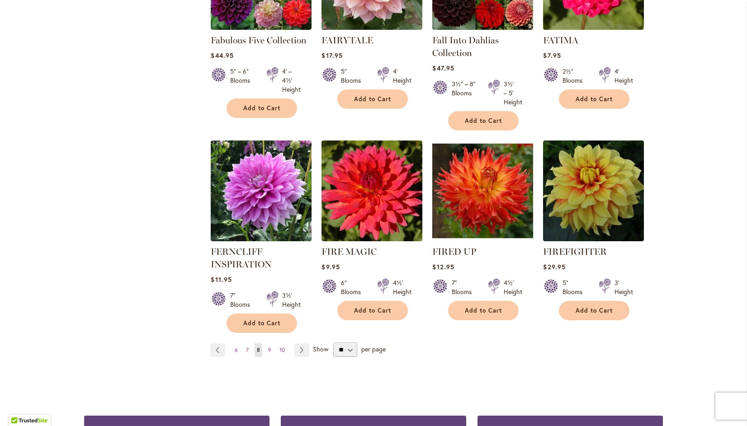
scroll to position [678, 0]
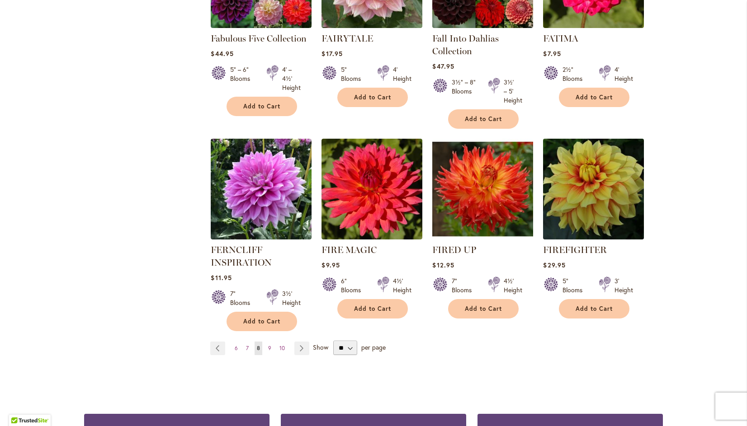
click at [603, 179] on img at bounding box center [594, 190] width 106 height 106
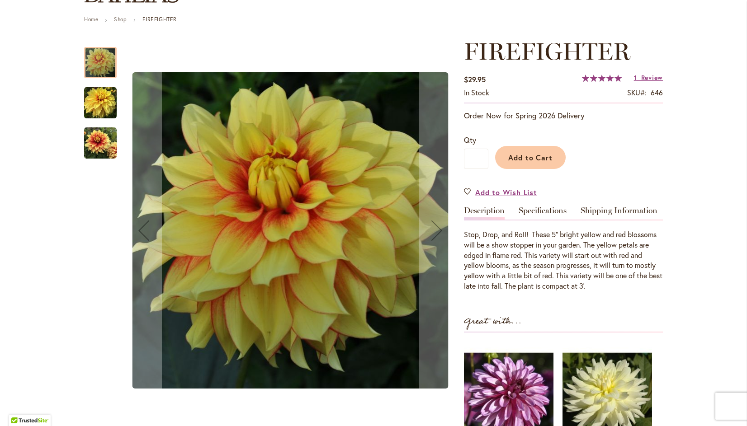
scroll to position [99, 0]
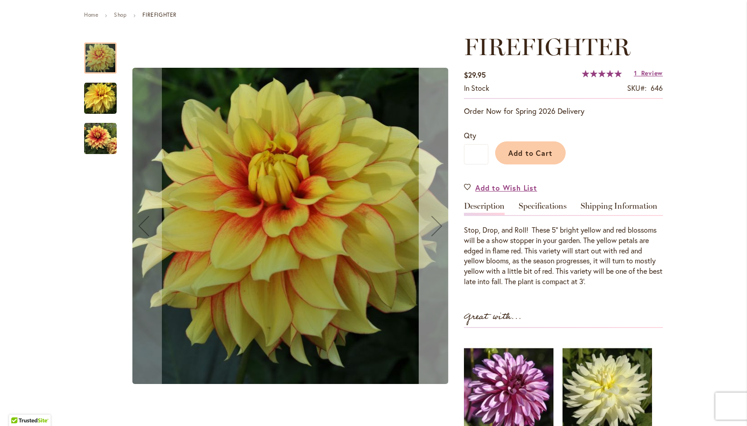
click at [428, 219] on div "Next" at bounding box center [437, 226] width 36 height 36
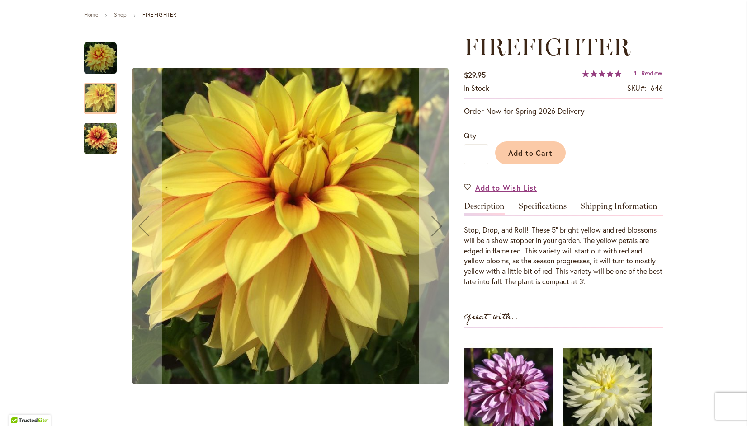
click at [436, 226] on div "Next" at bounding box center [437, 226] width 36 height 36
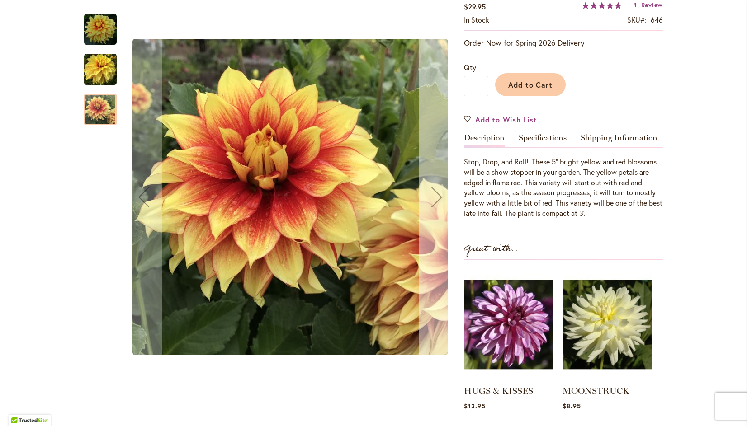
scroll to position [168, 0]
click at [428, 194] on div "Next" at bounding box center [437, 197] width 36 height 36
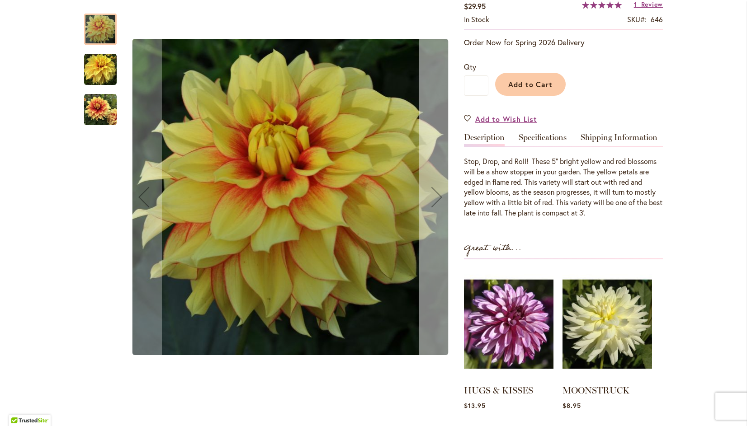
click at [431, 199] on div "Next" at bounding box center [437, 197] width 36 height 36
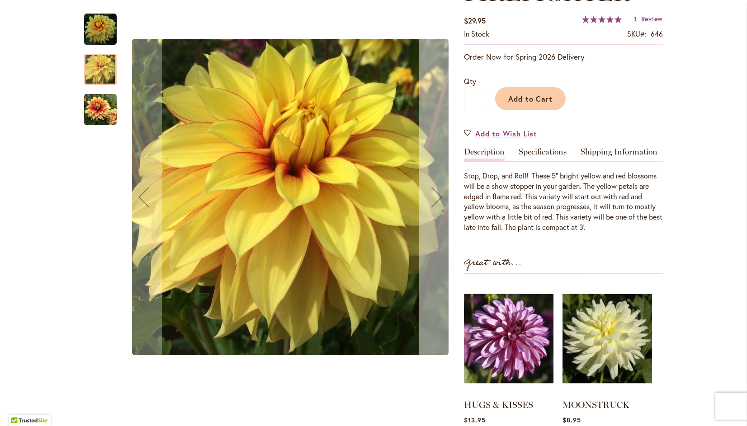
scroll to position [150, 0]
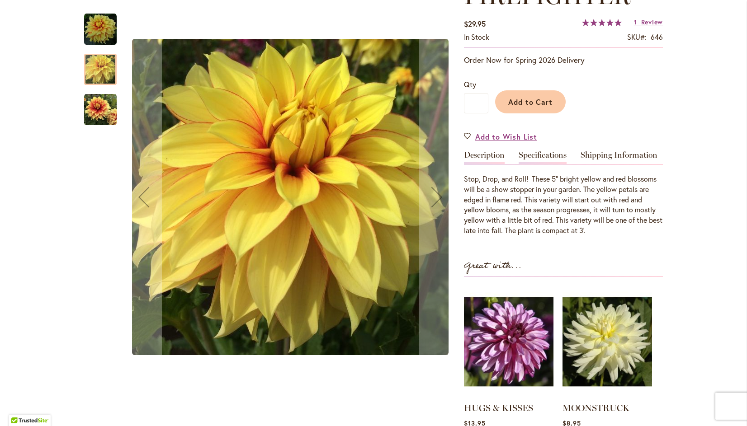
click at [543, 155] on link "Specifications" at bounding box center [543, 157] width 48 height 13
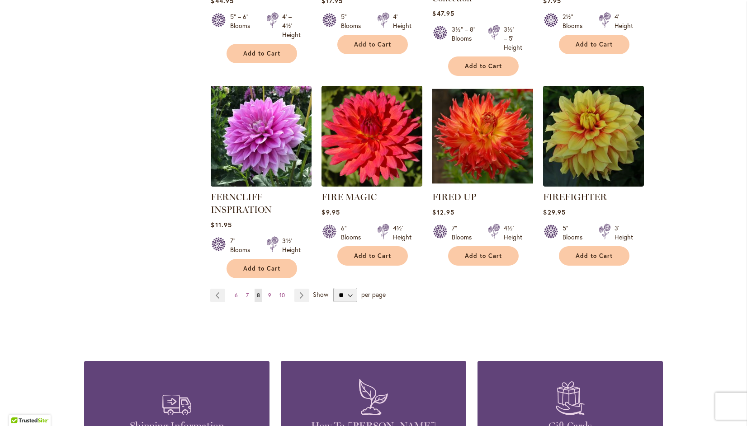
scroll to position [734, 0]
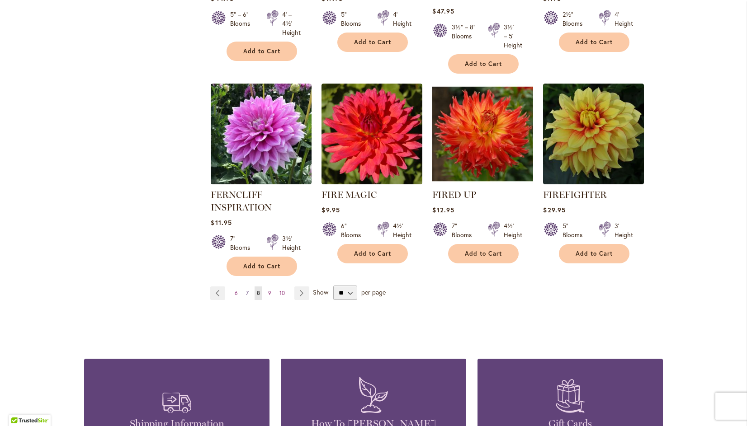
click at [246, 294] on span "7" at bounding box center [247, 293] width 3 height 7
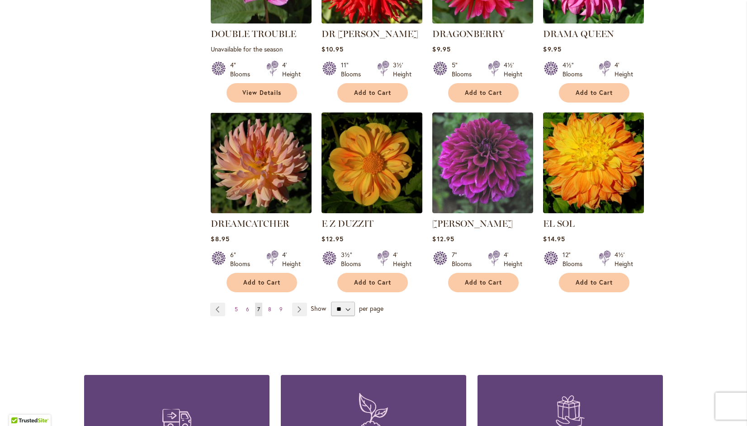
scroll to position [714, 0]
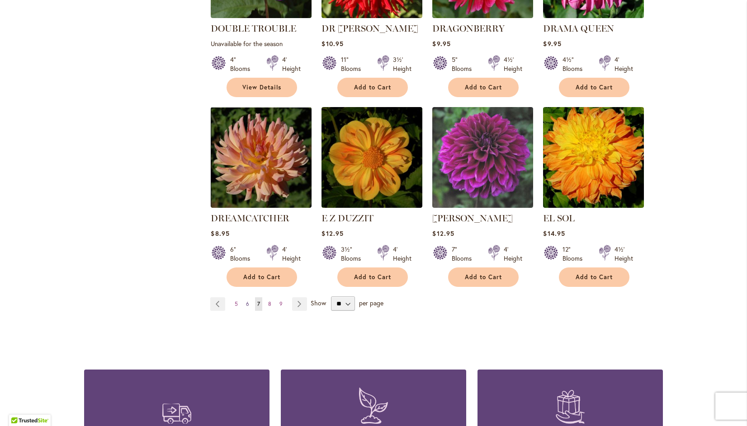
click at [246, 301] on span "6" at bounding box center [247, 304] width 3 height 7
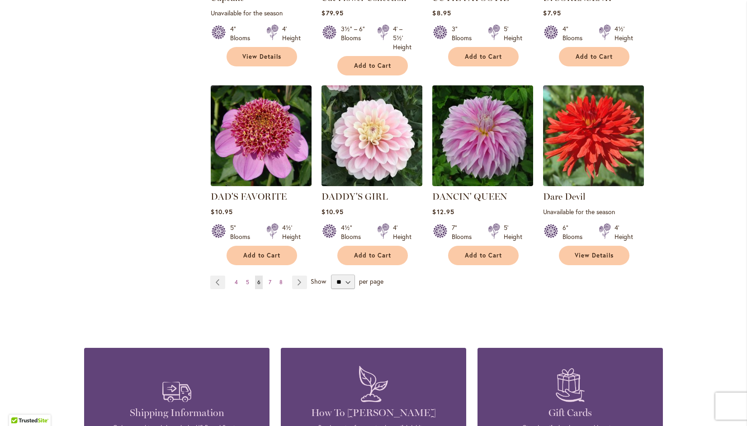
scroll to position [745, 0]
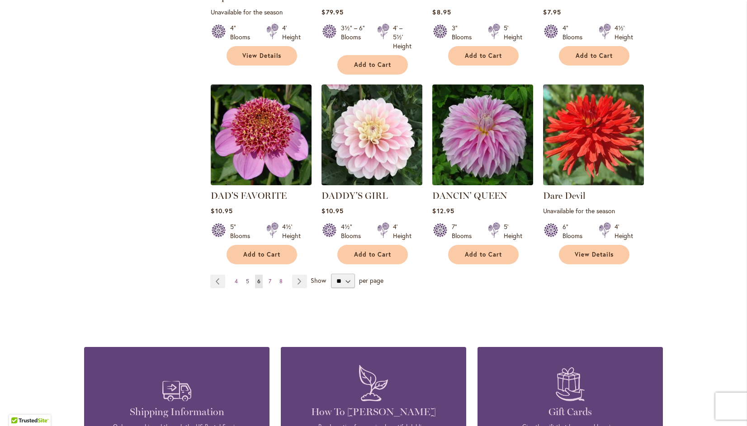
click at [244, 275] on link "Page 5" at bounding box center [248, 282] width 8 height 14
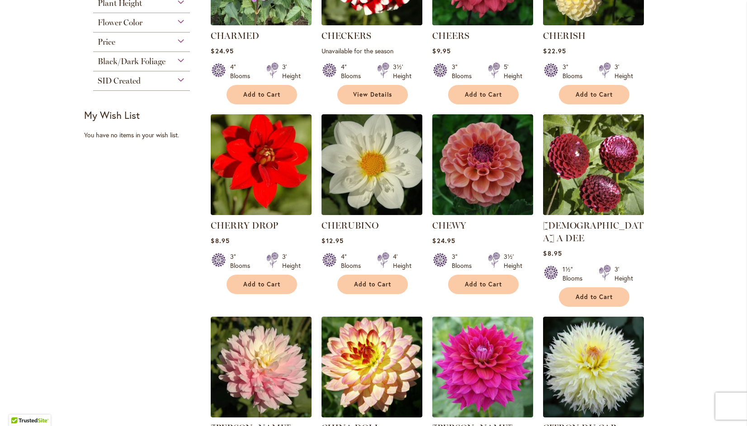
scroll to position [302, 0]
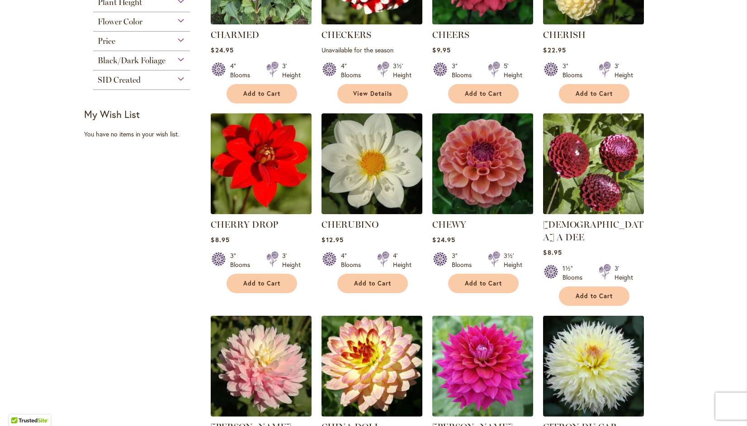
click at [485, 163] on img at bounding box center [483, 164] width 106 height 106
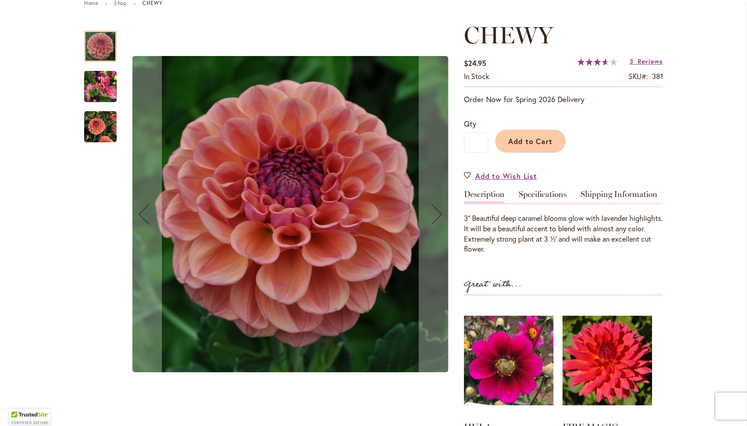
scroll to position [112, 0]
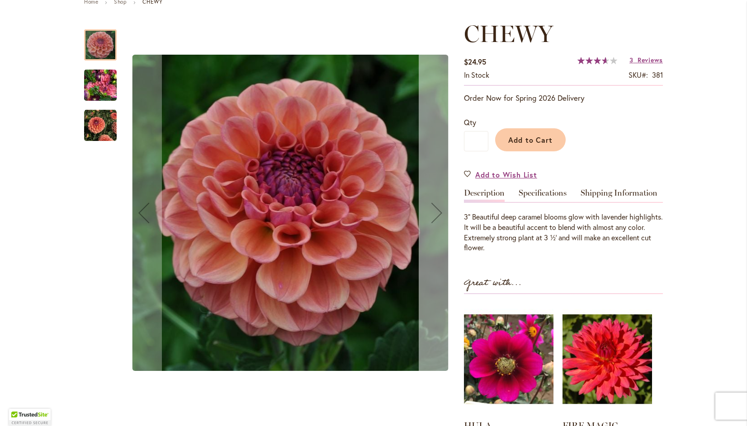
click at [430, 211] on div "Next" at bounding box center [437, 213] width 36 height 36
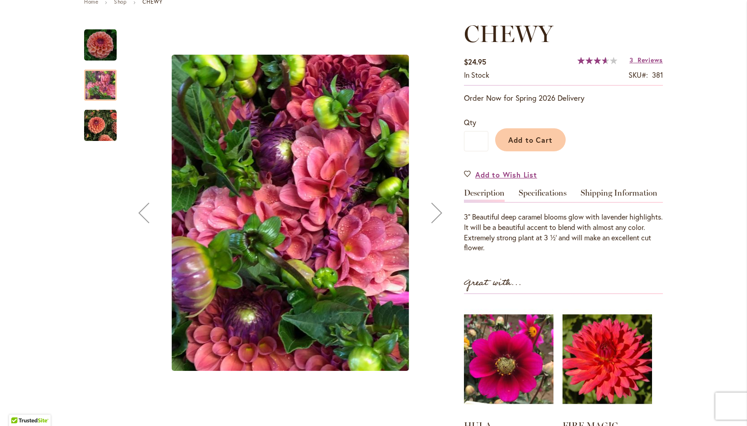
click at [435, 208] on div "Next" at bounding box center [437, 213] width 36 height 36
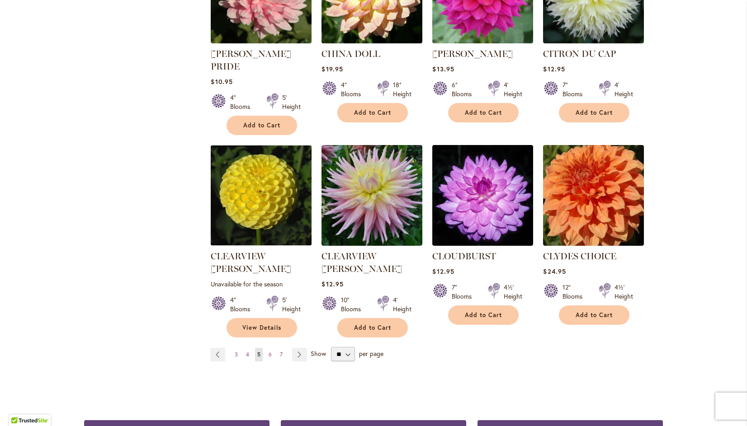
scroll to position [677, 0]
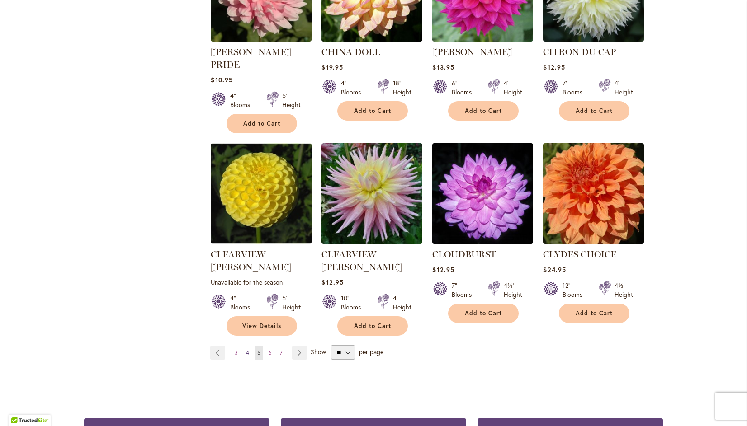
click at [246, 350] on span "4" at bounding box center [247, 353] width 3 height 7
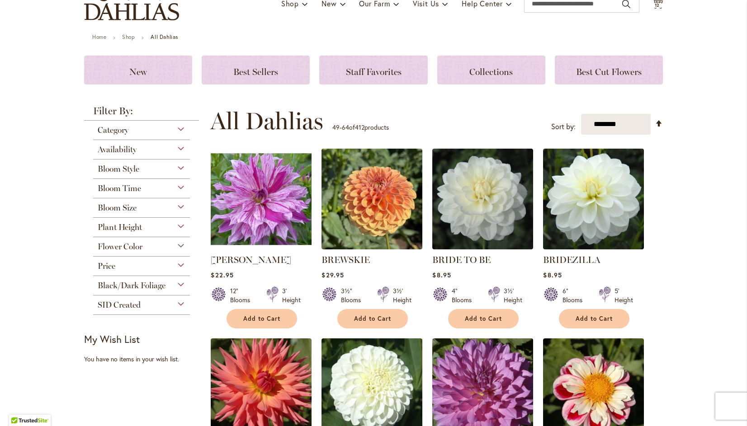
scroll to position [80, 0]
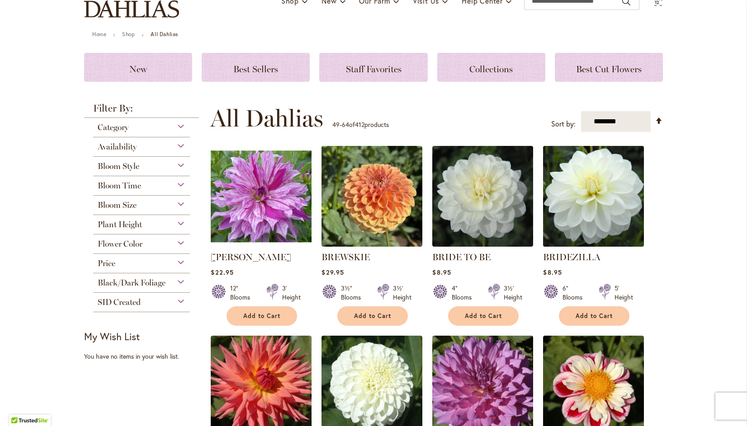
click at [595, 182] on img at bounding box center [594, 197] width 106 height 106
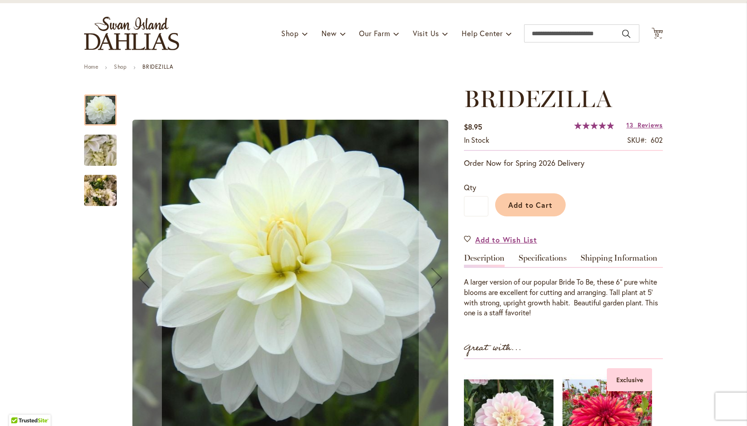
scroll to position [107, 0]
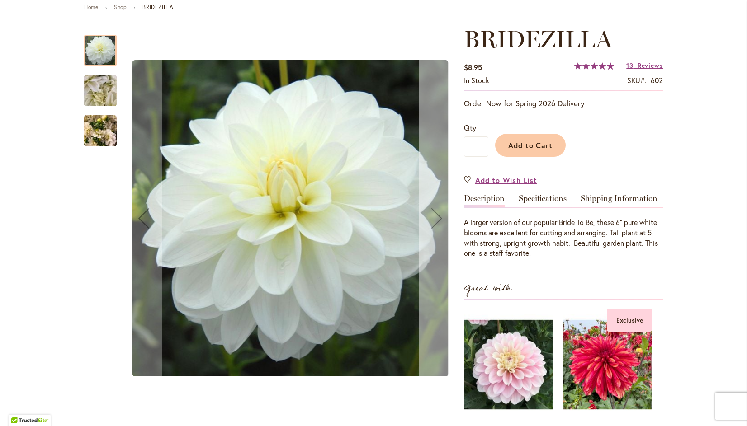
click at [436, 213] on div "Next" at bounding box center [437, 218] width 36 height 36
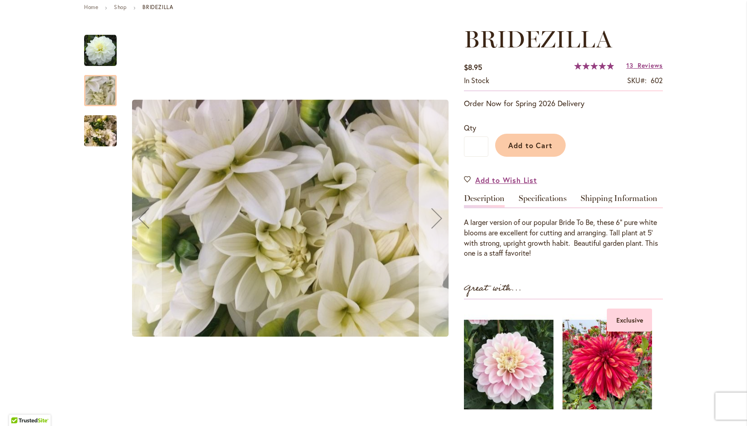
click at [432, 215] on div "Next" at bounding box center [437, 218] width 36 height 36
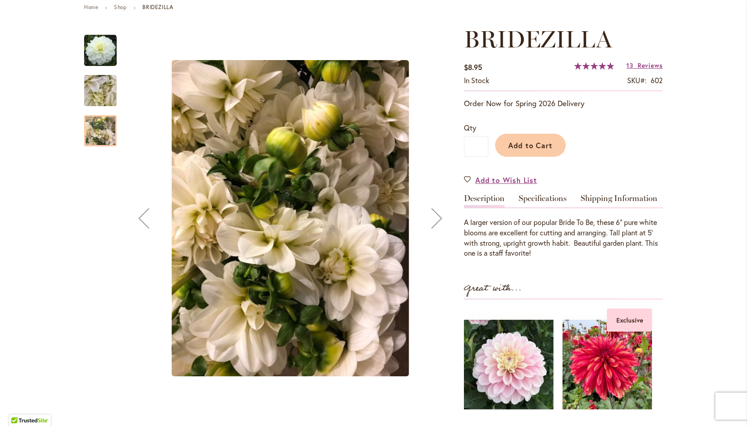
click at [431, 212] on div "Next" at bounding box center [437, 218] width 36 height 36
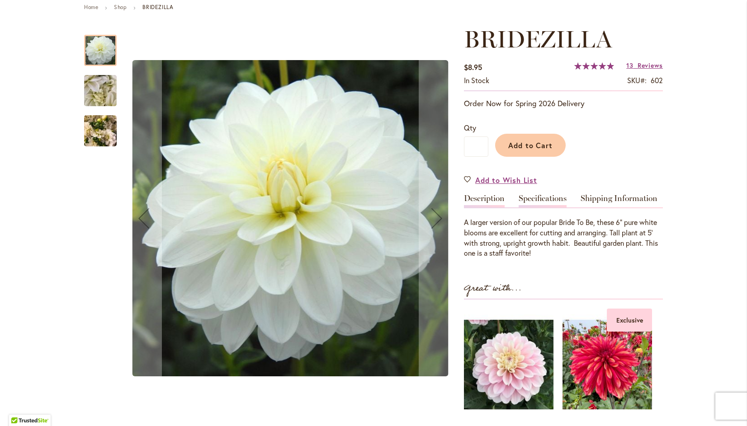
click at [550, 196] on link "Specifications" at bounding box center [543, 200] width 48 height 13
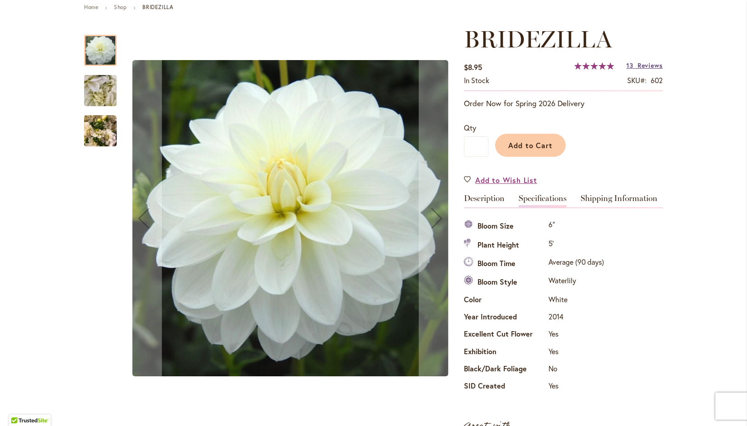
click at [648, 64] on span "Reviews" at bounding box center [650, 65] width 25 height 9
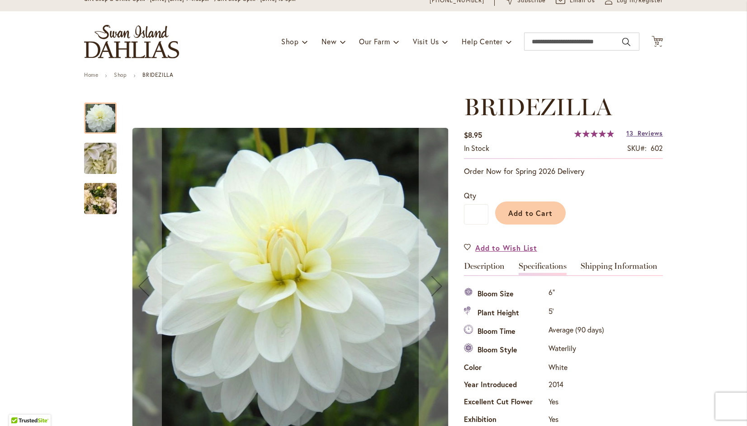
scroll to position [34, 0]
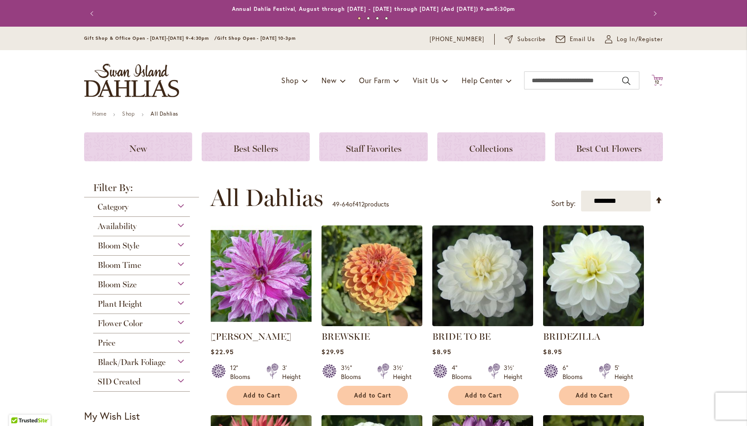
click at [655, 81] on span "12" at bounding box center [657, 82] width 5 height 6
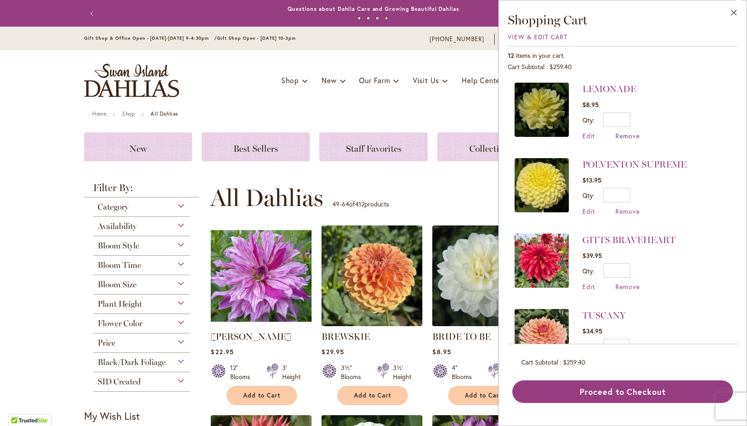
click at [635, 134] on span "Remove" at bounding box center [628, 136] width 24 height 9
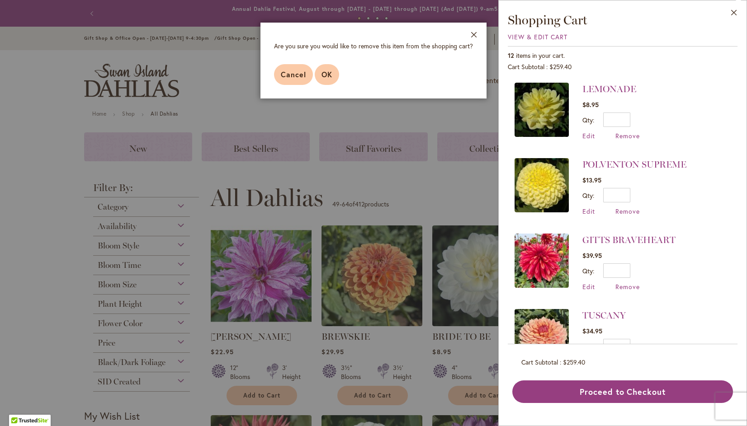
click at [328, 72] on span "OK" at bounding box center [327, 74] width 11 height 9
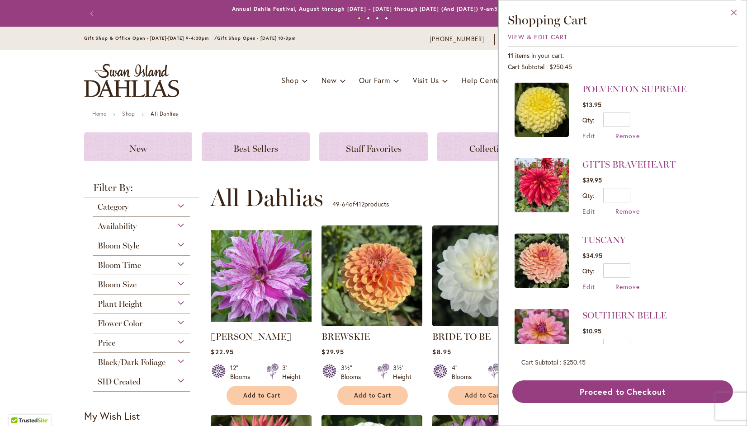
click at [741, 14] on button "Close" at bounding box center [734, 14] width 25 height 28
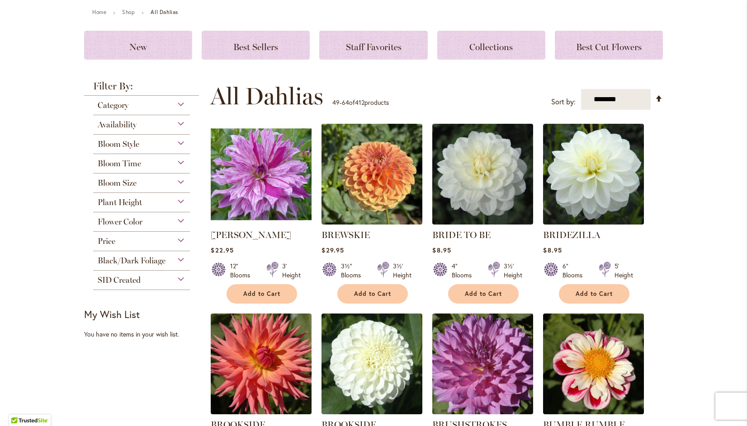
scroll to position [103, 0]
